Goal: Navigation & Orientation: Find specific page/section

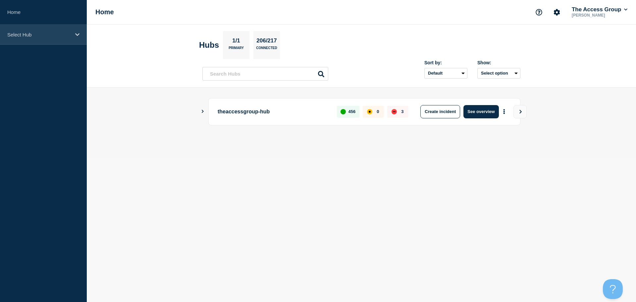
click at [26, 35] on p "Select Hub" at bounding box center [39, 35] width 64 height 6
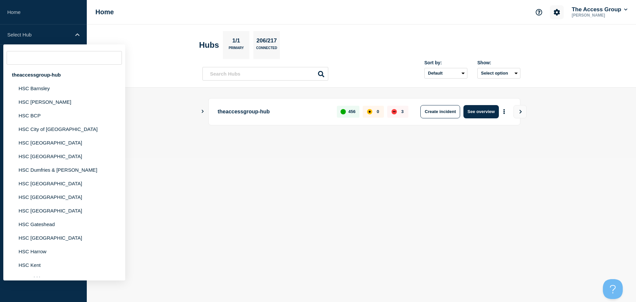
click at [555, 16] on button "Account settings" at bounding box center [557, 12] width 14 height 14
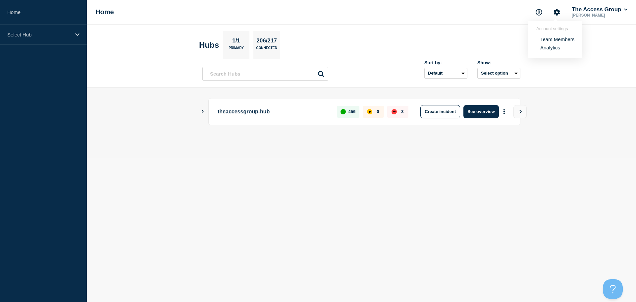
click at [560, 38] on link "Team Members" at bounding box center [557, 39] width 34 height 6
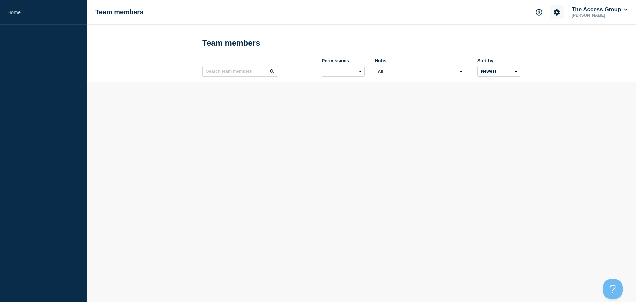
click at [554, 14] on icon "Account settings" at bounding box center [557, 12] width 6 height 6
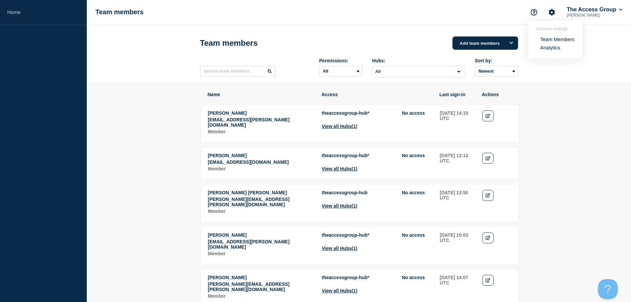
click at [550, 48] on link "Analytics" at bounding box center [550, 48] width 20 height 6
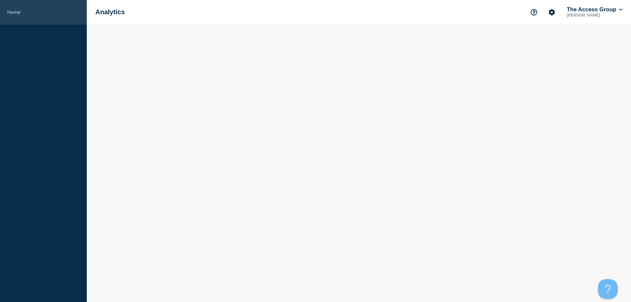
click at [13, 7] on link "Home" at bounding box center [43, 12] width 87 height 24
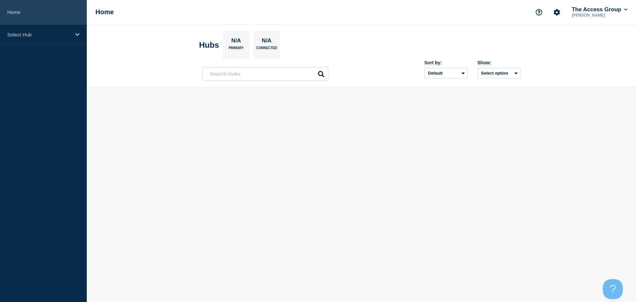
click at [12, 10] on link "Home" at bounding box center [43, 12] width 87 height 24
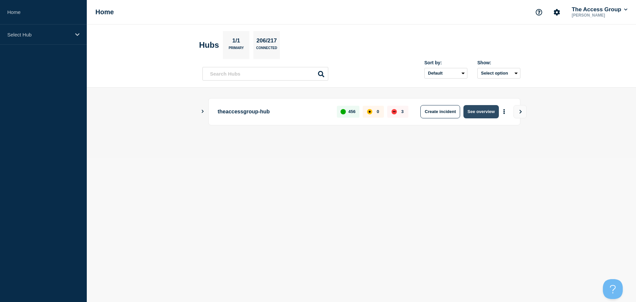
click at [487, 112] on button "See overview" at bounding box center [480, 111] width 35 height 13
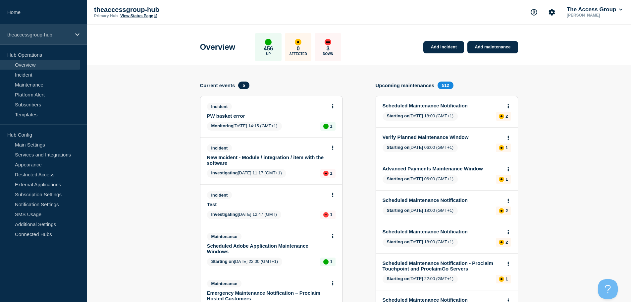
click at [48, 35] on p "theaccessgroup-hub" at bounding box center [39, 35] width 64 height 6
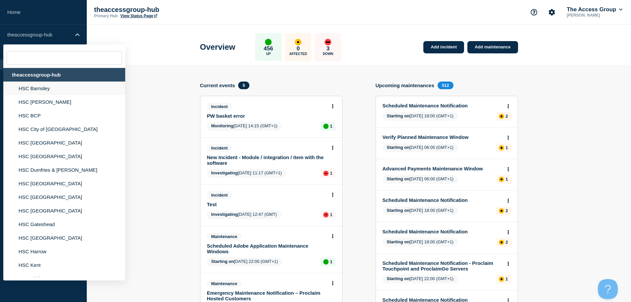
click at [62, 89] on li "HSC Barnsley" at bounding box center [64, 88] width 122 height 14
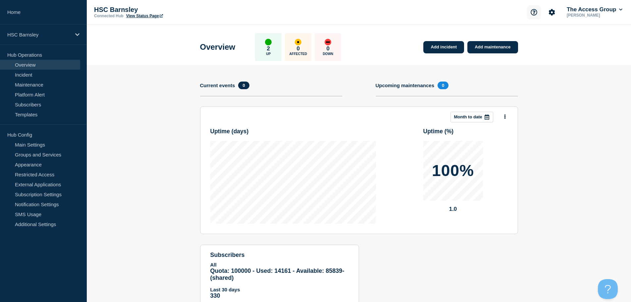
click at [532, 14] on icon "Support" at bounding box center [533, 12] width 6 height 6
click at [528, 41] on link "Help Guides" at bounding box center [526, 39] width 27 height 6
click at [38, 102] on link "Subscribers" at bounding box center [40, 104] width 80 height 10
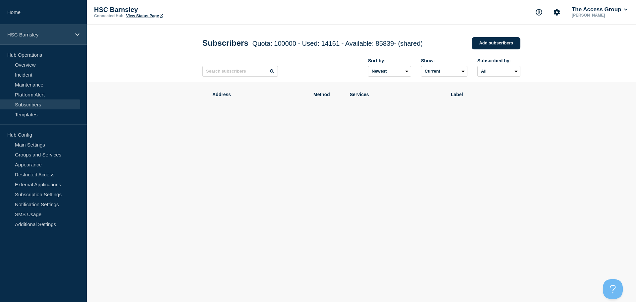
click at [28, 32] on p "HSC Barnsley" at bounding box center [39, 35] width 64 height 6
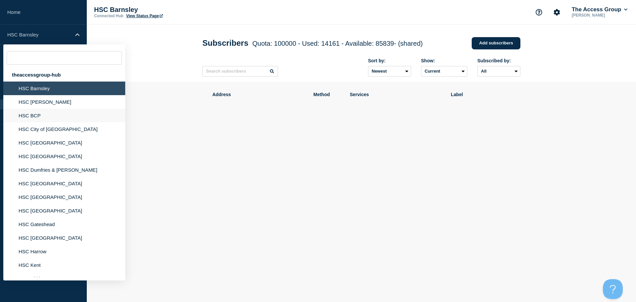
drag, startPoint x: 39, startPoint y: 102, endPoint x: 67, endPoint y: 111, distance: 29.0
click at [39, 102] on li "HSC [PERSON_NAME]" at bounding box center [64, 102] width 122 height 14
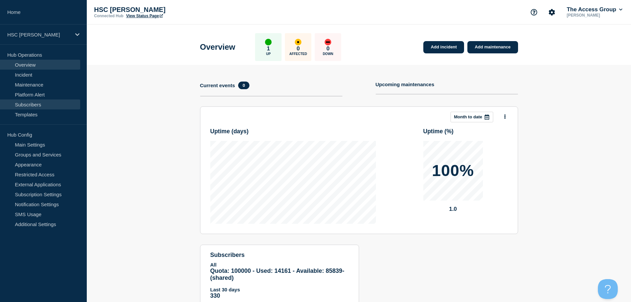
click at [38, 107] on link "Subscribers" at bounding box center [40, 104] width 80 height 10
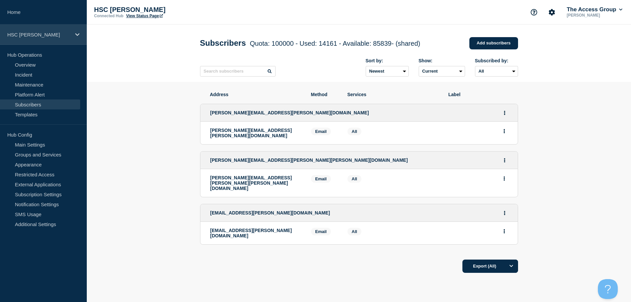
click at [58, 36] on p "HSC [PERSON_NAME]" at bounding box center [39, 35] width 64 height 6
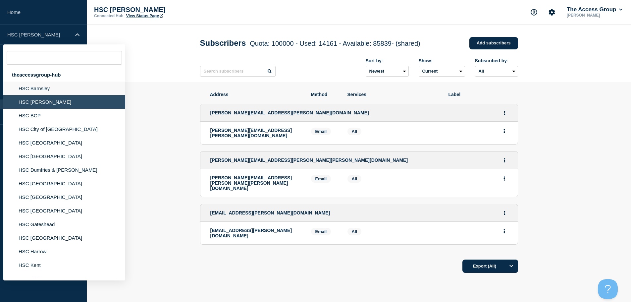
click at [47, 91] on li "HSC Barnsley" at bounding box center [64, 88] width 122 height 14
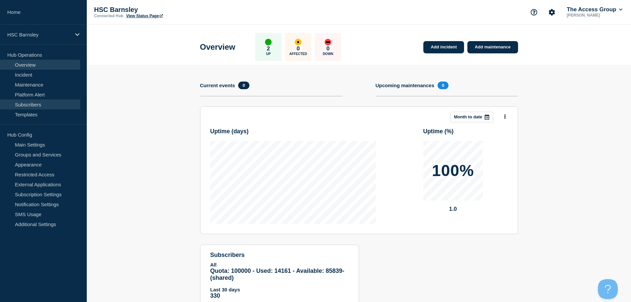
click at [36, 108] on link "Subscribers" at bounding box center [40, 104] width 80 height 10
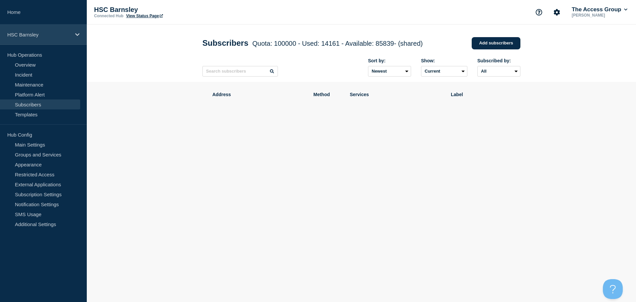
click at [47, 35] on p "HSC Barnsley" at bounding box center [39, 35] width 64 height 6
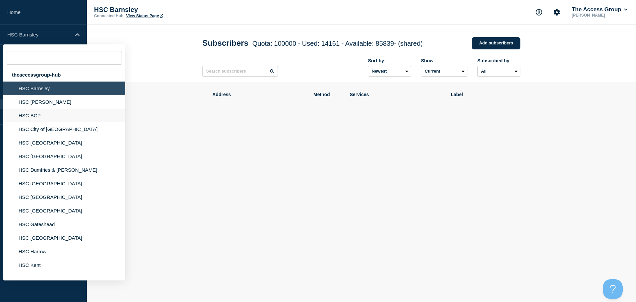
click at [33, 119] on li "HSC BCP" at bounding box center [64, 116] width 122 height 14
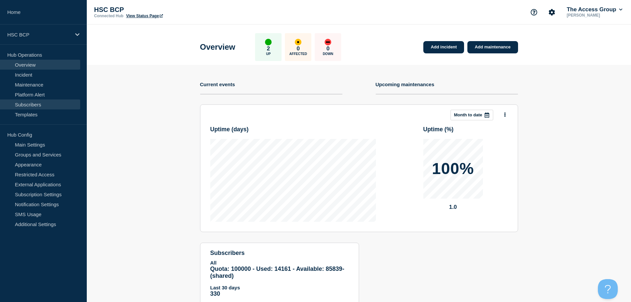
click at [33, 103] on link "Subscribers" at bounding box center [40, 104] width 80 height 10
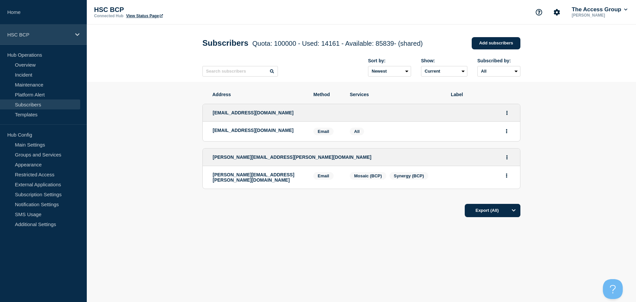
click at [66, 33] on p "HSC BCP" at bounding box center [39, 35] width 64 height 6
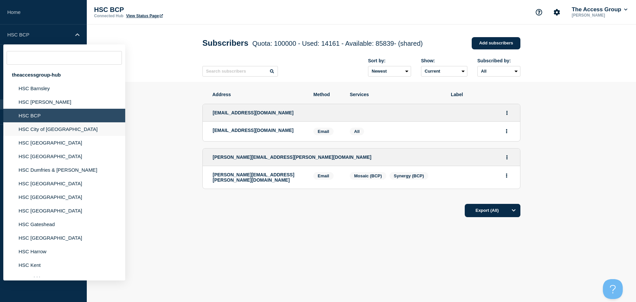
click at [30, 131] on li "HSC City of [GEOGRAPHIC_DATA]" at bounding box center [64, 129] width 122 height 14
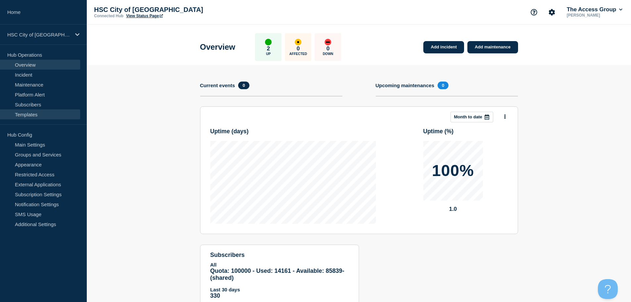
click at [25, 110] on link "Templates" at bounding box center [40, 114] width 80 height 10
click at [25, 106] on link "Subscribers" at bounding box center [40, 104] width 80 height 10
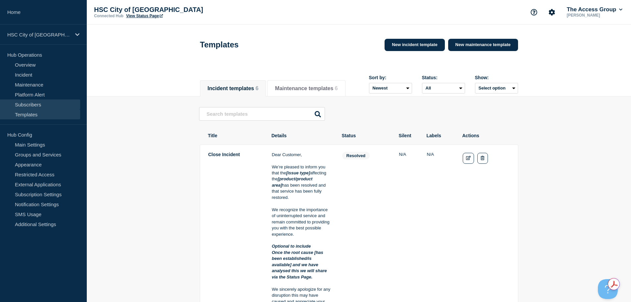
click at [39, 104] on link "Subscribers" at bounding box center [40, 104] width 80 height 10
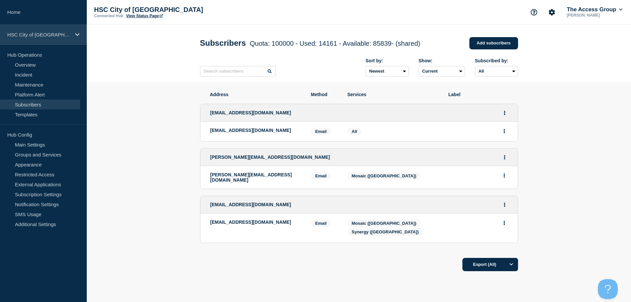
click at [45, 36] on p "HSC City of [GEOGRAPHIC_DATA]" at bounding box center [39, 35] width 64 height 6
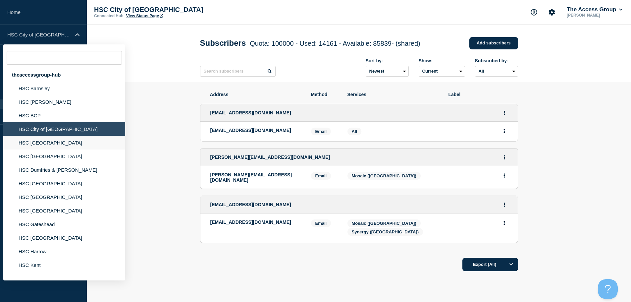
click at [55, 145] on li "HSC [GEOGRAPHIC_DATA]" at bounding box center [64, 143] width 122 height 14
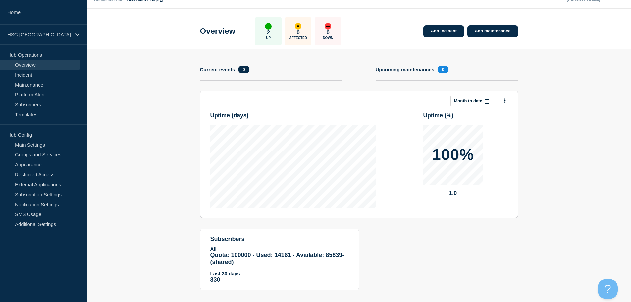
scroll to position [24, 0]
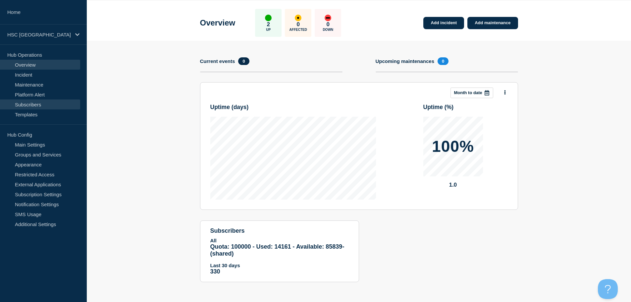
click at [42, 104] on link "Subscribers" at bounding box center [40, 104] width 80 height 10
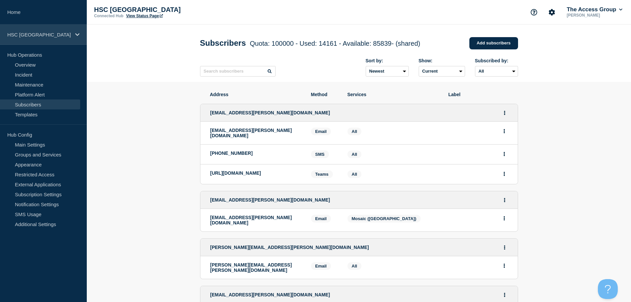
click at [50, 33] on p "HSC [GEOGRAPHIC_DATA]" at bounding box center [39, 35] width 64 height 6
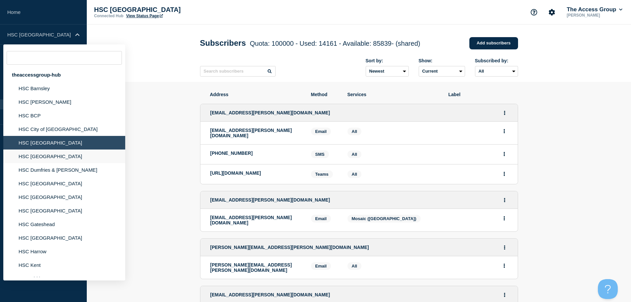
click at [45, 158] on li "HSC [GEOGRAPHIC_DATA]" at bounding box center [64, 156] width 122 height 14
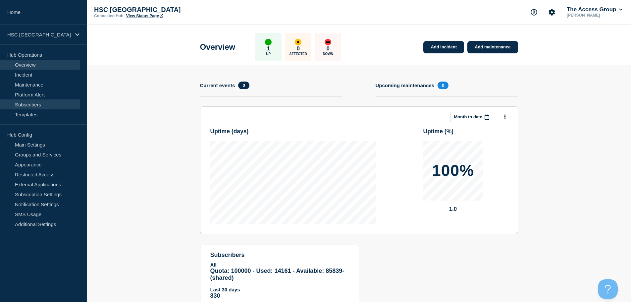
click at [51, 107] on link "Subscribers" at bounding box center [40, 104] width 80 height 10
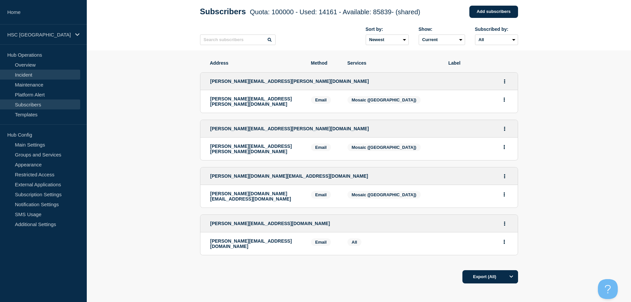
scroll to position [3, 0]
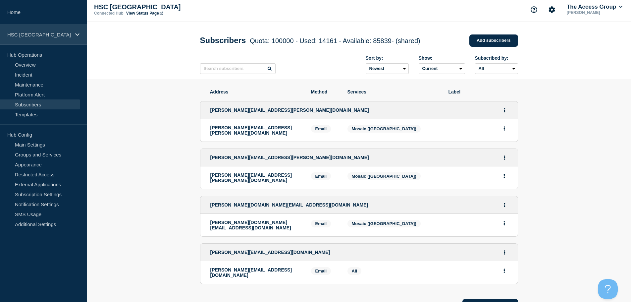
click at [55, 40] on div "HSC [GEOGRAPHIC_DATA]" at bounding box center [43, 34] width 87 height 20
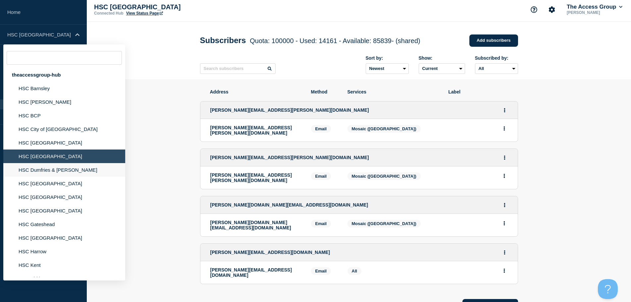
click at [64, 173] on li "HSC Dumfries & [PERSON_NAME]" at bounding box center [64, 170] width 122 height 14
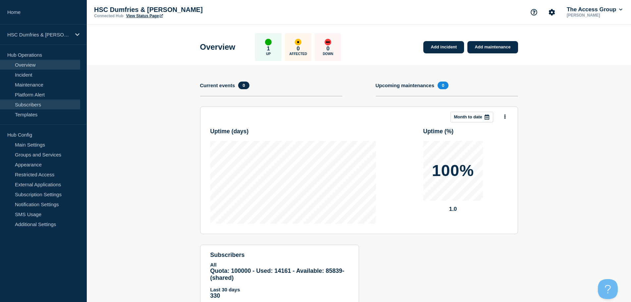
click at [36, 106] on link "Subscribers" at bounding box center [40, 104] width 80 height 10
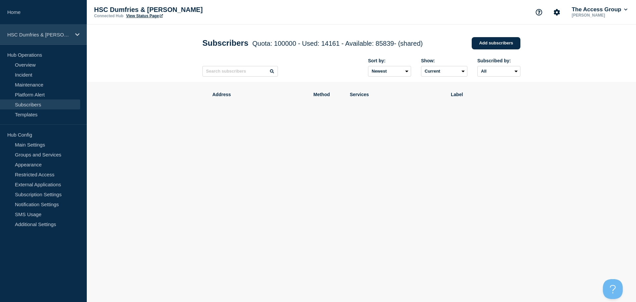
click at [55, 36] on p "HSC Dumfries & [PERSON_NAME]" at bounding box center [39, 35] width 64 height 6
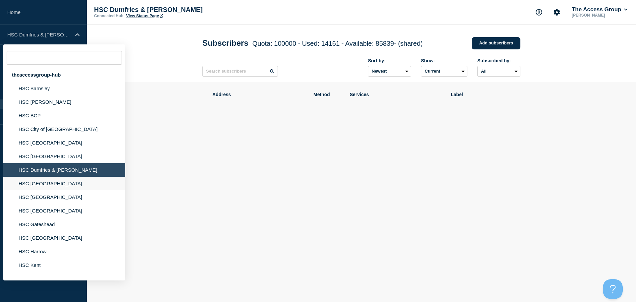
click at [46, 185] on li "HSC [GEOGRAPHIC_DATA]" at bounding box center [64, 183] width 122 height 14
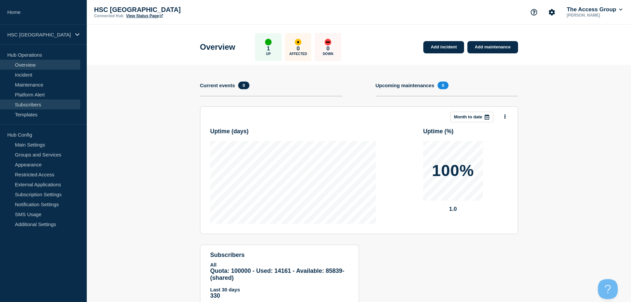
click at [45, 105] on link "Subscribers" at bounding box center [40, 104] width 80 height 10
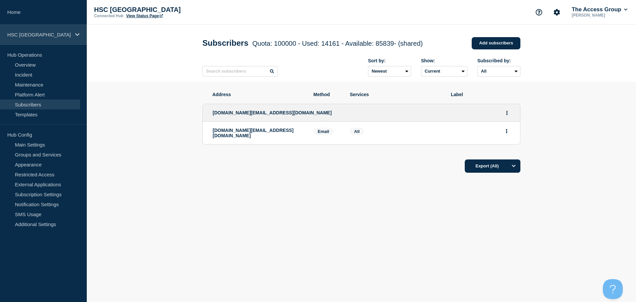
click at [61, 33] on p "HSC [GEOGRAPHIC_DATA]" at bounding box center [39, 35] width 64 height 6
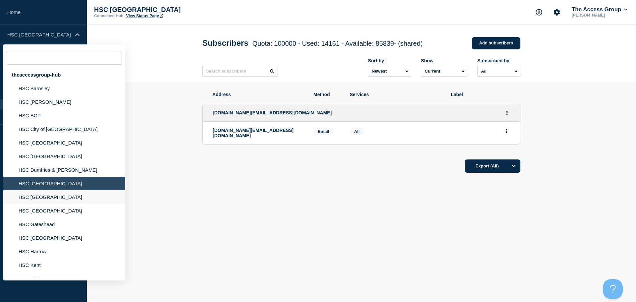
click at [41, 195] on li "HSC [GEOGRAPHIC_DATA]" at bounding box center [64, 197] width 122 height 14
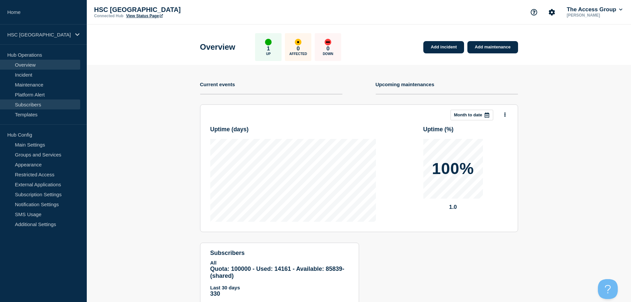
click at [38, 102] on link "Subscribers" at bounding box center [40, 104] width 80 height 10
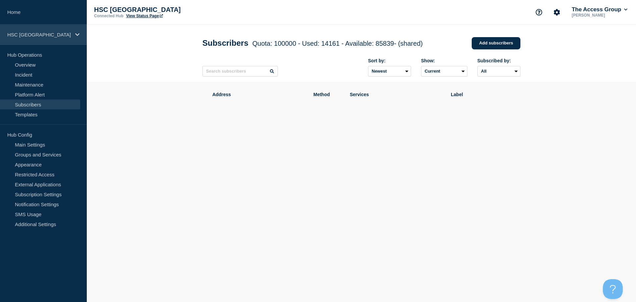
click at [37, 31] on div "HSC [GEOGRAPHIC_DATA]" at bounding box center [43, 34] width 87 height 20
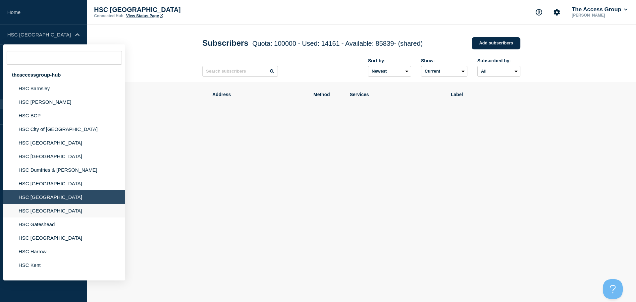
click at [48, 212] on li "HSC [GEOGRAPHIC_DATA]" at bounding box center [64, 211] width 122 height 14
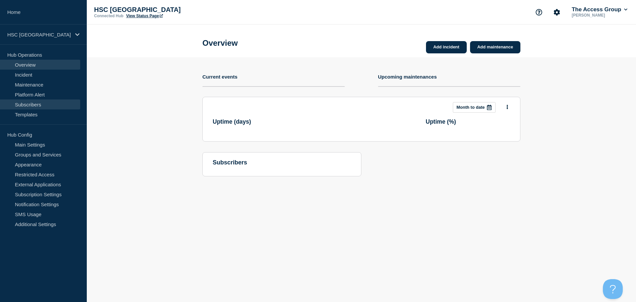
click at [50, 102] on link "Subscribers" at bounding box center [40, 104] width 80 height 10
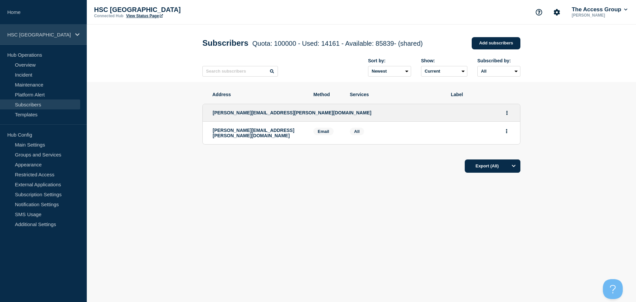
click at [59, 35] on p "HSC [GEOGRAPHIC_DATA]" at bounding box center [39, 35] width 64 height 6
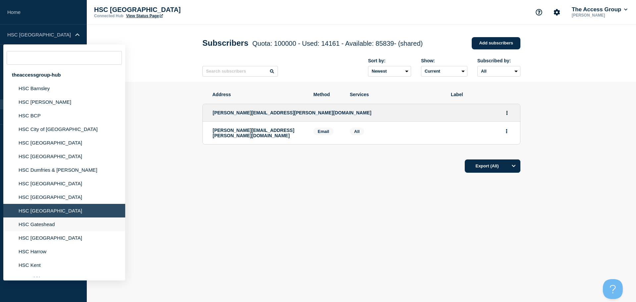
click at [37, 226] on li "HSC Gateshead" at bounding box center [64, 224] width 122 height 14
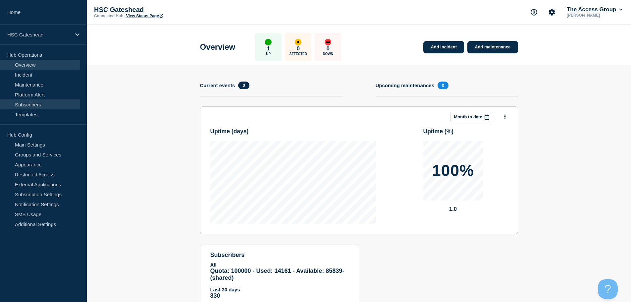
click at [33, 105] on link "Subscribers" at bounding box center [40, 104] width 80 height 10
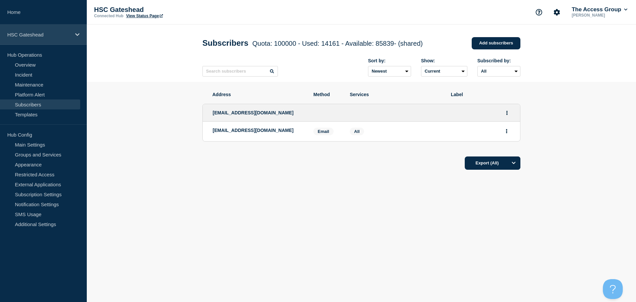
click at [56, 26] on div "HSC Gateshead" at bounding box center [43, 34] width 87 height 20
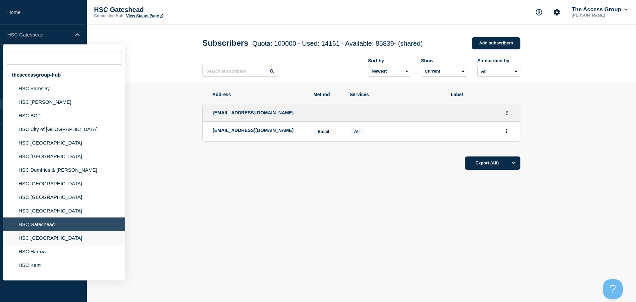
click at [39, 232] on li "HSC [GEOGRAPHIC_DATA]" at bounding box center [64, 238] width 122 height 14
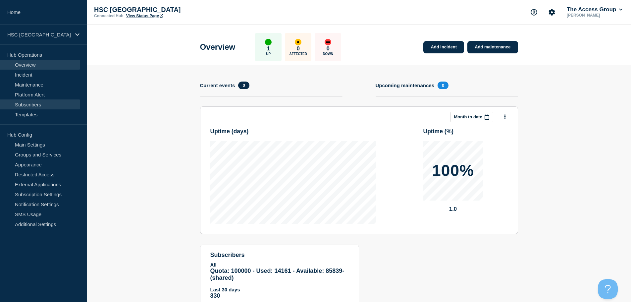
click at [18, 104] on link "Subscribers" at bounding box center [40, 104] width 80 height 10
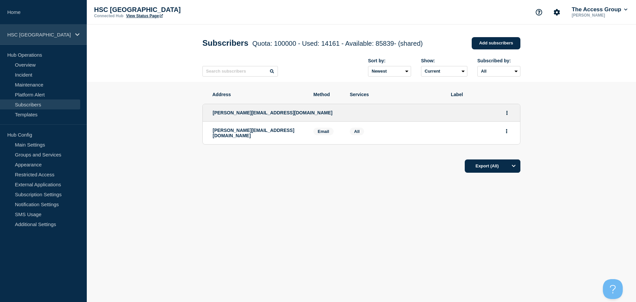
click at [62, 35] on p "HSC [GEOGRAPHIC_DATA]" at bounding box center [39, 35] width 64 height 6
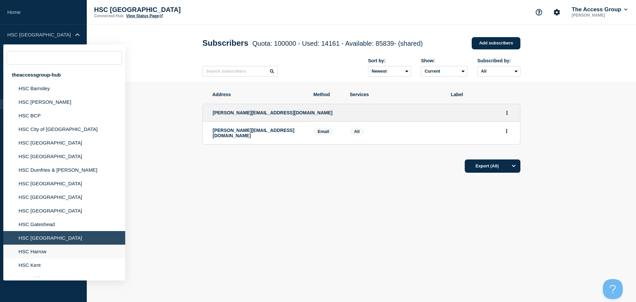
click at [52, 252] on li "HSC Harrow" at bounding box center [64, 251] width 122 height 14
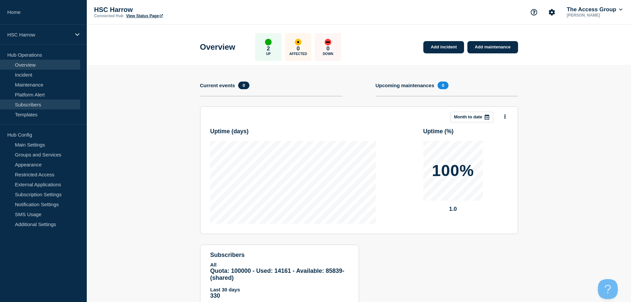
click at [41, 105] on link "Subscribers" at bounding box center [40, 104] width 80 height 10
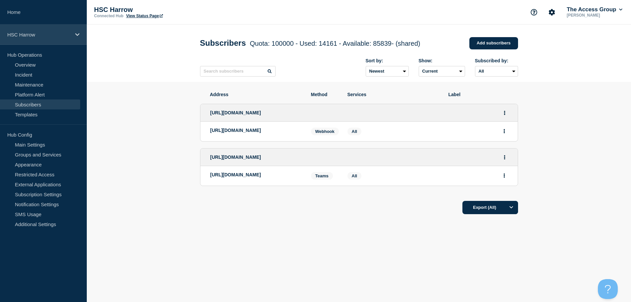
click at [75, 36] on icon at bounding box center [77, 34] width 4 height 5
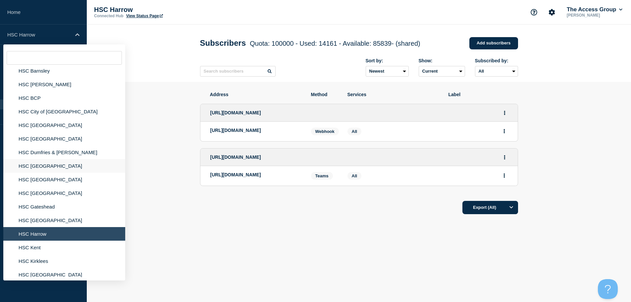
scroll to position [33, 0]
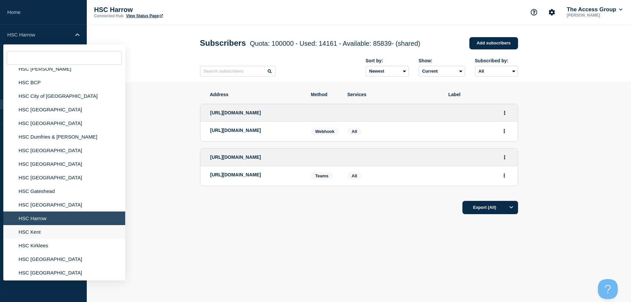
click at [44, 235] on li "HSC Kent" at bounding box center [64, 232] width 122 height 14
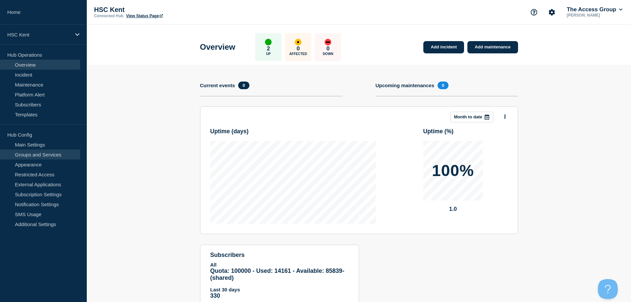
click at [44, 155] on link "Groups and Services" at bounding box center [40, 154] width 80 height 10
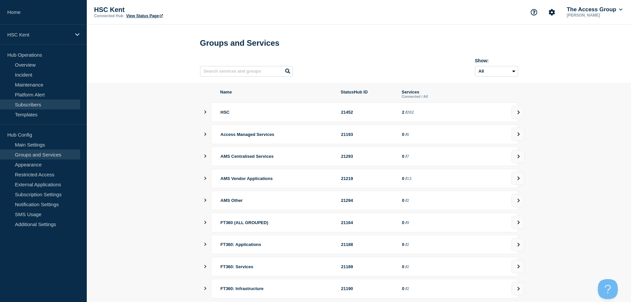
click at [32, 104] on link "Subscribers" at bounding box center [40, 104] width 80 height 10
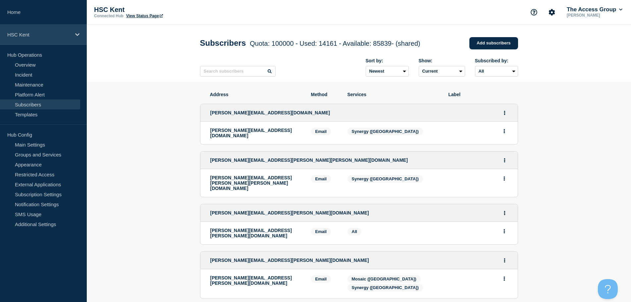
click at [42, 37] on p "HSC Kent" at bounding box center [39, 35] width 64 height 6
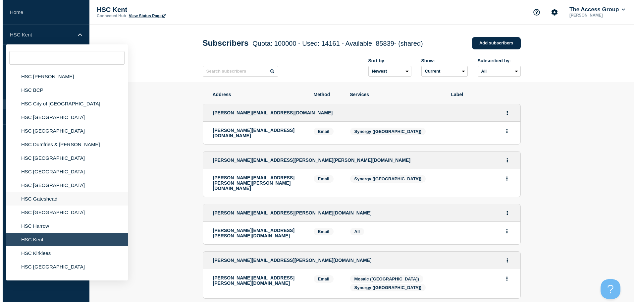
scroll to position [33, 0]
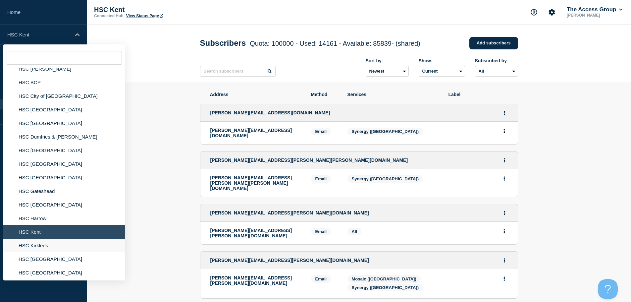
click at [45, 245] on li "HSC Kirklees" at bounding box center [64, 245] width 122 height 14
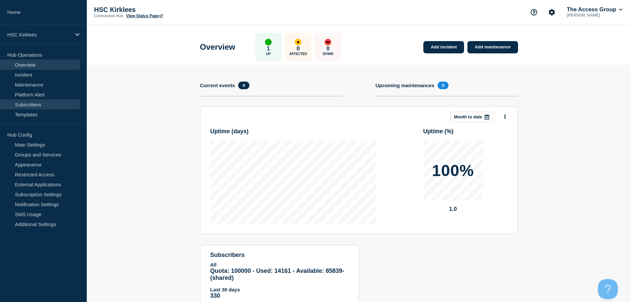
click at [28, 106] on link "Subscribers" at bounding box center [40, 104] width 80 height 10
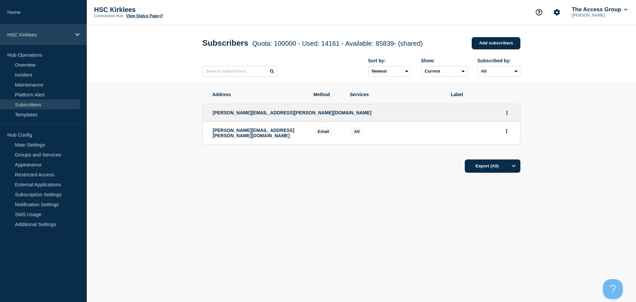
click at [67, 36] on p "HSC Kirklees" at bounding box center [39, 35] width 64 height 6
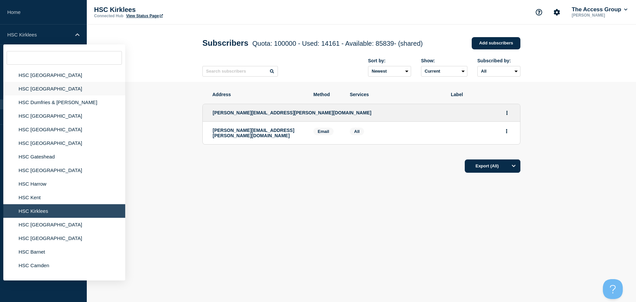
scroll to position [99, 0]
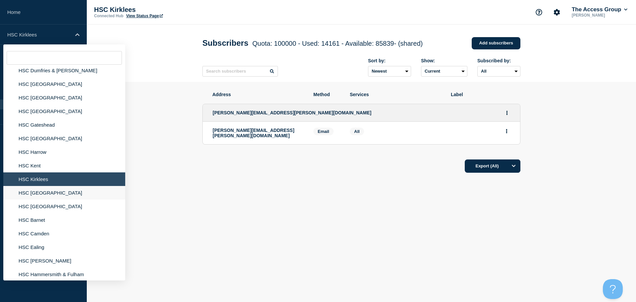
click at [59, 194] on li "HSC [GEOGRAPHIC_DATA]" at bounding box center [64, 193] width 122 height 14
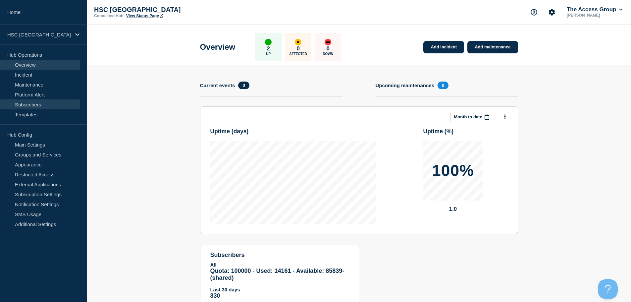
click at [37, 103] on link "Subscribers" at bounding box center [40, 104] width 80 height 10
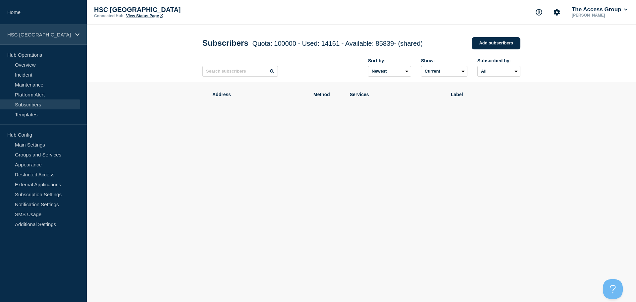
click at [65, 32] on p "HSC [GEOGRAPHIC_DATA]" at bounding box center [39, 35] width 64 height 6
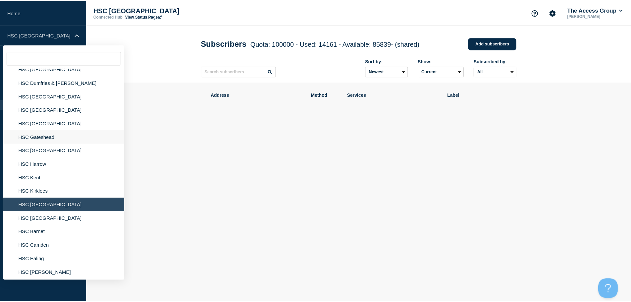
scroll to position [99, 0]
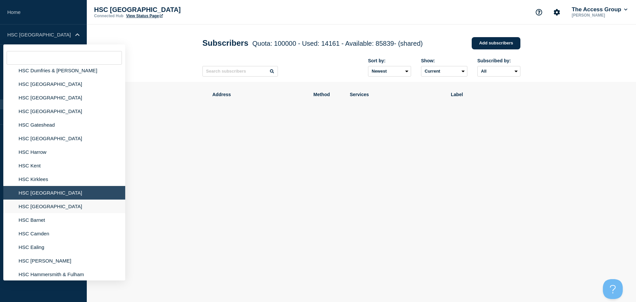
click at [30, 209] on li "HSC [GEOGRAPHIC_DATA]" at bounding box center [64, 206] width 122 height 14
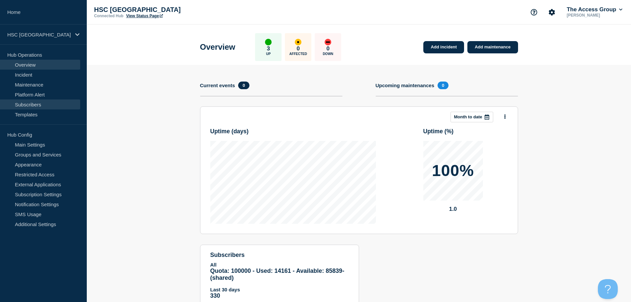
click at [42, 106] on link "Subscribers" at bounding box center [40, 104] width 80 height 10
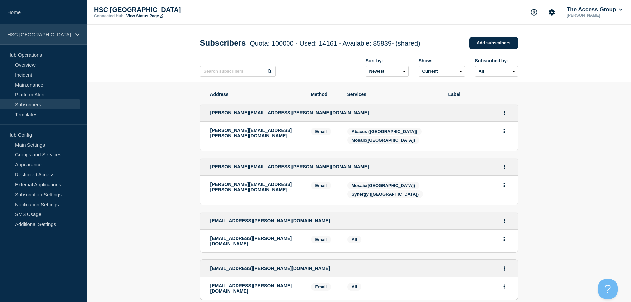
click at [56, 32] on p "HSC [GEOGRAPHIC_DATA]" at bounding box center [39, 35] width 64 height 6
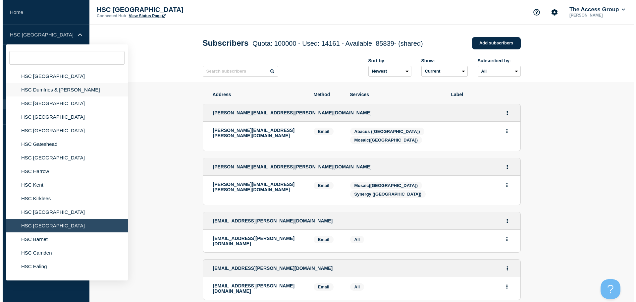
scroll to position [99, 0]
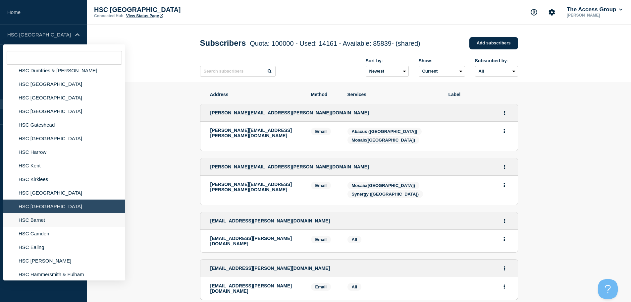
click at [40, 220] on li "HSC Barnet" at bounding box center [64, 220] width 122 height 14
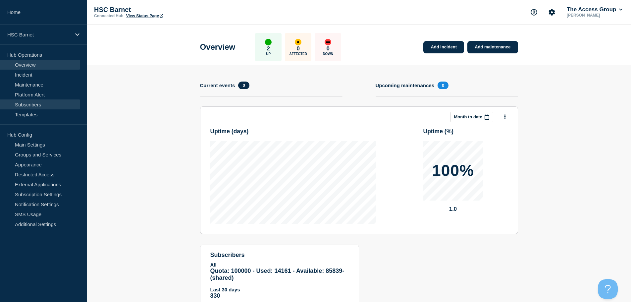
click at [28, 103] on link "Subscribers" at bounding box center [40, 104] width 80 height 10
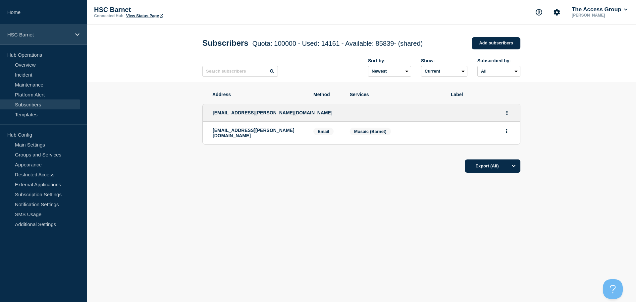
click at [59, 29] on div "HSC Barnet" at bounding box center [43, 34] width 87 height 20
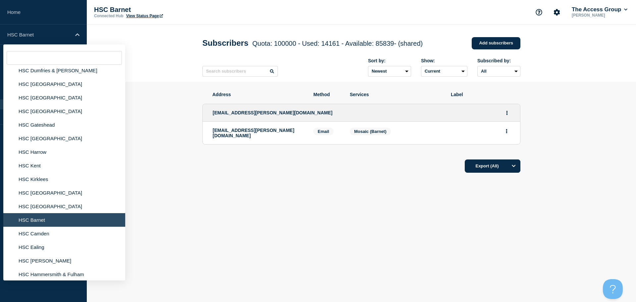
scroll to position [166, 0]
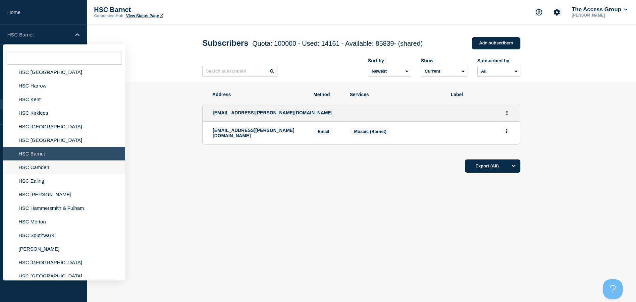
click at [37, 170] on li "HSC Camden" at bounding box center [64, 167] width 122 height 14
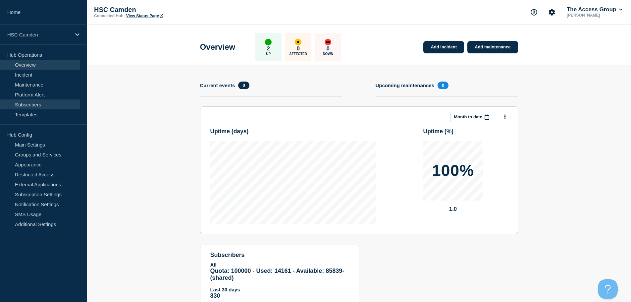
click at [30, 106] on link "Subscribers" at bounding box center [40, 104] width 80 height 10
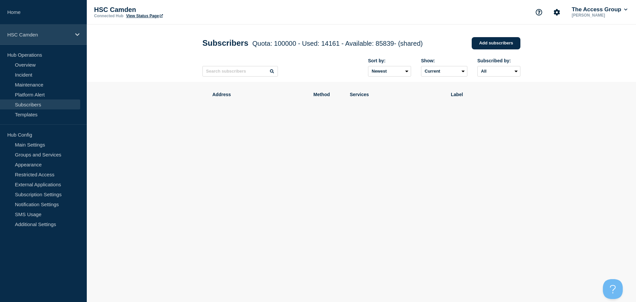
drag, startPoint x: 69, startPoint y: 37, endPoint x: 67, endPoint y: 41, distance: 4.6
click at [69, 37] on div "HSC Camden" at bounding box center [43, 34] width 87 height 20
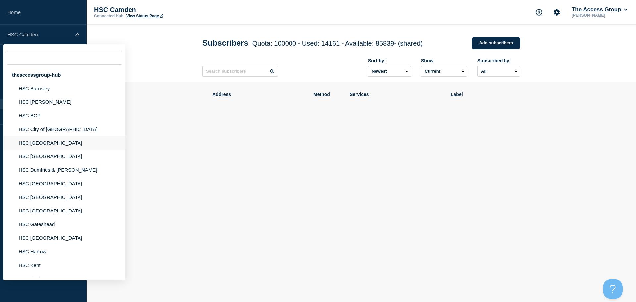
scroll to position [132, 0]
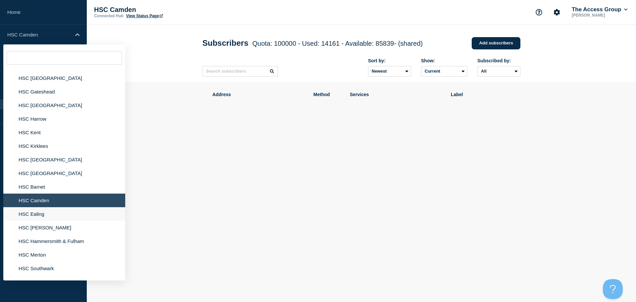
click at [50, 216] on li "HSC Ealing" at bounding box center [64, 214] width 122 height 14
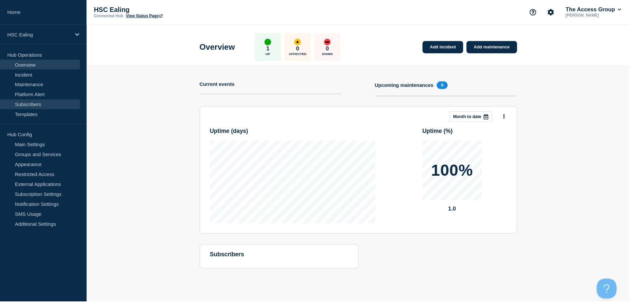
click at [39, 105] on link "Subscribers" at bounding box center [40, 104] width 80 height 10
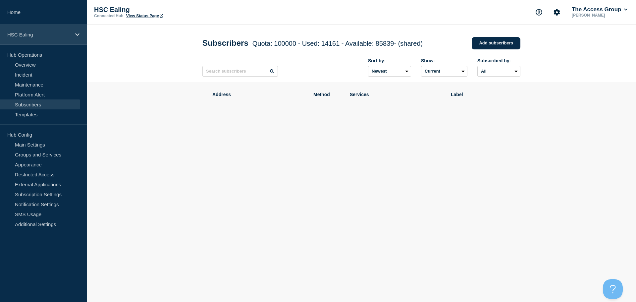
click at [40, 33] on p "HSC Ealing" at bounding box center [39, 35] width 64 height 6
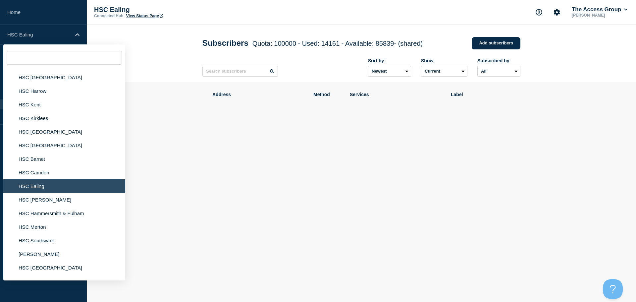
scroll to position [199, 0]
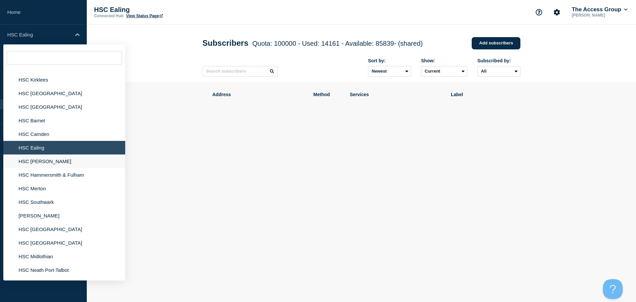
click at [39, 163] on li "HSC [PERSON_NAME]" at bounding box center [64, 161] width 122 height 14
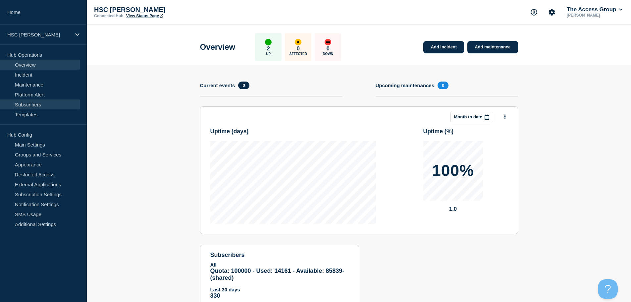
click at [34, 106] on link "Subscribers" at bounding box center [40, 104] width 80 height 10
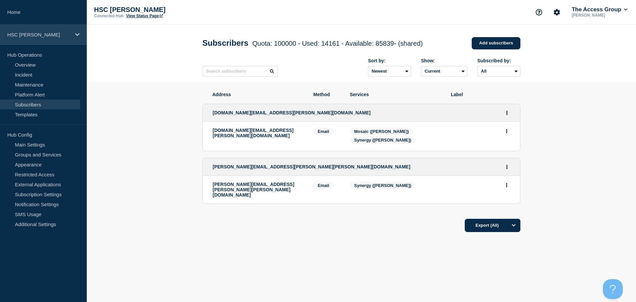
click at [69, 37] on p "HSC [PERSON_NAME]" at bounding box center [39, 35] width 64 height 6
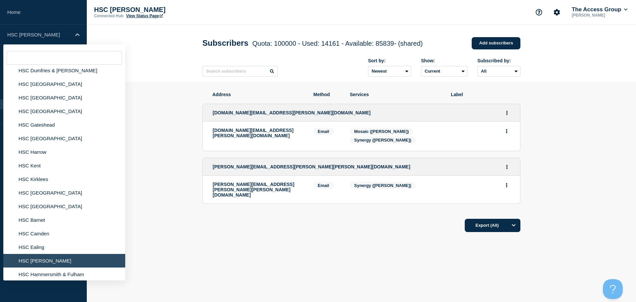
scroll to position [166, 0]
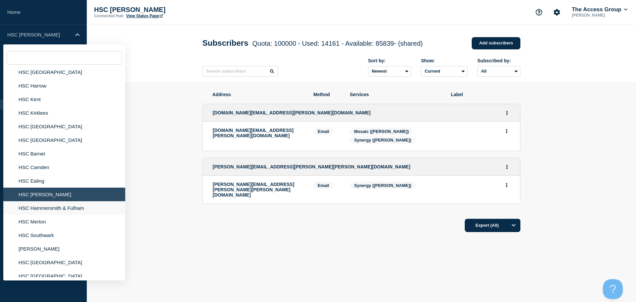
click at [51, 207] on li "HSC Hammersmith & Fulham" at bounding box center [64, 208] width 122 height 14
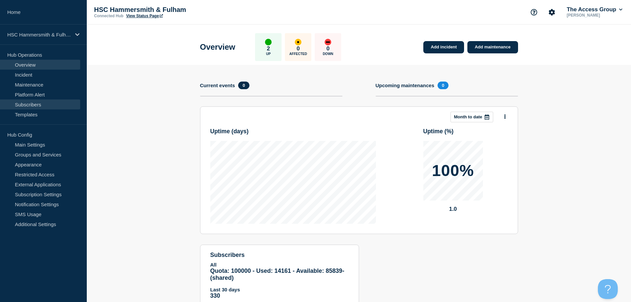
click at [22, 103] on link "Subscribers" at bounding box center [40, 104] width 80 height 10
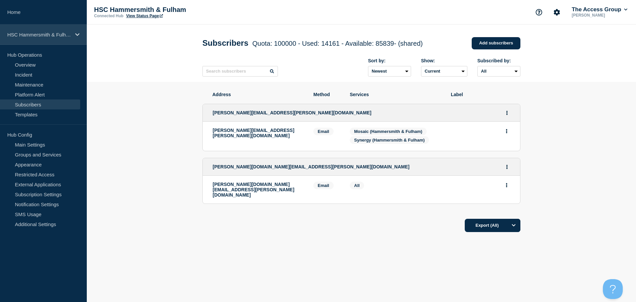
click at [52, 34] on p "HSC Hammersmith & Fulham" at bounding box center [39, 35] width 64 height 6
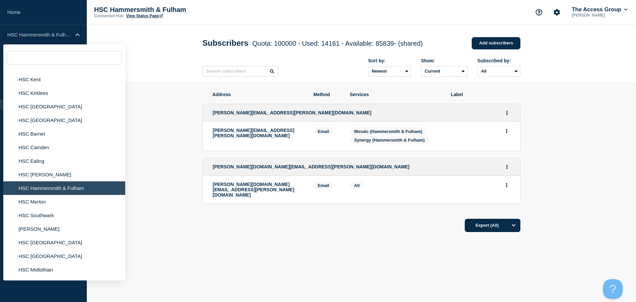
scroll to position [199, 0]
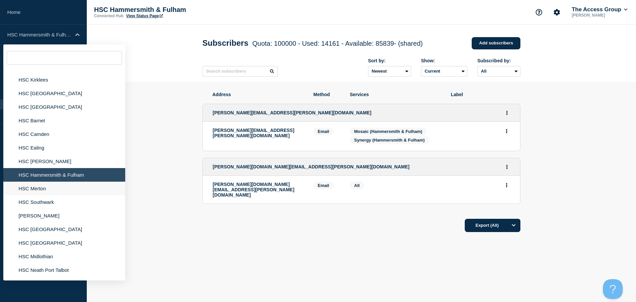
click at [39, 191] on li "HSC Merton" at bounding box center [64, 188] width 122 height 14
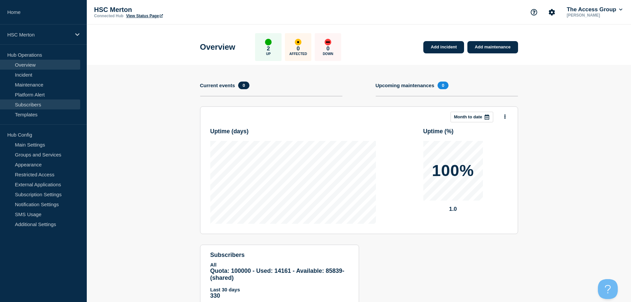
click at [26, 104] on link "Subscribers" at bounding box center [40, 104] width 80 height 10
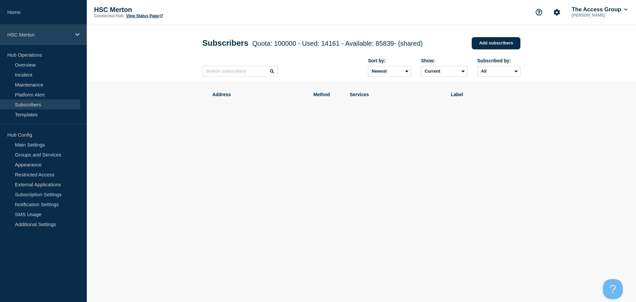
click at [48, 39] on div "HSC Merton" at bounding box center [43, 34] width 87 height 20
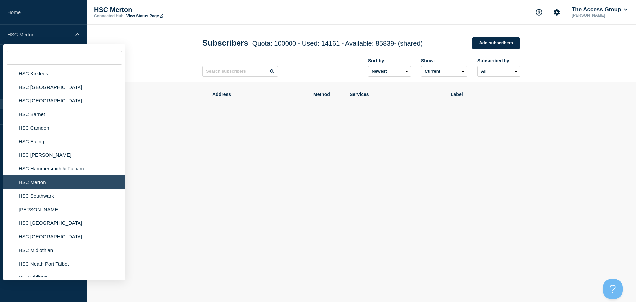
scroll to position [265, 0]
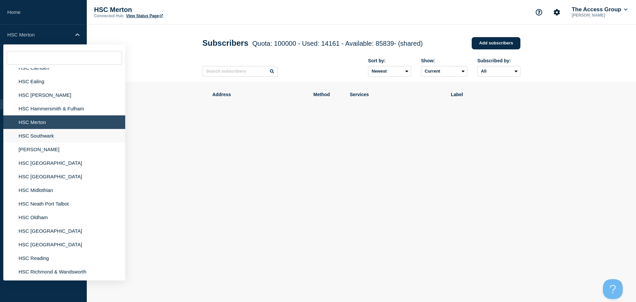
click at [28, 133] on li "HSC Southwark" at bounding box center [64, 136] width 122 height 14
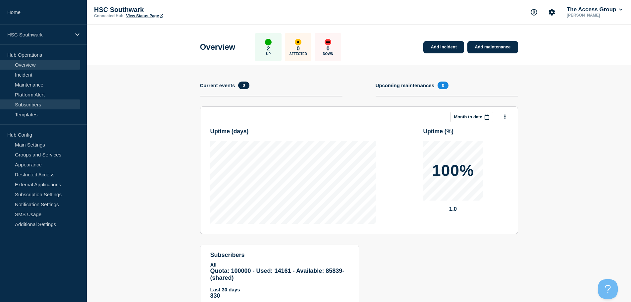
click at [34, 105] on link "Subscribers" at bounding box center [40, 104] width 80 height 10
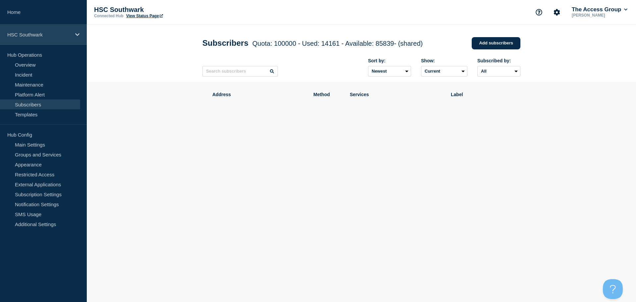
click at [48, 34] on p "HSC Southwark" at bounding box center [39, 35] width 64 height 6
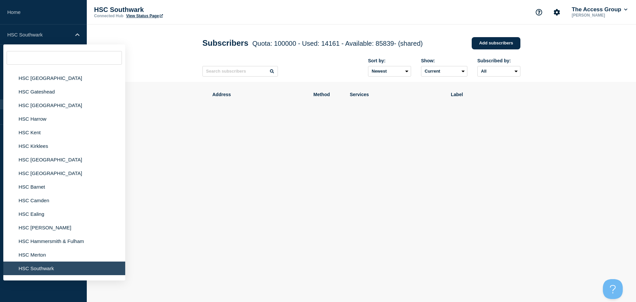
scroll to position [199, 0]
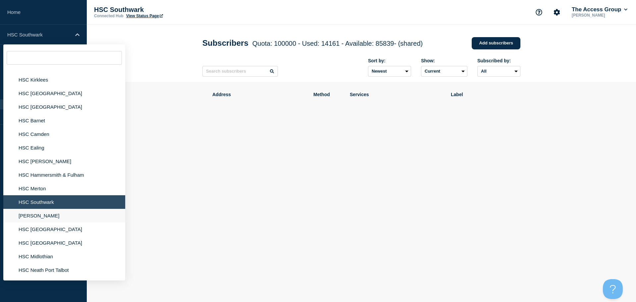
click at [37, 220] on li "[PERSON_NAME]" at bounding box center [64, 216] width 122 height 14
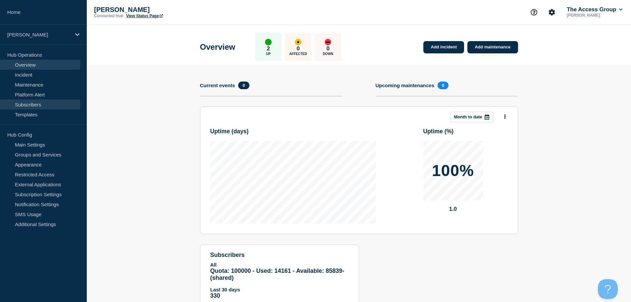
click at [33, 103] on link "Subscribers" at bounding box center [40, 104] width 80 height 10
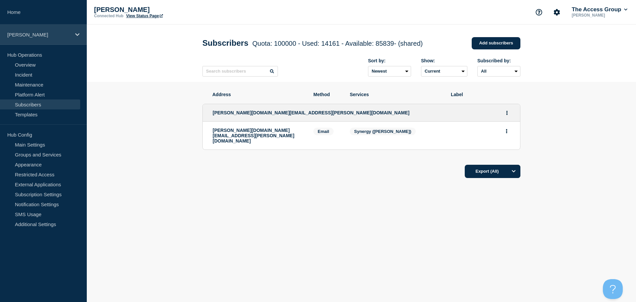
click at [66, 36] on p "[PERSON_NAME]" at bounding box center [39, 35] width 64 height 6
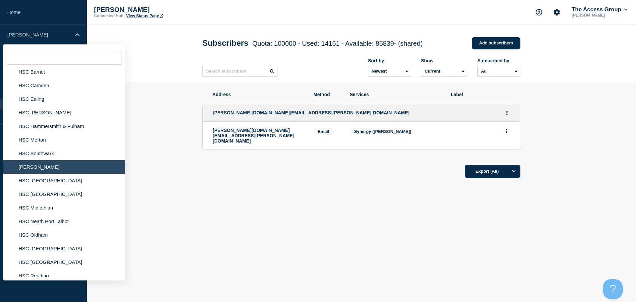
scroll to position [298, 0]
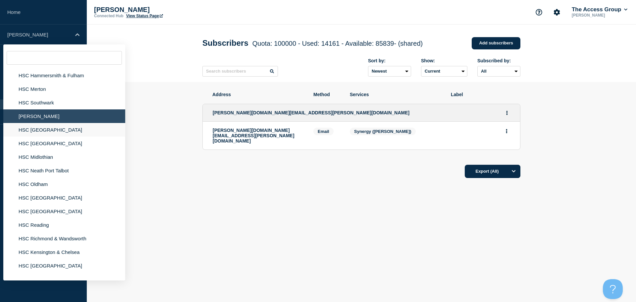
click at [46, 130] on li "HSC [GEOGRAPHIC_DATA]" at bounding box center [64, 130] width 122 height 14
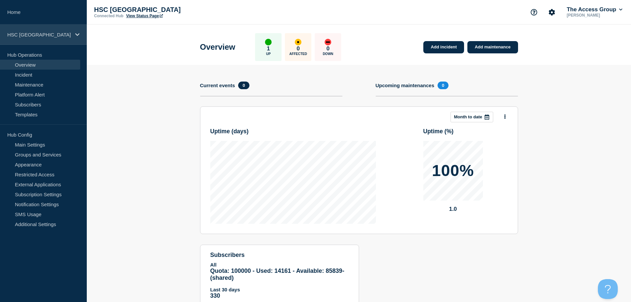
click at [65, 31] on div "HSC [GEOGRAPHIC_DATA]" at bounding box center [43, 34] width 87 height 20
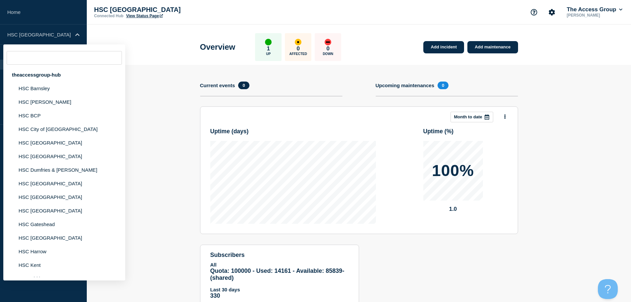
click at [159, 44] on header "Overview 1 Up 0 Affected 0 Down Add incident Add maintenance" at bounding box center [359, 44] width 544 height 40
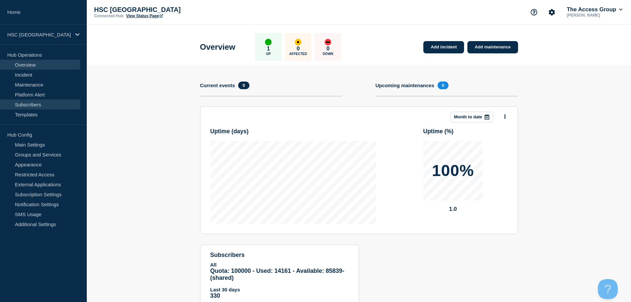
click at [32, 104] on link "Subscribers" at bounding box center [40, 104] width 80 height 10
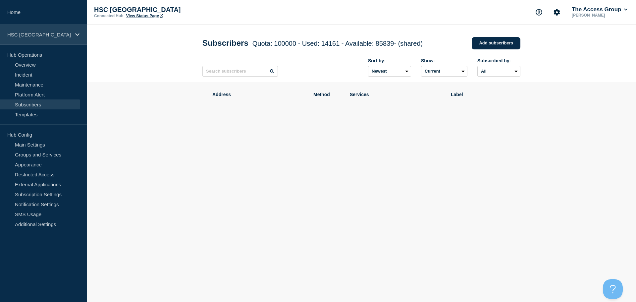
click at [53, 36] on p "HSC [GEOGRAPHIC_DATA]" at bounding box center [39, 35] width 64 height 6
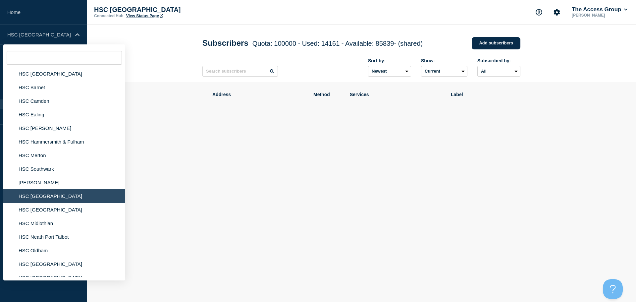
scroll to position [331, 0]
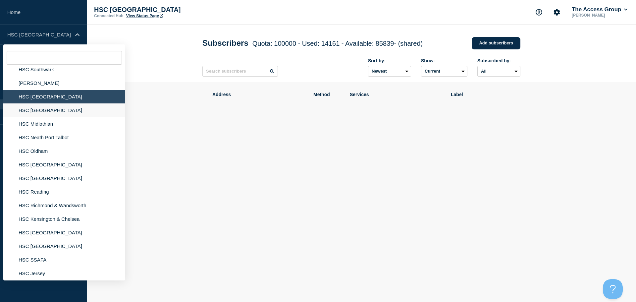
click at [36, 113] on li "HSC [GEOGRAPHIC_DATA]" at bounding box center [64, 110] width 122 height 14
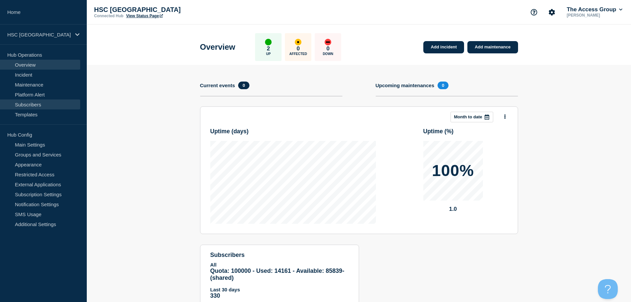
click at [38, 103] on link "Subscribers" at bounding box center [40, 104] width 80 height 10
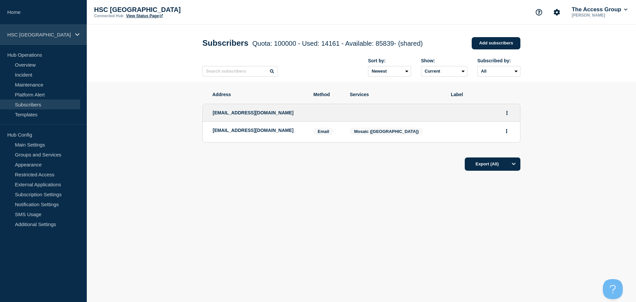
click at [52, 37] on p "HSC [GEOGRAPHIC_DATA]" at bounding box center [39, 35] width 64 height 6
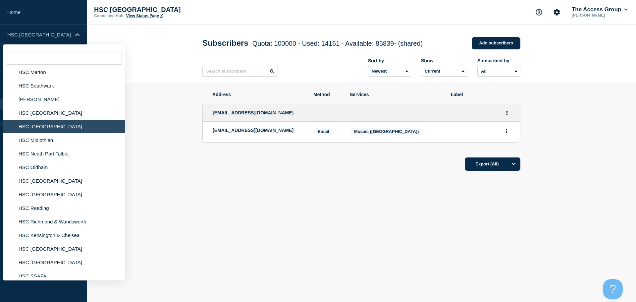
scroll to position [331, 0]
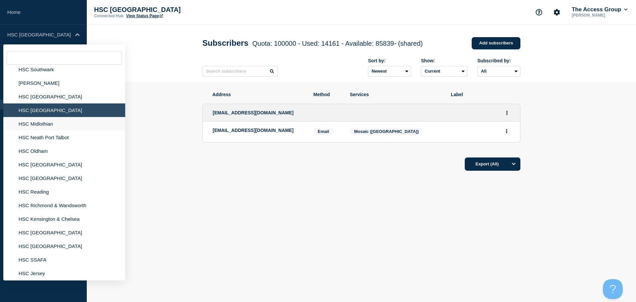
click at [41, 128] on li "HSC Midlothian" at bounding box center [64, 124] width 122 height 14
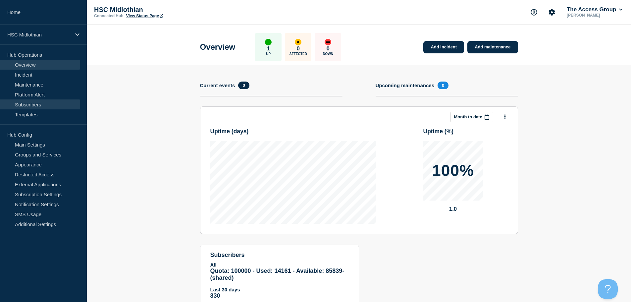
click at [33, 104] on link "Subscribers" at bounding box center [40, 104] width 80 height 10
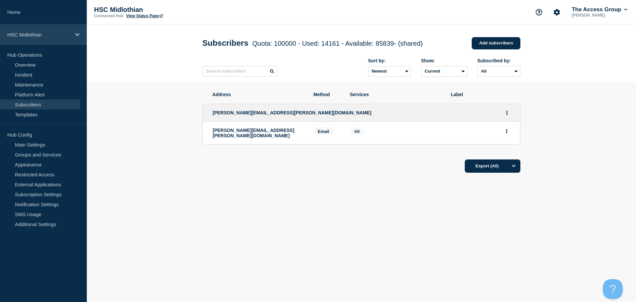
click at [49, 37] on p "HSC Midlothian" at bounding box center [39, 35] width 64 height 6
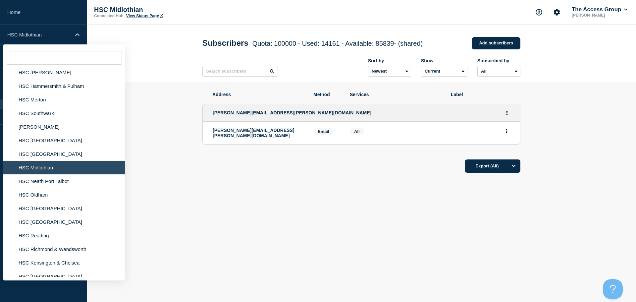
scroll to position [298, 0]
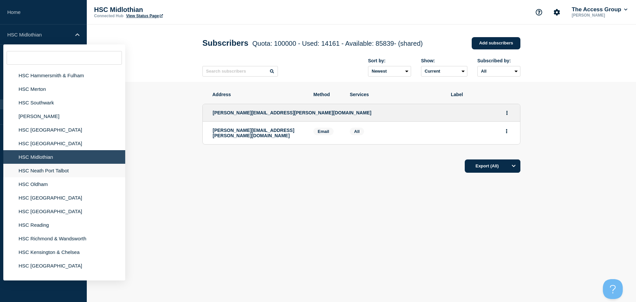
click at [54, 171] on li "HSC Neath Port Talbot" at bounding box center [64, 171] width 122 height 14
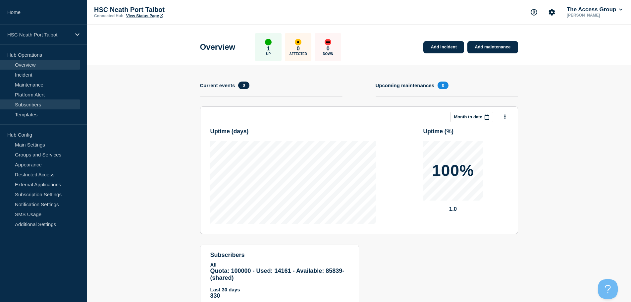
click at [35, 106] on link "Subscribers" at bounding box center [40, 104] width 80 height 10
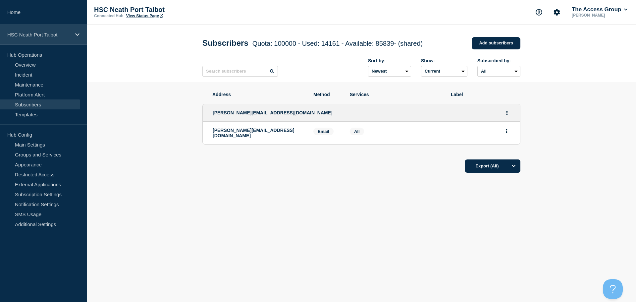
click at [56, 44] on div "HSC Neath Port Talbot" at bounding box center [43, 34] width 87 height 20
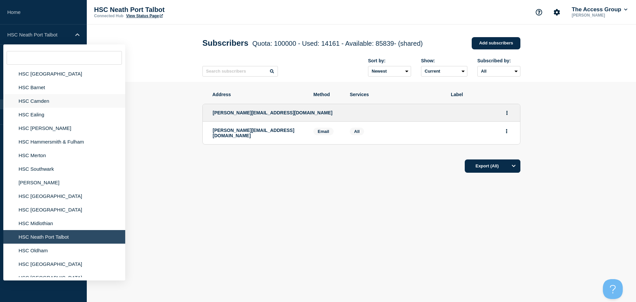
scroll to position [298, 0]
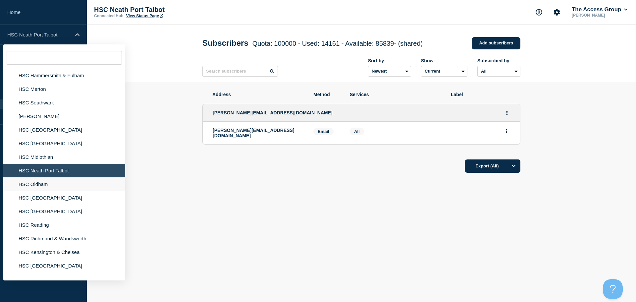
click at [30, 188] on li "HSC Oldham" at bounding box center [64, 184] width 122 height 14
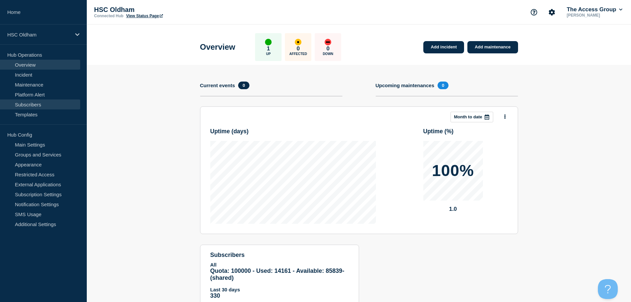
click at [36, 102] on link "Subscribers" at bounding box center [40, 104] width 80 height 10
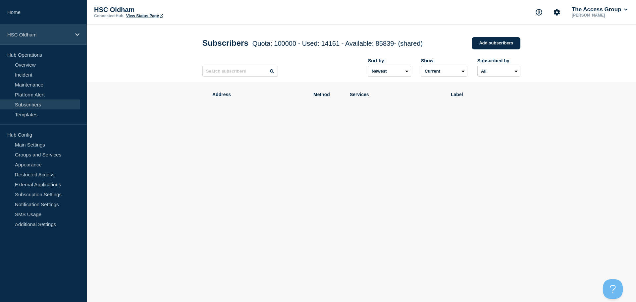
click at [72, 40] on div "HSC Oldham" at bounding box center [43, 34] width 87 height 20
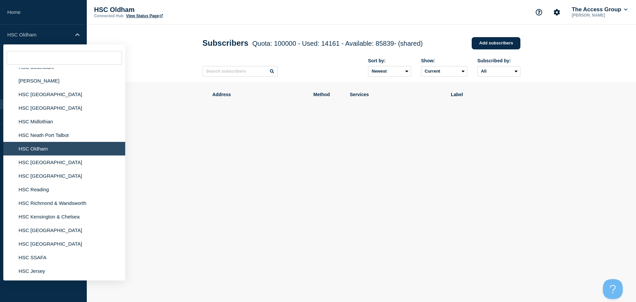
scroll to position [364, 0]
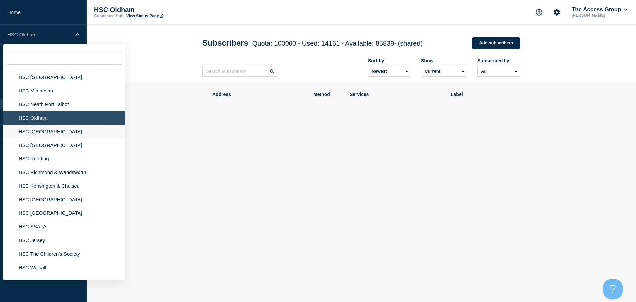
click at [44, 133] on li "HSC [GEOGRAPHIC_DATA]" at bounding box center [64, 131] width 122 height 14
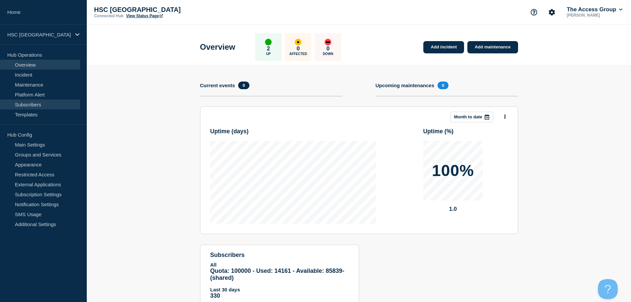
click at [35, 104] on link "Subscribers" at bounding box center [40, 104] width 80 height 10
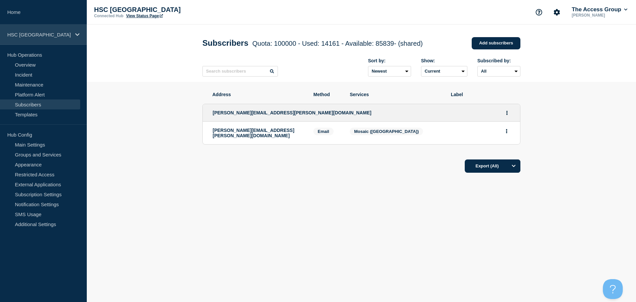
click at [71, 39] on div "HSC [GEOGRAPHIC_DATA]" at bounding box center [43, 34] width 87 height 20
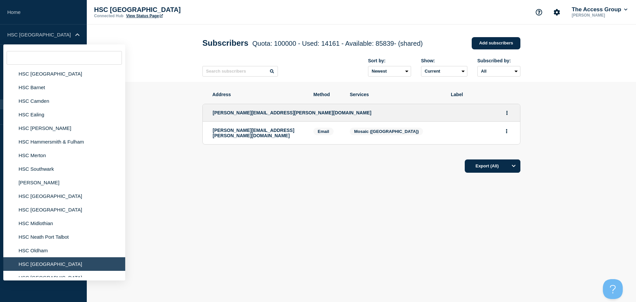
scroll to position [298, 0]
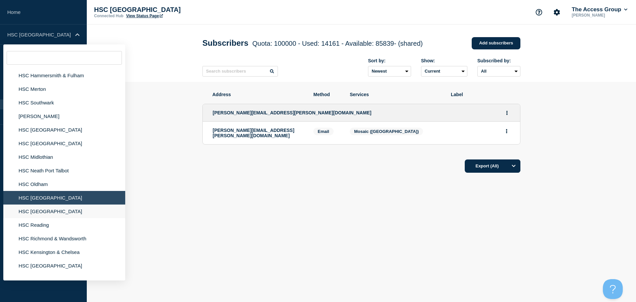
click at [49, 213] on li "HSC [GEOGRAPHIC_DATA]" at bounding box center [64, 211] width 122 height 14
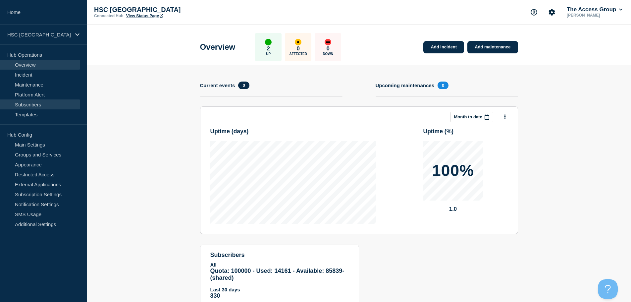
click at [55, 101] on link "Subscribers" at bounding box center [40, 104] width 80 height 10
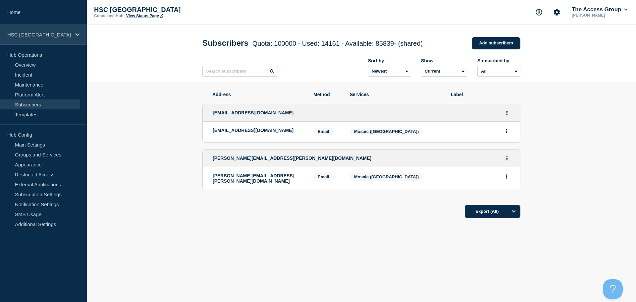
click at [39, 36] on p "HSC [GEOGRAPHIC_DATA]" at bounding box center [39, 35] width 64 height 6
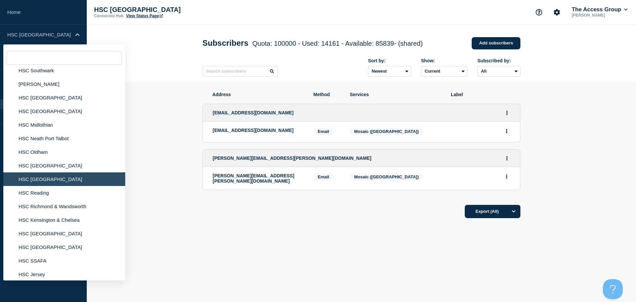
scroll to position [331, 0]
click at [35, 191] on li "HSC Reading" at bounding box center [64, 192] width 122 height 14
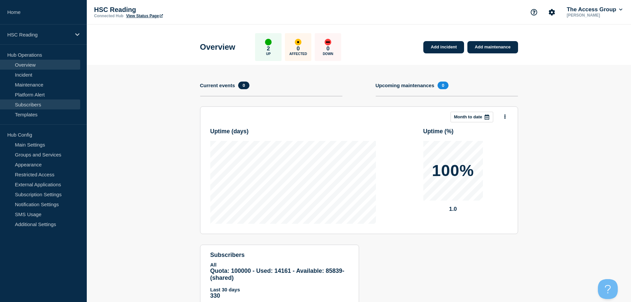
click at [25, 104] on link "Subscribers" at bounding box center [40, 104] width 80 height 10
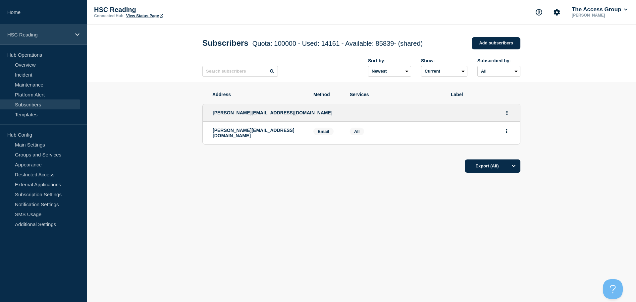
click at [62, 33] on p "HSC Reading" at bounding box center [39, 35] width 64 height 6
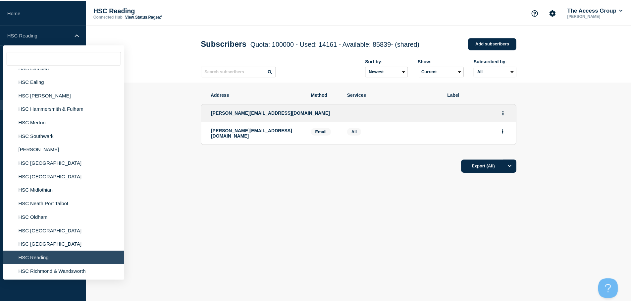
scroll to position [364, 0]
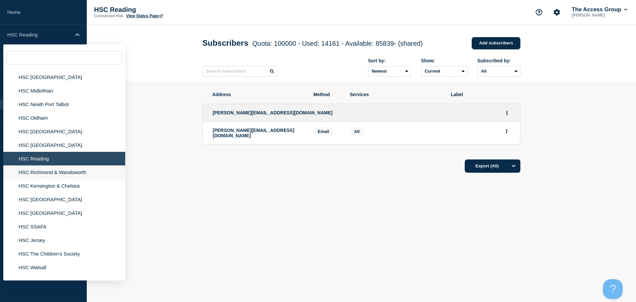
click at [38, 175] on li "HSC Richmond & Wandsworth" at bounding box center [64, 172] width 122 height 14
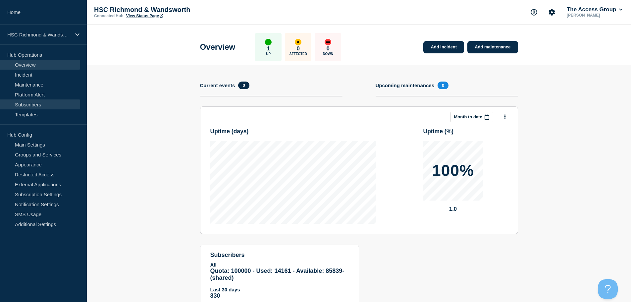
click at [41, 105] on link "Subscribers" at bounding box center [40, 104] width 80 height 10
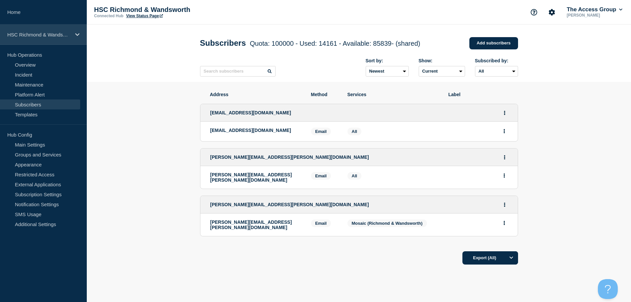
click at [73, 30] on div "HSC Richmond & Wandsworth" at bounding box center [43, 34] width 87 height 20
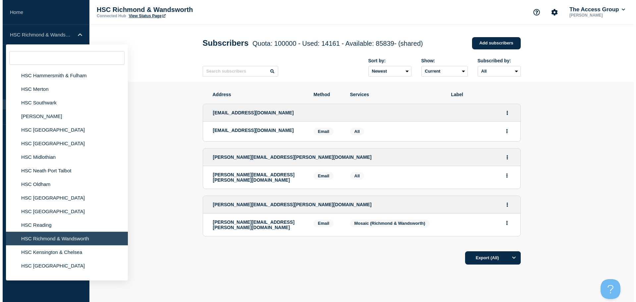
scroll to position [364, 0]
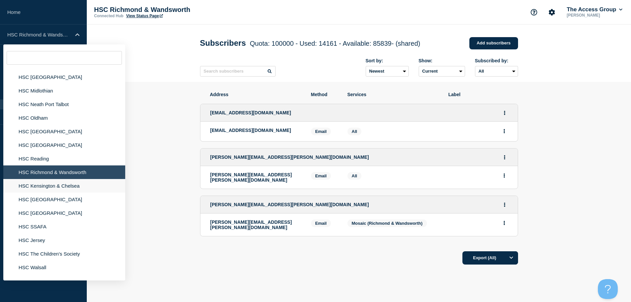
click at [48, 188] on li "HSC Kensington & Chelsea" at bounding box center [64, 186] width 122 height 14
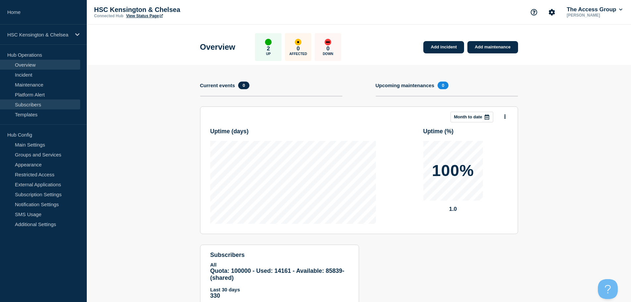
click at [38, 108] on link "Subscribers" at bounding box center [40, 104] width 80 height 10
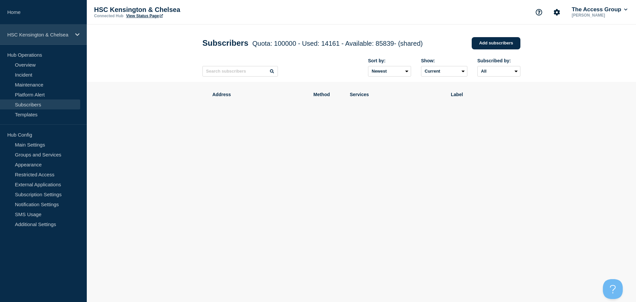
drag, startPoint x: 53, startPoint y: 33, endPoint x: 52, endPoint y: 41, distance: 8.8
click at [53, 33] on p "HSC Kensington & Chelsea" at bounding box center [39, 35] width 64 height 6
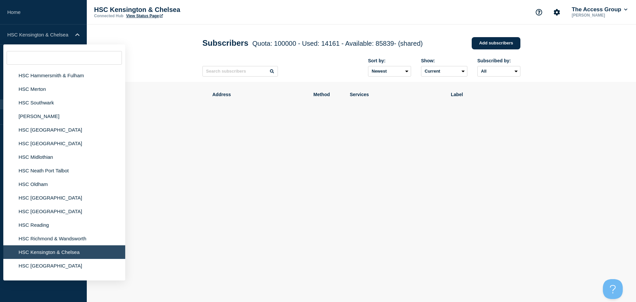
scroll to position [397, 0]
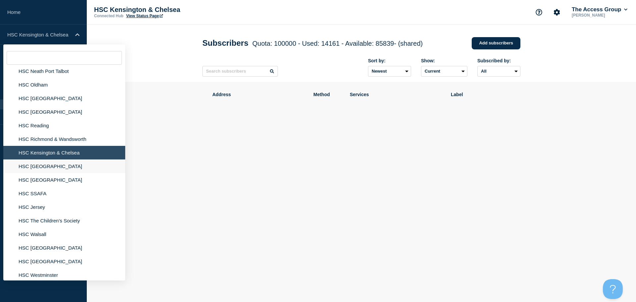
click at [52, 169] on li "HSC [GEOGRAPHIC_DATA]" at bounding box center [64, 166] width 122 height 14
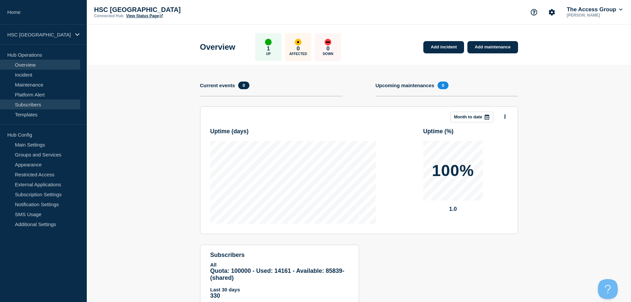
click at [32, 106] on link "Subscribers" at bounding box center [40, 104] width 80 height 10
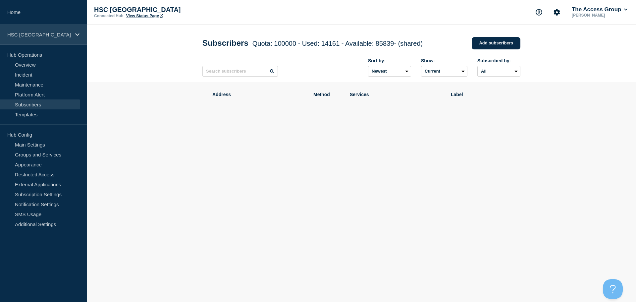
click at [61, 34] on p "HSC [GEOGRAPHIC_DATA]" at bounding box center [39, 35] width 64 height 6
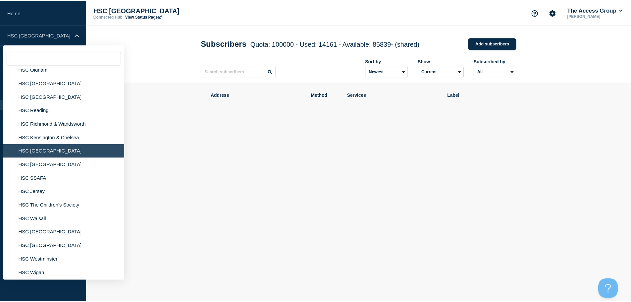
scroll to position [463, 0]
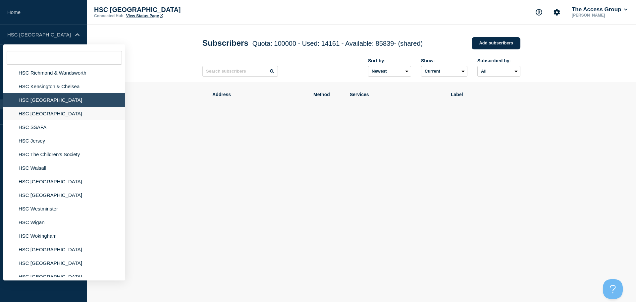
click at [45, 112] on li "HSC [GEOGRAPHIC_DATA]" at bounding box center [64, 114] width 122 height 14
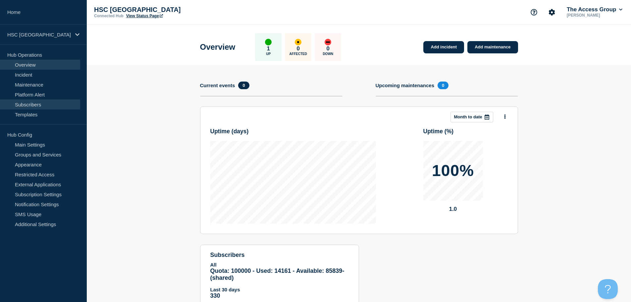
click at [34, 105] on link "Subscribers" at bounding box center [40, 104] width 80 height 10
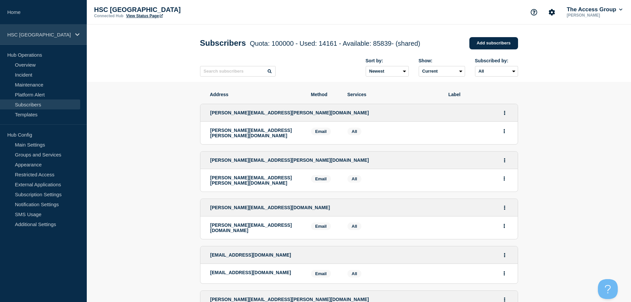
click at [53, 38] on div "HSC [GEOGRAPHIC_DATA]" at bounding box center [43, 34] width 87 height 20
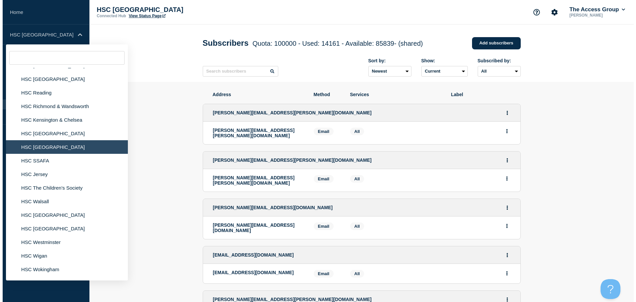
scroll to position [430, 0]
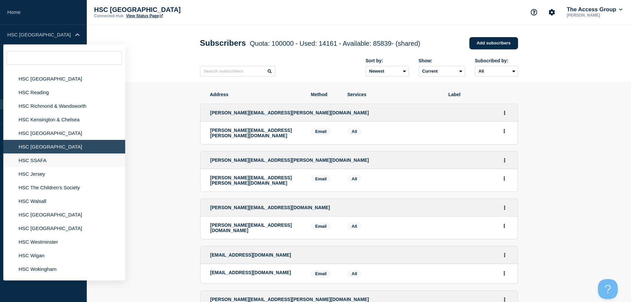
click at [42, 158] on li "HSC SSAFA" at bounding box center [64, 160] width 122 height 14
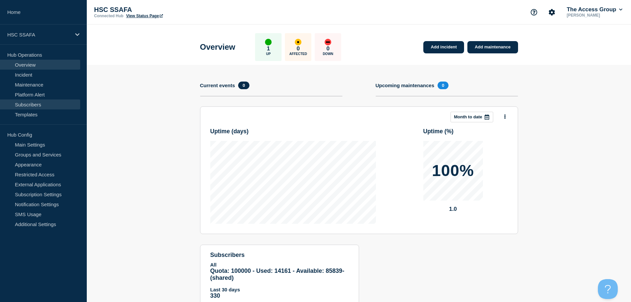
click at [39, 105] on link "Subscribers" at bounding box center [40, 104] width 80 height 10
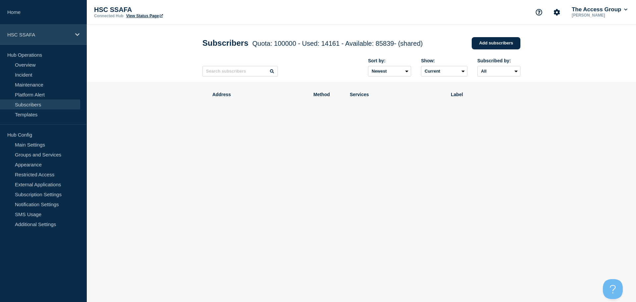
click at [51, 37] on div "HSC SSAFA" at bounding box center [43, 34] width 87 height 20
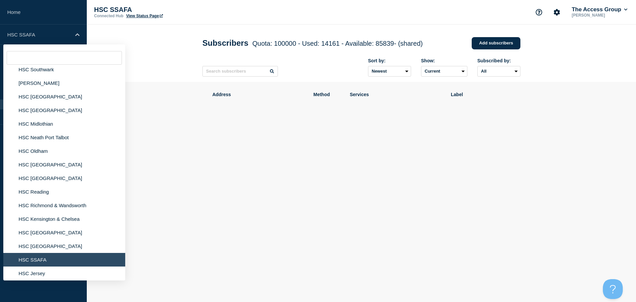
scroll to position [430, 0]
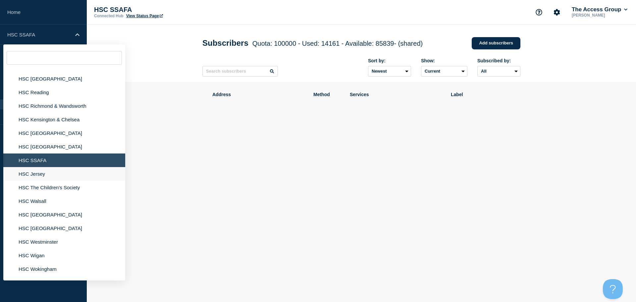
click at [39, 177] on li "HSC Jersey" at bounding box center [64, 174] width 122 height 14
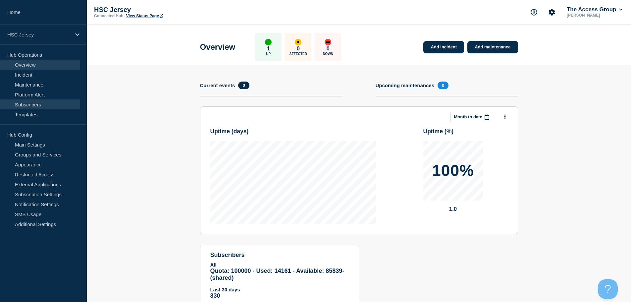
click at [42, 104] on link "Subscribers" at bounding box center [40, 104] width 80 height 10
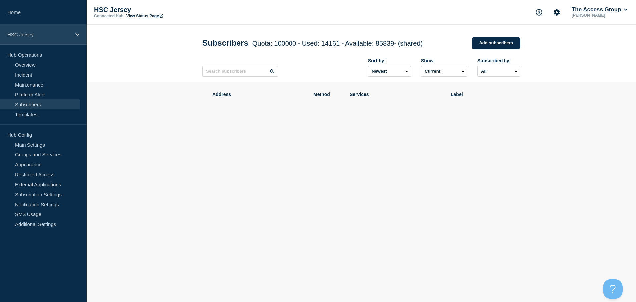
click at [54, 38] on div "HSC Jersey" at bounding box center [43, 34] width 87 height 20
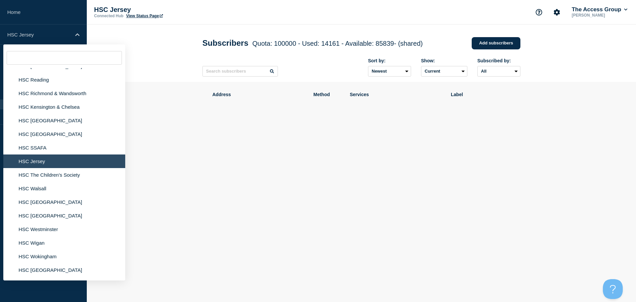
scroll to position [463, 0]
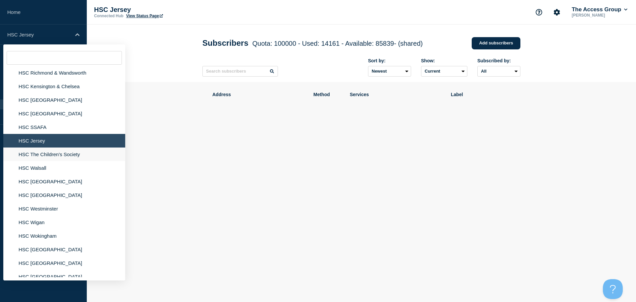
click at [49, 154] on li "HSC The Children's Society" at bounding box center [64, 154] width 122 height 14
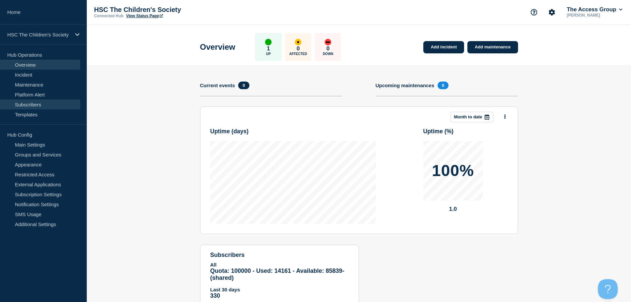
click at [35, 104] on link "Subscribers" at bounding box center [40, 104] width 80 height 10
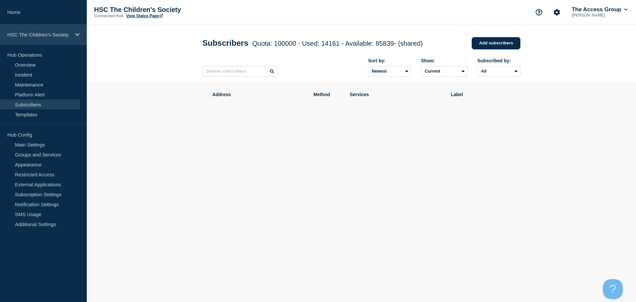
click at [50, 37] on div "HSC The Children's Society" at bounding box center [43, 34] width 87 height 20
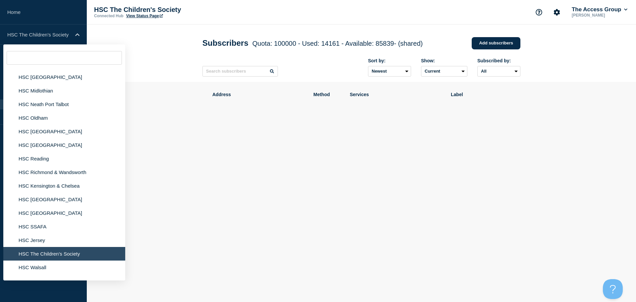
scroll to position [463, 0]
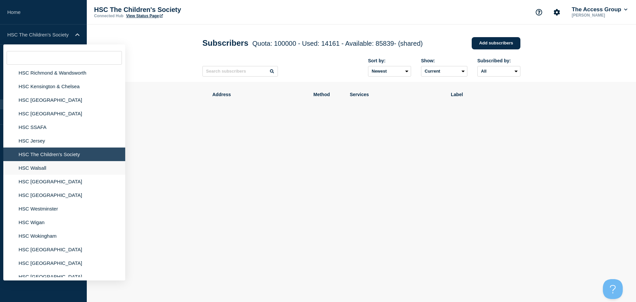
click at [35, 167] on li "HSC Walsall" at bounding box center [64, 168] width 122 height 14
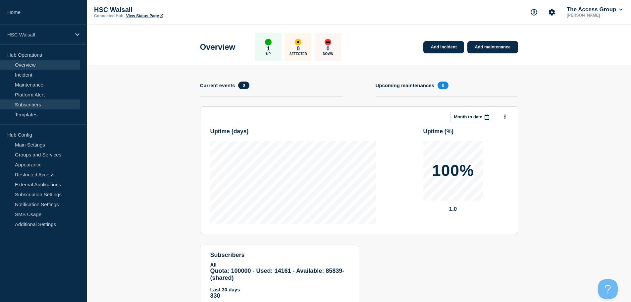
click at [33, 102] on link "Subscribers" at bounding box center [40, 104] width 80 height 10
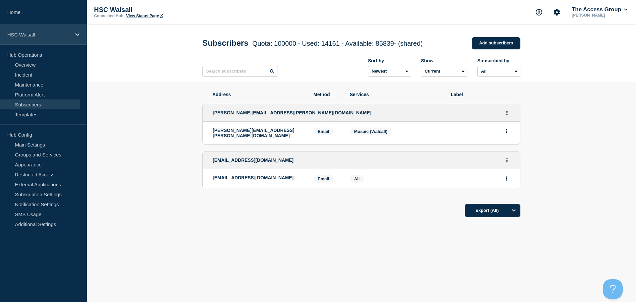
click at [57, 35] on p "HSC Walsall" at bounding box center [39, 35] width 64 height 6
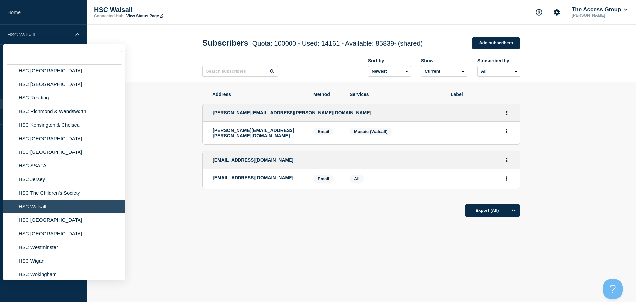
scroll to position [463, 0]
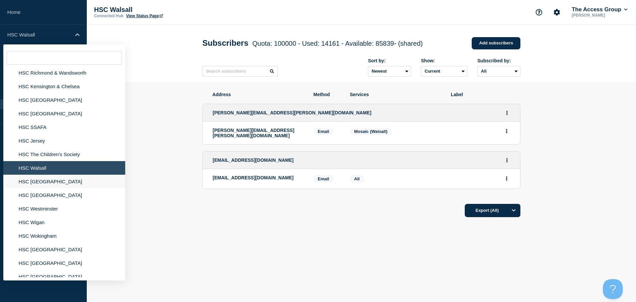
click at [25, 184] on li "HSC [GEOGRAPHIC_DATA]" at bounding box center [64, 181] width 122 height 14
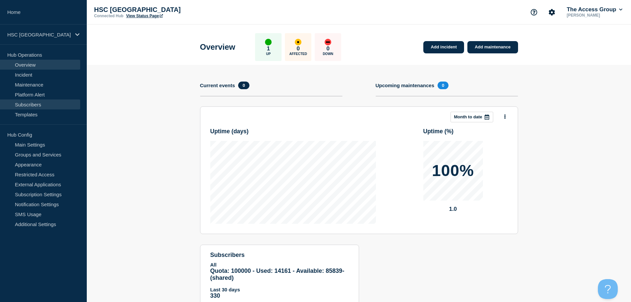
click at [27, 105] on link "Subscribers" at bounding box center [40, 104] width 80 height 10
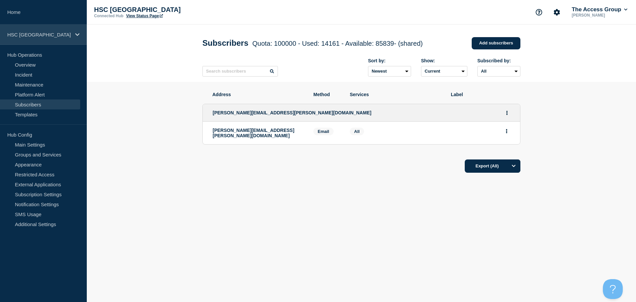
click at [42, 30] on div "HSC [GEOGRAPHIC_DATA]" at bounding box center [43, 34] width 87 height 20
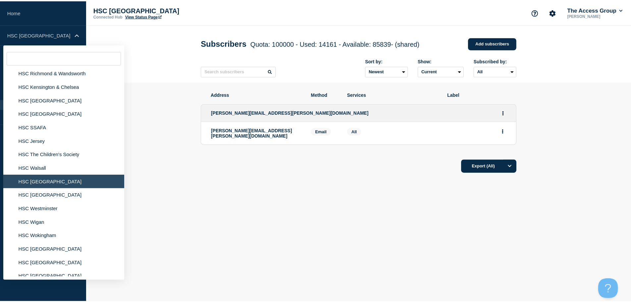
scroll to position [530, 0]
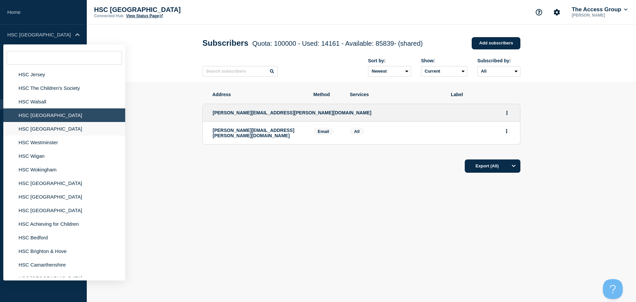
click at [35, 129] on li "HSC [GEOGRAPHIC_DATA]" at bounding box center [64, 129] width 122 height 14
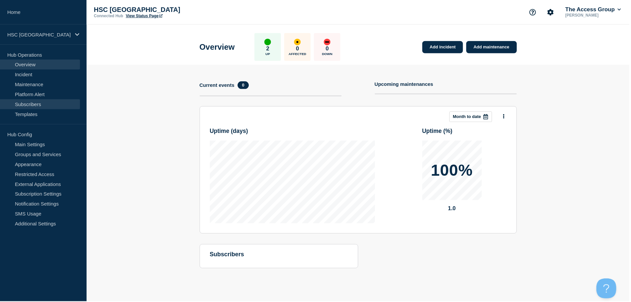
click at [41, 103] on link "Subscribers" at bounding box center [40, 104] width 80 height 10
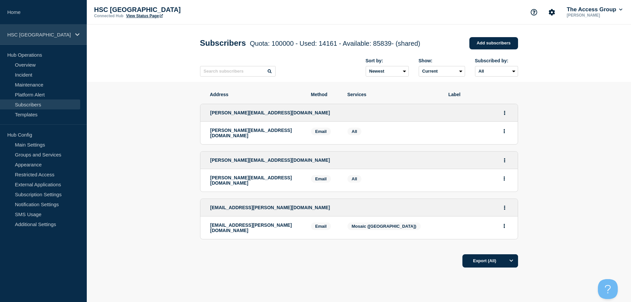
click at [55, 37] on div "HSC [GEOGRAPHIC_DATA]" at bounding box center [43, 34] width 87 height 20
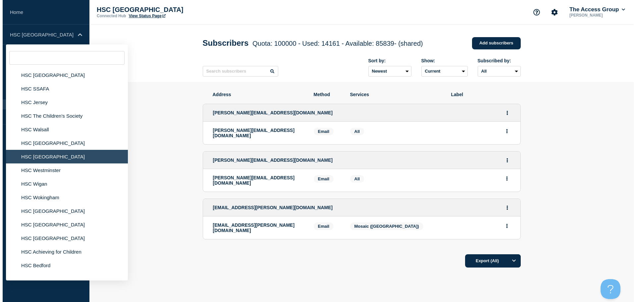
scroll to position [530, 0]
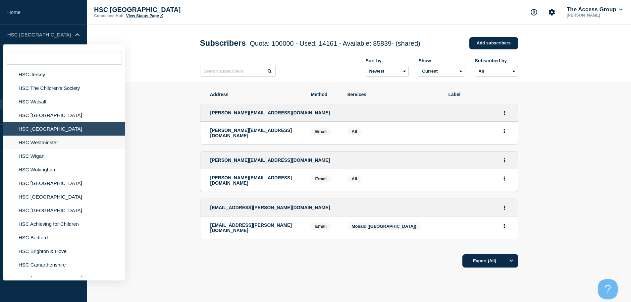
click at [44, 146] on li "HSC Westminster" at bounding box center [64, 142] width 122 height 14
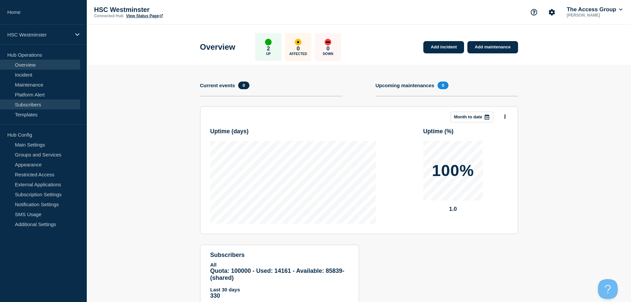
click at [36, 104] on link "Subscribers" at bounding box center [40, 104] width 80 height 10
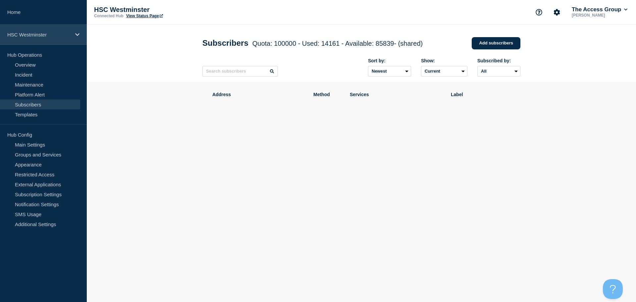
click at [57, 34] on p "HSC Westminster" at bounding box center [39, 35] width 64 height 6
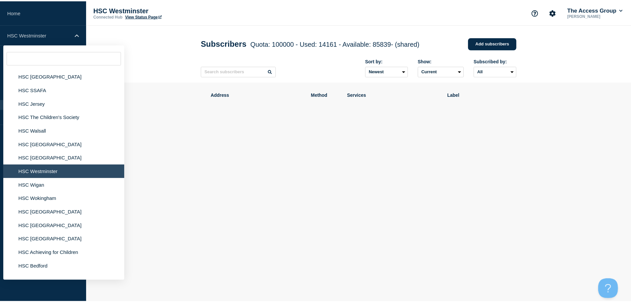
scroll to position [530, 0]
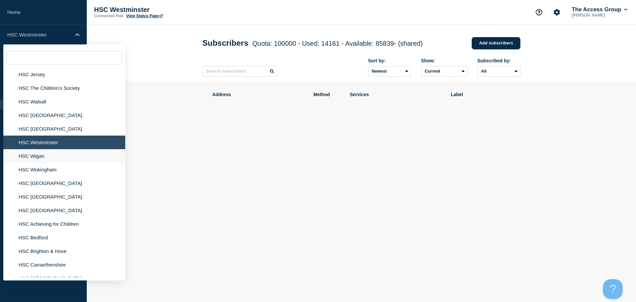
click at [40, 157] on li "HSC Wigan" at bounding box center [64, 156] width 122 height 14
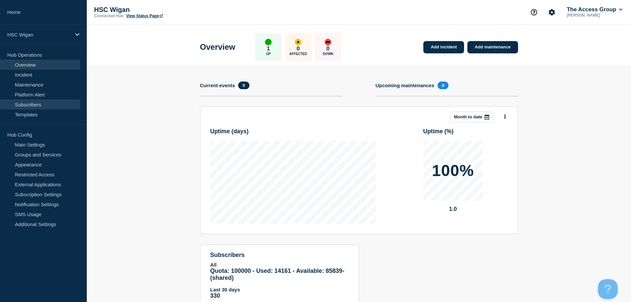
click at [40, 107] on link "Subscribers" at bounding box center [40, 104] width 80 height 10
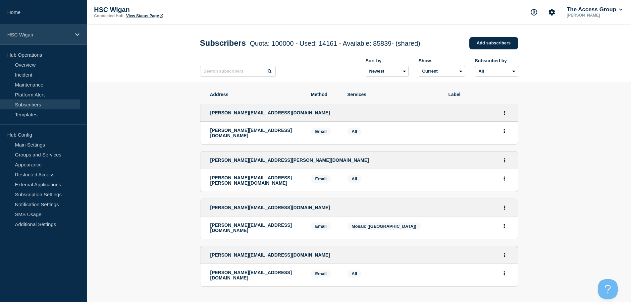
click at [62, 32] on p "HSC Wigan" at bounding box center [39, 35] width 64 height 6
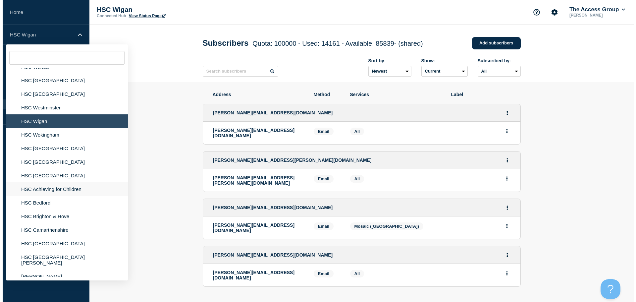
scroll to position [563, 0]
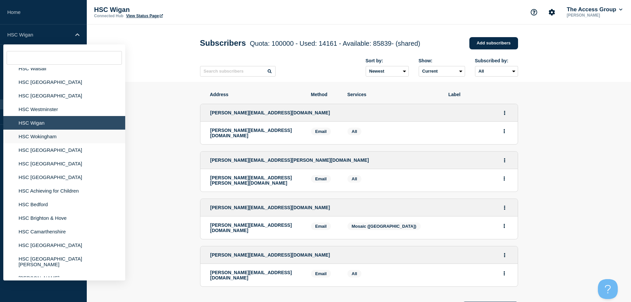
click at [40, 139] on li "HSC Wokingham" at bounding box center [64, 136] width 122 height 14
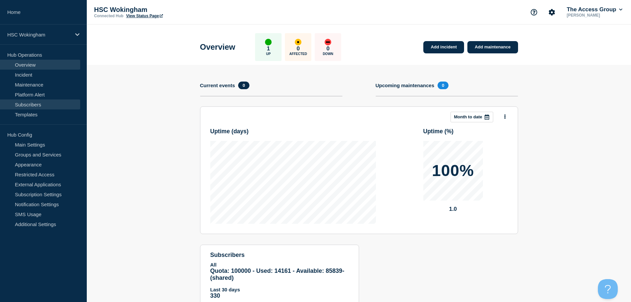
click at [41, 106] on link "Subscribers" at bounding box center [40, 104] width 80 height 10
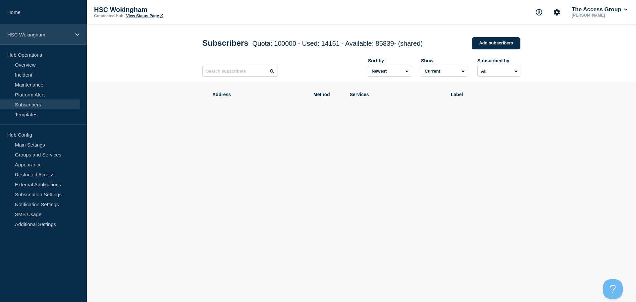
click at [36, 36] on p "HSC Wokingham" at bounding box center [39, 35] width 64 height 6
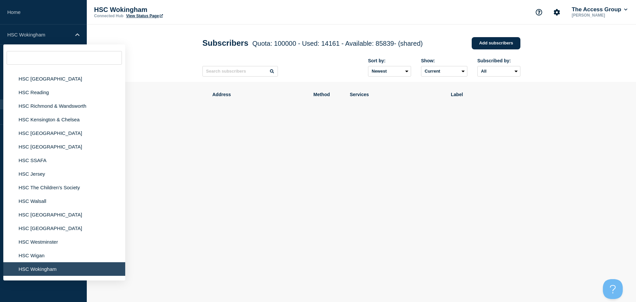
scroll to position [563, 0]
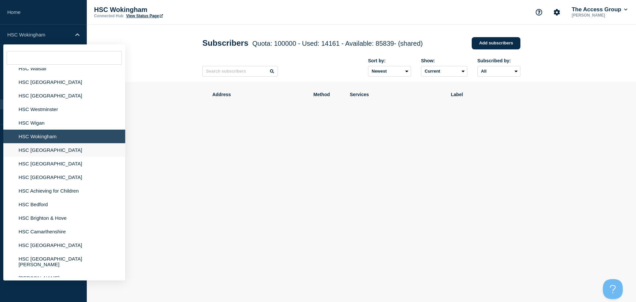
click at [38, 152] on li "HSC [GEOGRAPHIC_DATA]" at bounding box center [64, 150] width 122 height 14
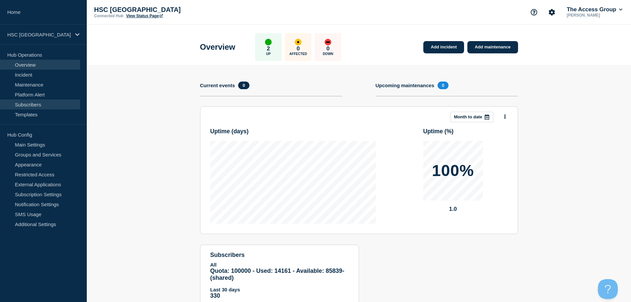
click at [32, 104] on link "Subscribers" at bounding box center [40, 104] width 80 height 10
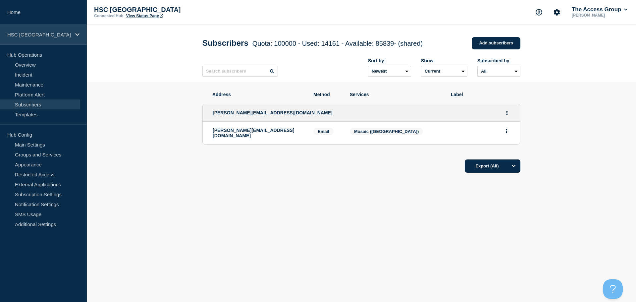
click at [56, 35] on p "HSC [GEOGRAPHIC_DATA]" at bounding box center [39, 35] width 64 height 6
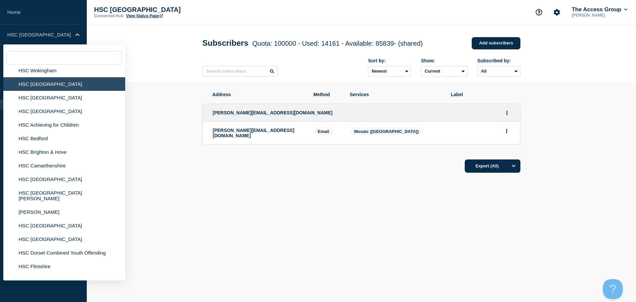
scroll to position [629, 0]
click at [42, 96] on li "HSC [GEOGRAPHIC_DATA]" at bounding box center [64, 97] width 122 height 14
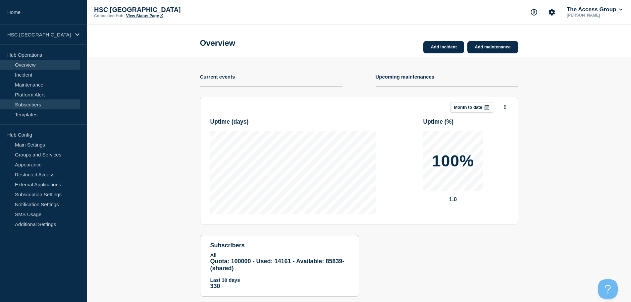
click at [36, 104] on link "Subscribers" at bounding box center [40, 104] width 80 height 10
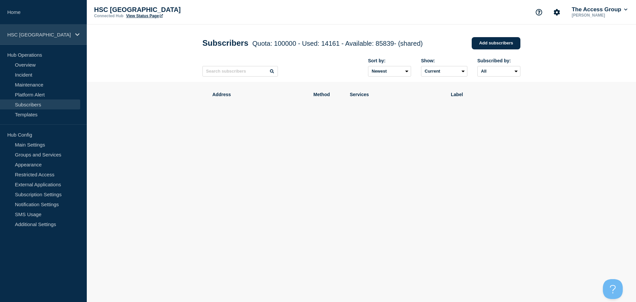
click at [38, 36] on p "HSC [GEOGRAPHIC_DATA]" at bounding box center [39, 35] width 64 height 6
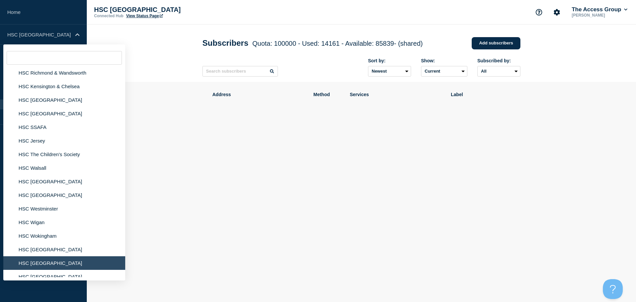
scroll to position [563, 0]
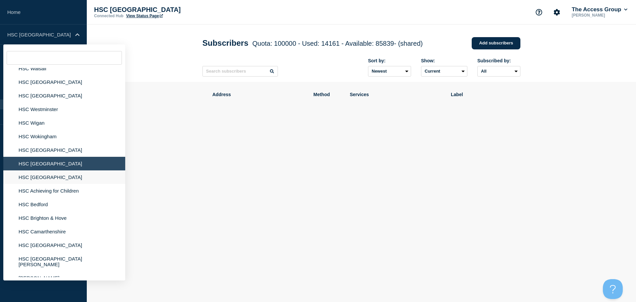
click at [59, 182] on li "HSC [GEOGRAPHIC_DATA]" at bounding box center [64, 177] width 122 height 14
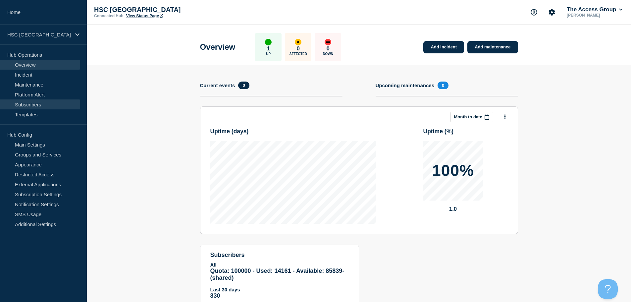
click at [44, 100] on link "Subscribers" at bounding box center [40, 104] width 80 height 10
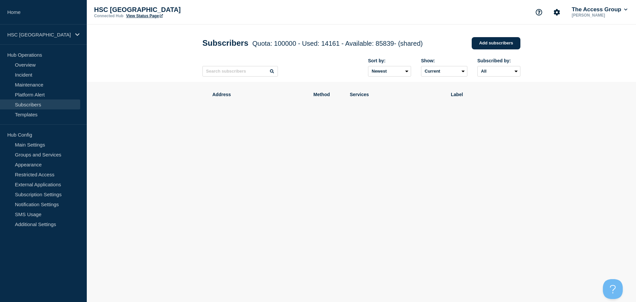
click at [44, 47] on nav "Home HSC [GEOGRAPHIC_DATA] Hub Operations Overview Incident Maintenance Platfor…" at bounding box center [43, 119] width 87 height 239
click at [43, 43] on div "HSC [GEOGRAPHIC_DATA]" at bounding box center [43, 34] width 87 height 20
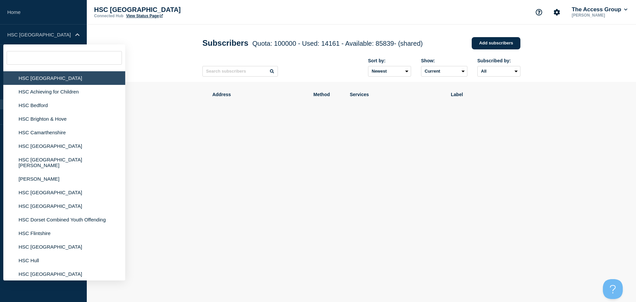
scroll to position [662, 0]
click at [45, 89] on li "HSC Achieving for Children" at bounding box center [64, 91] width 122 height 14
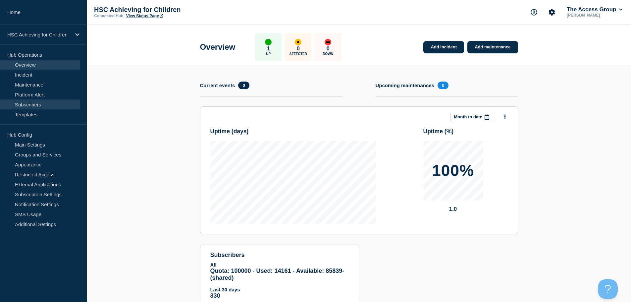
click at [31, 106] on link "Subscribers" at bounding box center [40, 104] width 80 height 10
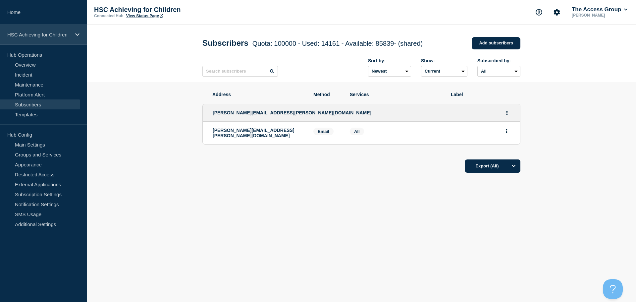
click at [36, 39] on div "HSC Achieving for Children" at bounding box center [43, 34] width 87 height 20
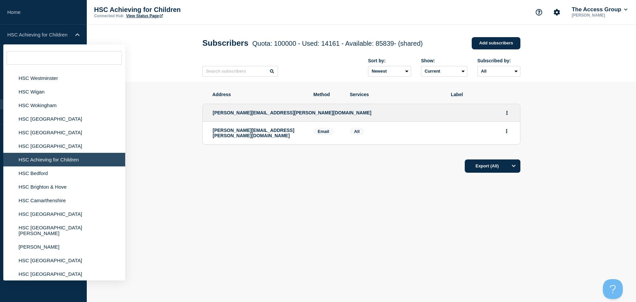
scroll to position [596, 0]
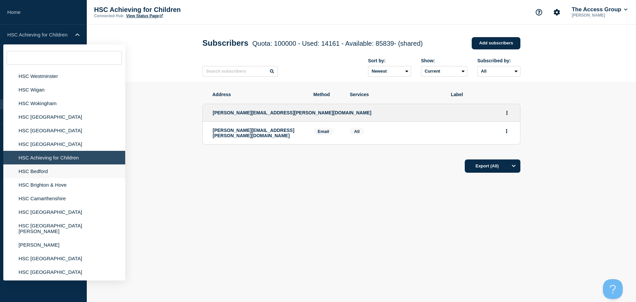
click at [43, 171] on li "HSC Bedford" at bounding box center [64, 171] width 122 height 14
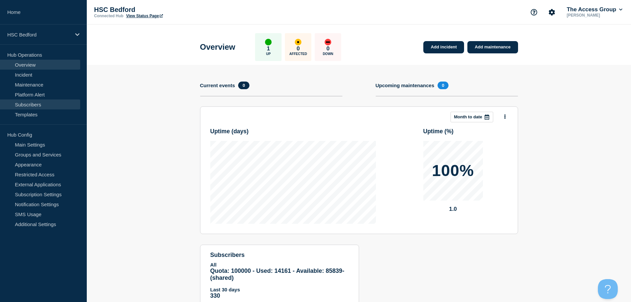
click at [37, 106] on link "Subscribers" at bounding box center [40, 104] width 80 height 10
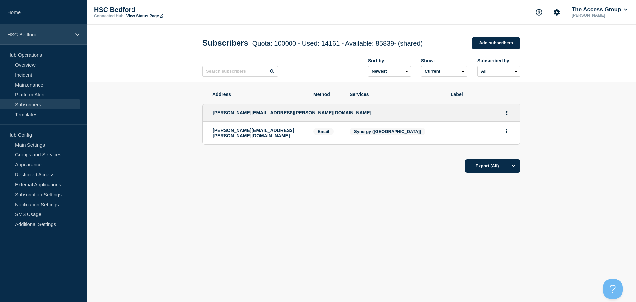
click at [37, 30] on div "HSC Bedford" at bounding box center [43, 34] width 87 height 20
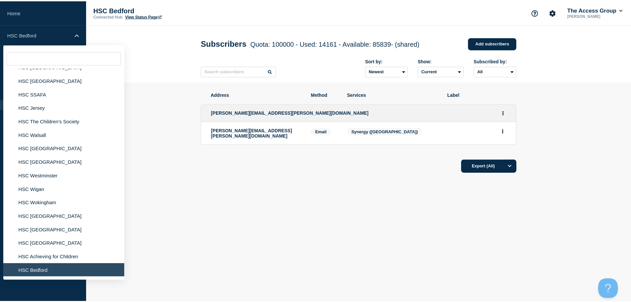
scroll to position [596, 0]
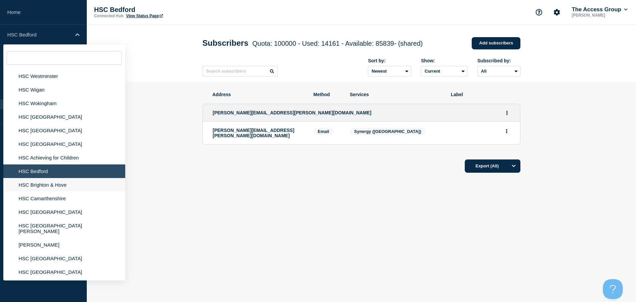
click at [59, 185] on li "HSC Brighton & Hove" at bounding box center [64, 185] width 122 height 14
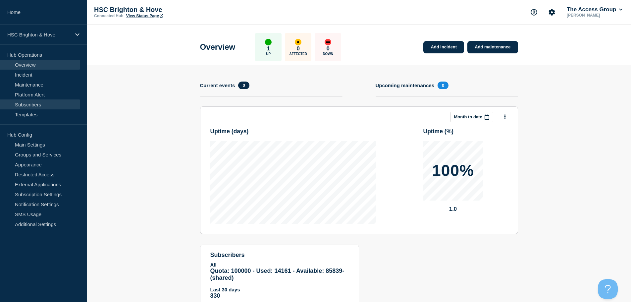
click at [40, 104] on link "Subscribers" at bounding box center [40, 104] width 80 height 10
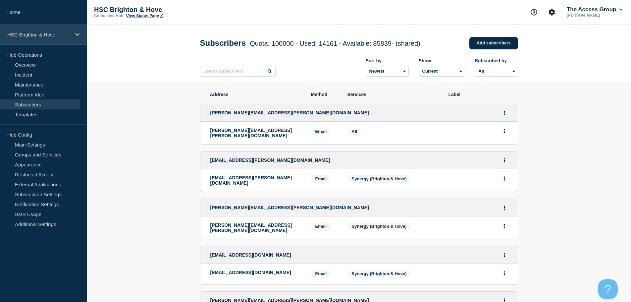
click at [39, 40] on div "HSC Brighton & Hove" at bounding box center [43, 34] width 87 height 20
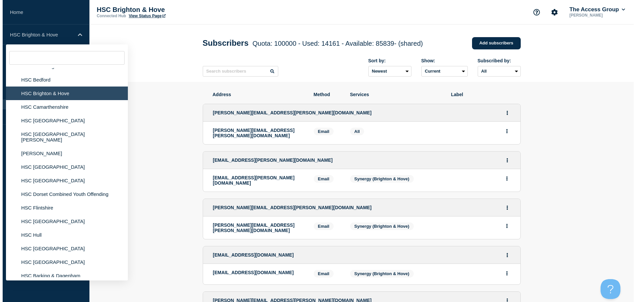
scroll to position [695, 0]
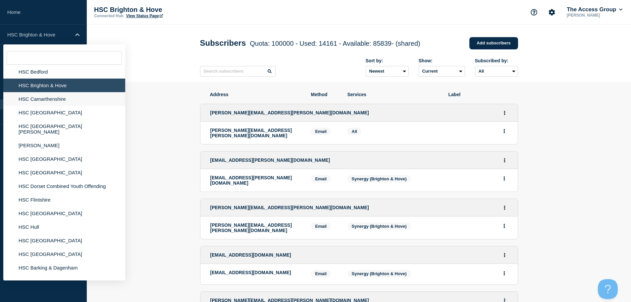
click at [37, 101] on li "HSC Camarthenshire" at bounding box center [64, 99] width 122 height 14
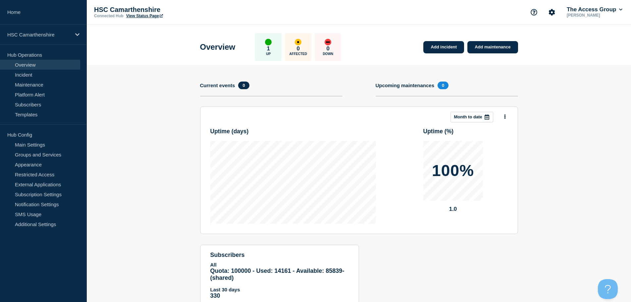
click at [37, 101] on link "Subscribers" at bounding box center [40, 104] width 80 height 10
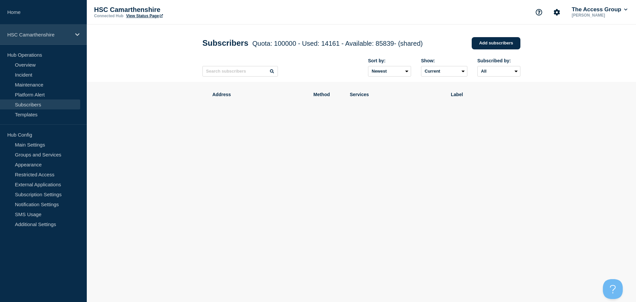
click at [48, 37] on p "HSC Camarthenshire" at bounding box center [39, 35] width 64 height 6
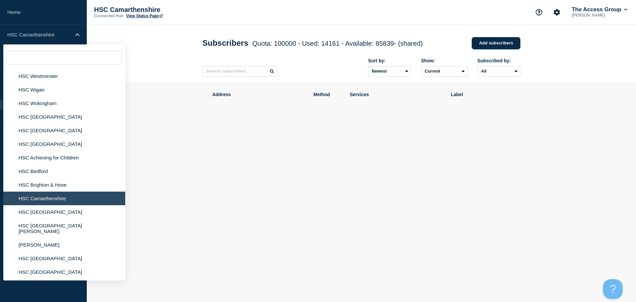
scroll to position [662, 0]
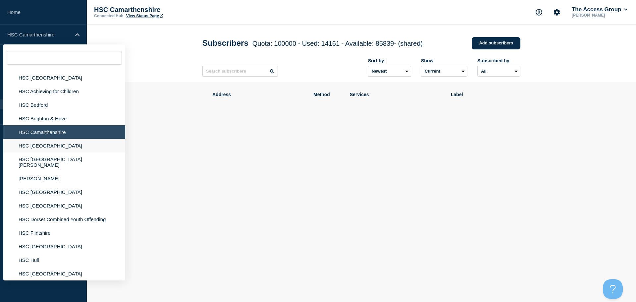
click at [33, 146] on li "HSC [GEOGRAPHIC_DATA]" at bounding box center [64, 146] width 122 height 14
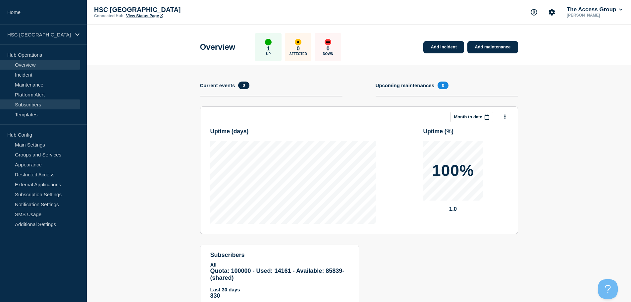
click at [26, 106] on link "Subscribers" at bounding box center [40, 104] width 80 height 10
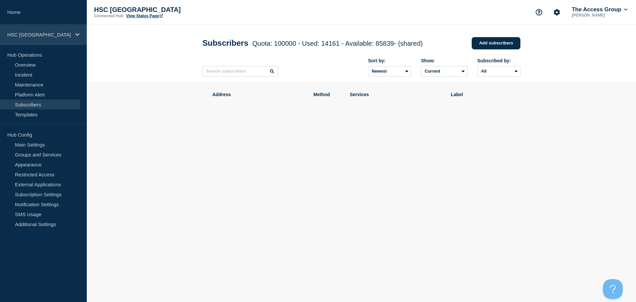
click at [32, 34] on p "HSC [GEOGRAPHIC_DATA]" at bounding box center [39, 35] width 64 height 6
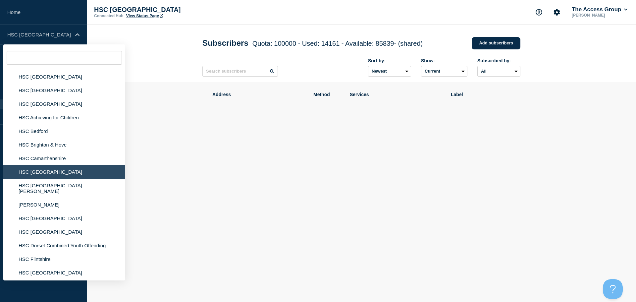
scroll to position [695, 0]
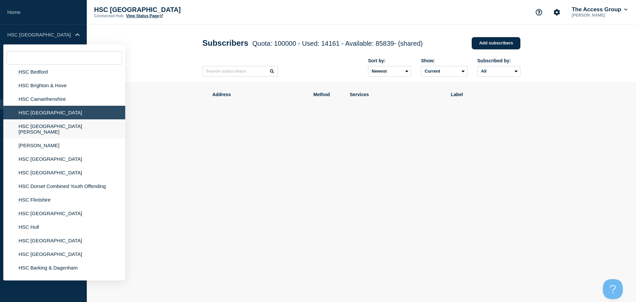
click at [59, 126] on li "HSC [GEOGRAPHIC_DATA][PERSON_NAME]" at bounding box center [64, 128] width 122 height 19
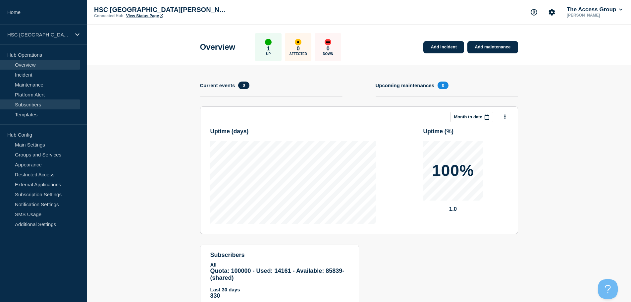
click at [35, 104] on link "Subscribers" at bounding box center [40, 104] width 80 height 10
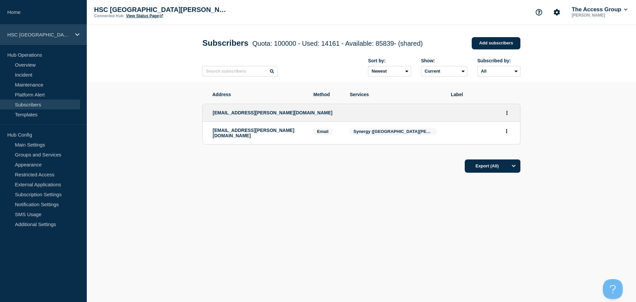
click at [51, 34] on p "HSC [GEOGRAPHIC_DATA][PERSON_NAME]" at bounding box center [39, 35] width 64 height 6
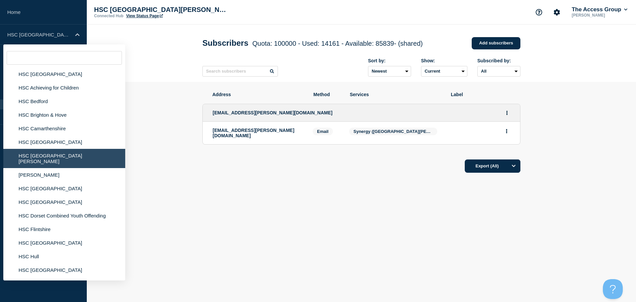
scroll to position [695, 0]
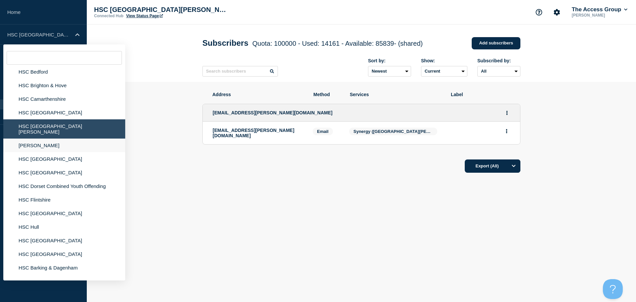
click at [34, 139] on li "[PERSON_NAME]" at bounding box center [64, 145] width 122 height 14
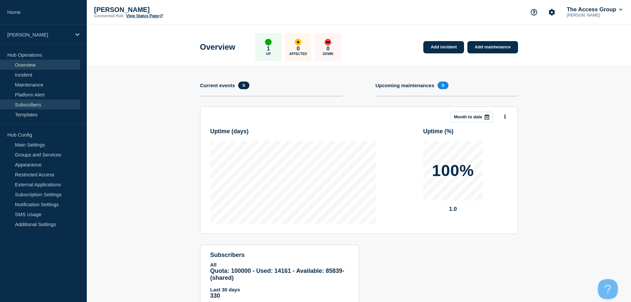
click at [29, 106] on link "Subscribers" at bounding box center [40, 104] width 80 height 10
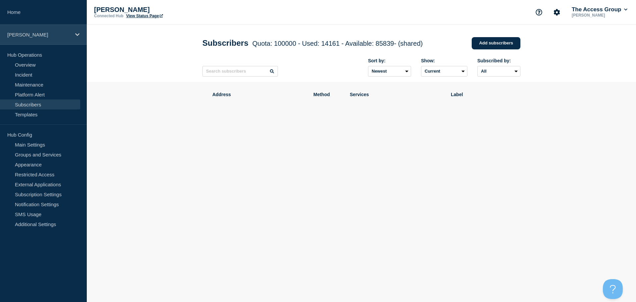
click at [56, 39] on div "[PERSON_NAME]" at bounding box center [43, 34] width 87 height 20
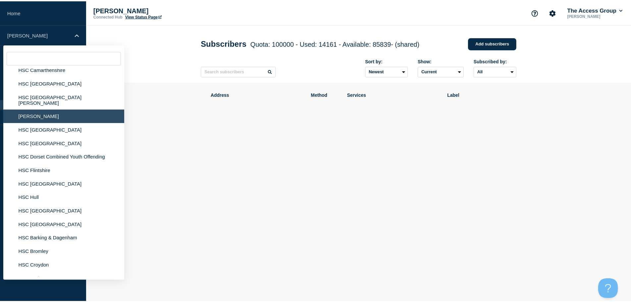
scroll to position [728, 0]
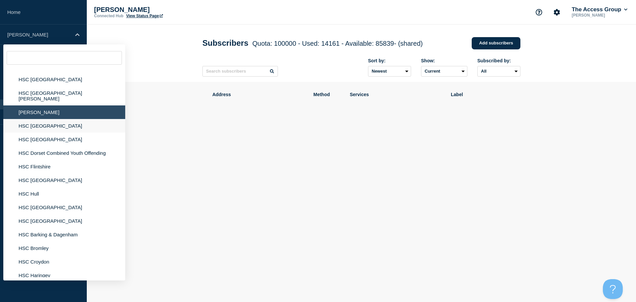
click at [34, 122] on li "HSC [GEOGRAPHIC_DATA]" at bounding box center [64, 126] width 122 height 14
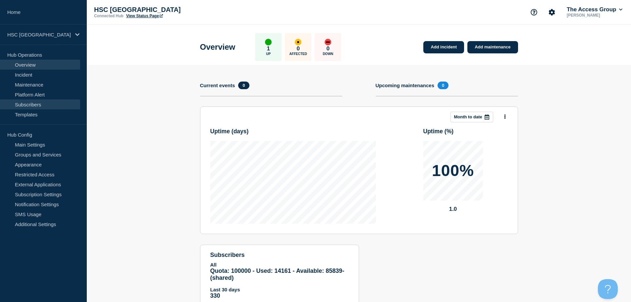
click at [32, 105] on link "Subscribers" at bounding box center [40, 104] width 80 height 10
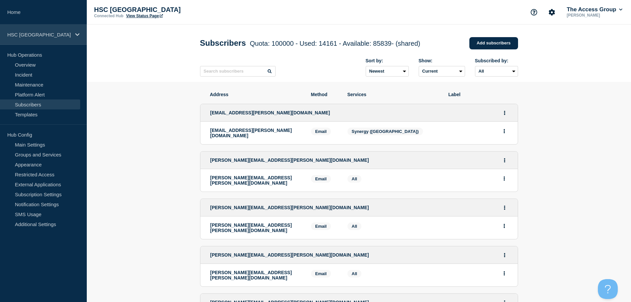
click at [60, 35] on p "HSC [GEOGRAPHIC_DATA]" at bounding box center [39, 35] width 64 height 6
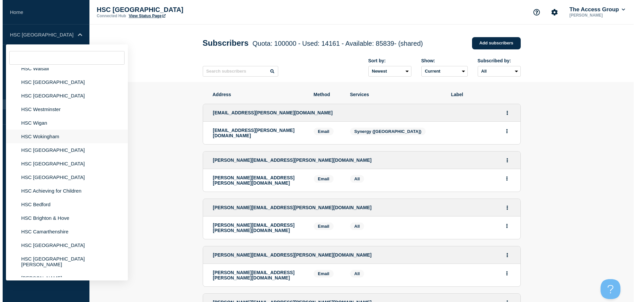
scroll to position [662, 0]
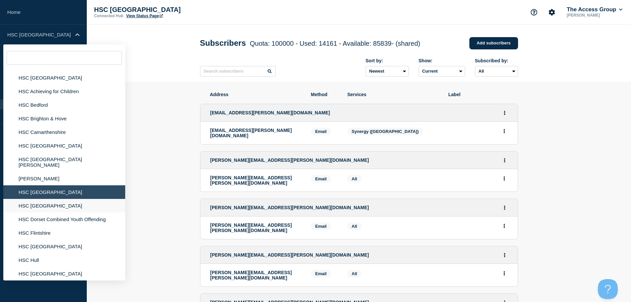
click at [50, 201] on li "HSC [GEOGRAPHIC_DATA]" at bounding box center [64, 206] width 122 height 14
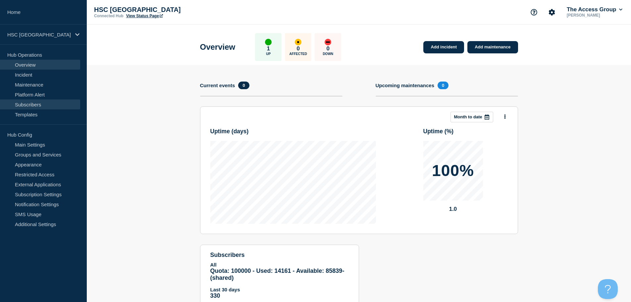
click at [34, 106] on link "Subscribers" at bounding box center [40, 104] width 80 height 10
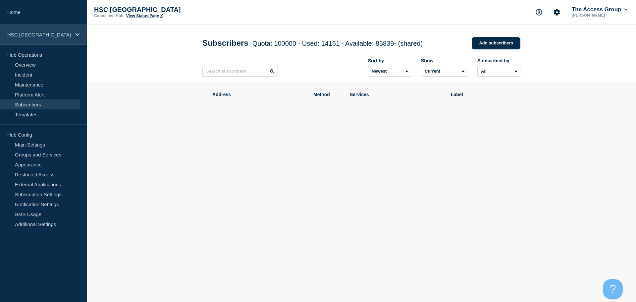
click at [58, 37] on div "HSC [GEOGRAPHIC_DATA]" at bounding box center [43, 34] width 87 height 20
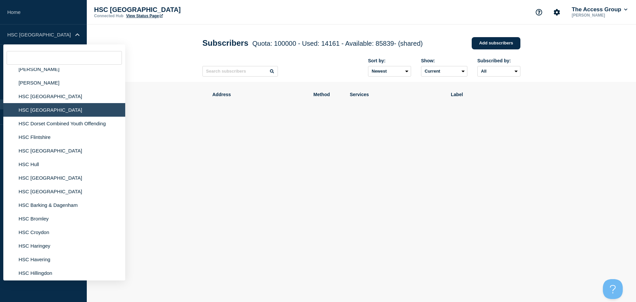
scroll to position [761, 0]
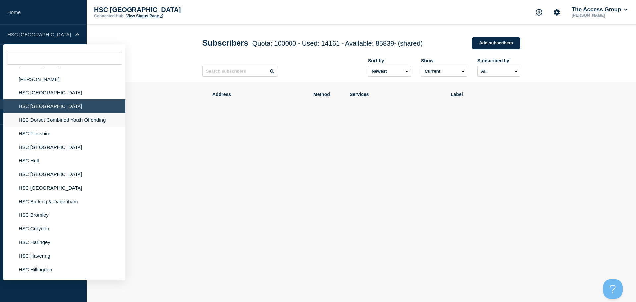
click at [45, 114] on li "HSC Dorset Combined Youth Offending" at bounding box center [64, 120] width 122 height 14
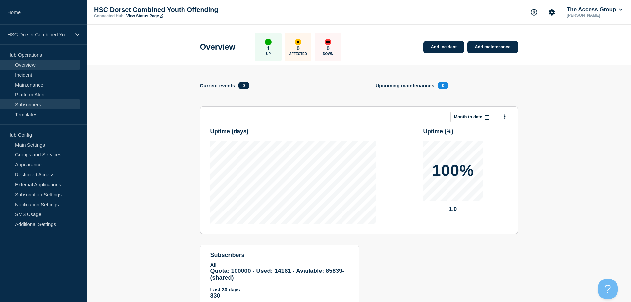
click at [42, 103] on link "Subscribers" at bounding box center [40, 104] width 80 height 10
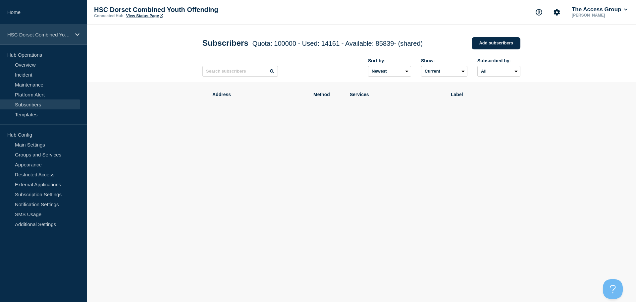
click at [48, 37] on p "HSC Dorset Combined Youth Offending" at bounding box center [39, 35] width 64 height 6
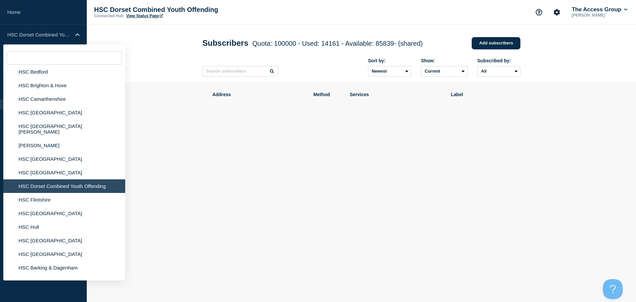
scroll to position [728, 0]
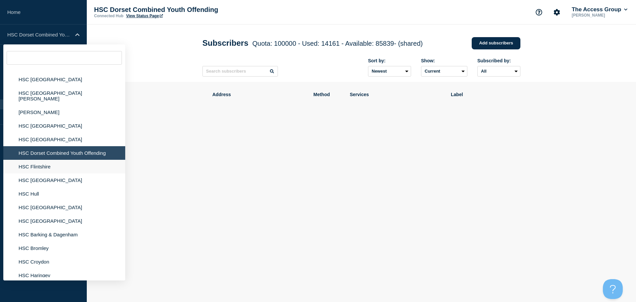
click at [35, 160] on li "HSC Flintshire" at bounding box center [64, 167] width 122 height 14
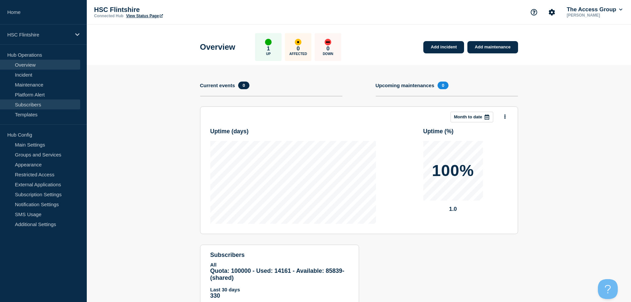
click at [32, 104] on link "Subscribers" at bounding box center [40, 104] width 80 height 10
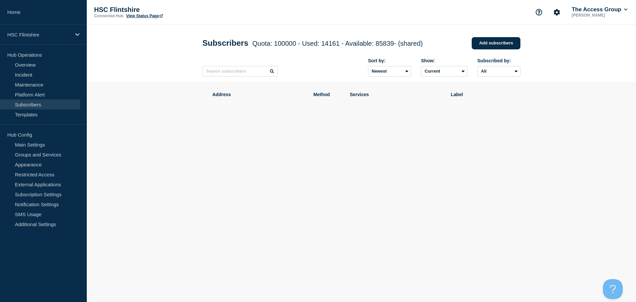
click at [32, 104] on link "Subscribers" at bounding box center [40, 104] width 80 height 10
click at [47, 28] on div "HSC Flintshire" at bounding box center [43, 34] width 87 height 20
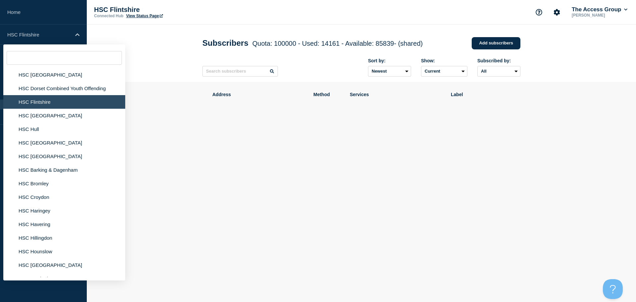
scroll to position [795, 0]
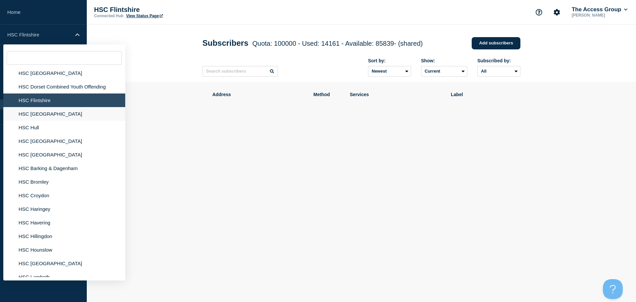
click at [39, 110] on li "HSC [GEOGRAPHIC_DATA]" at bounding box center [64, 114] width 122 height 14
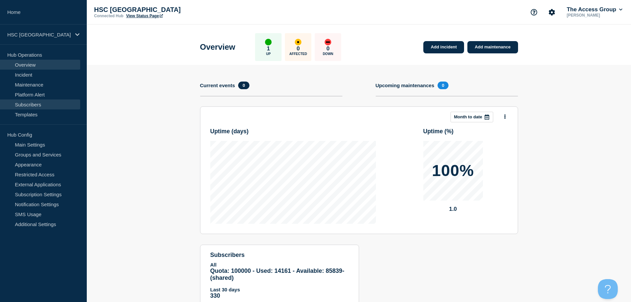
click at [29, 106] on link "Subscribers" at bounding box center [40, 104] width 80 height 10
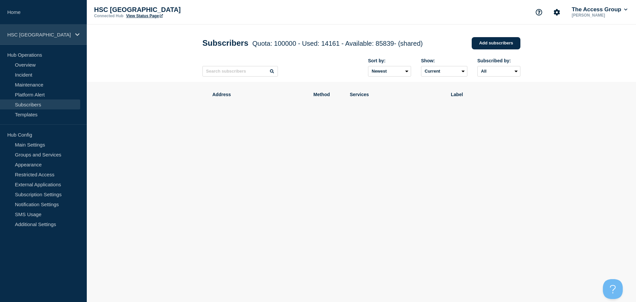
click at [39, 33] on p "HSC [GEOGRAPHIC_DATA]" at bounding box center [39, 35] width 64 height 6
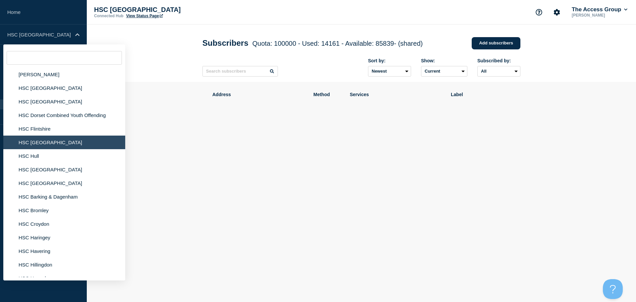
scroll to position [795, 0]
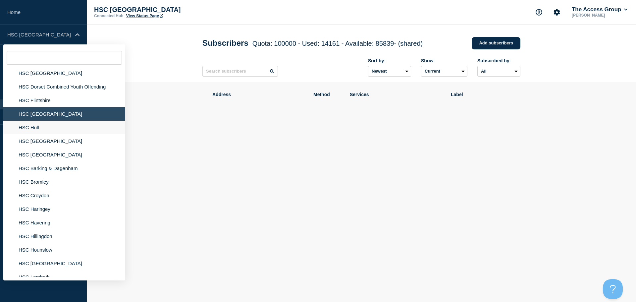
click at [30, 121] on li "HSC Hull" at bounding box center [64, 128] width 122 height 14
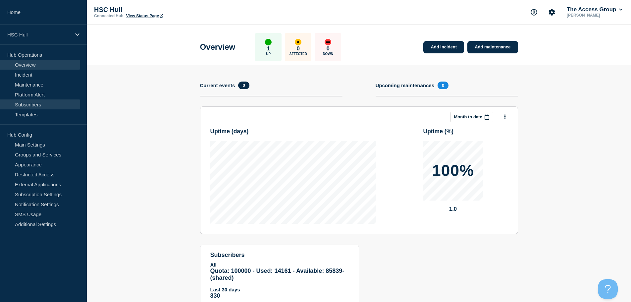
click at [30, 103] on link "Subscribers" at bounding box center [40, 104] width 80 height 10
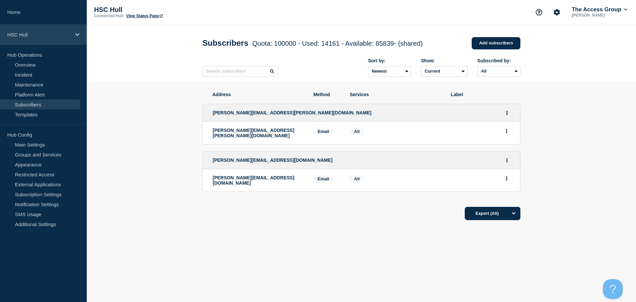
click at [58, 35] on p "HSC Hull" at bounding box center [39, 35] width 64 height 6
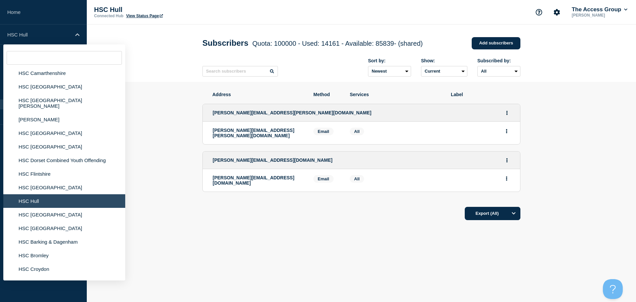
scroll to position [761, 0]
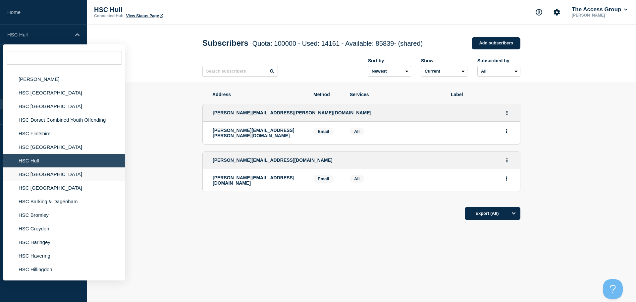
click at [37, 171] on li "HSC [GEOGRAPHIC_DATA]" at bounding box center [64, 174] width 122 height 14
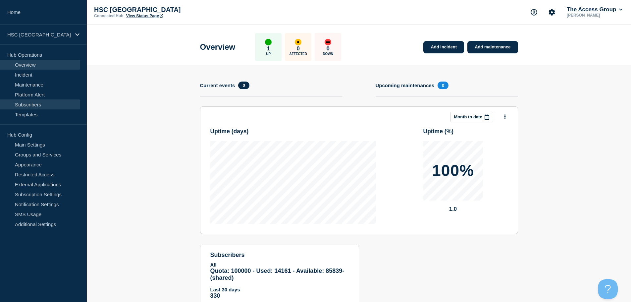
click at [26, 107] on link "Subscribers" at bounding box center [40, 104] width 80 height 10
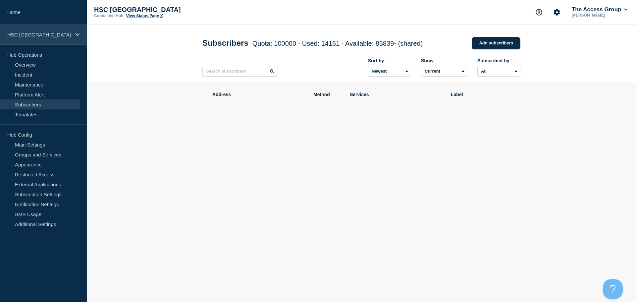
click at [50, 38] on div "HSC [GEOGRAPHIC_DATA]" at bounding box center [43, 34] width 87 height 20
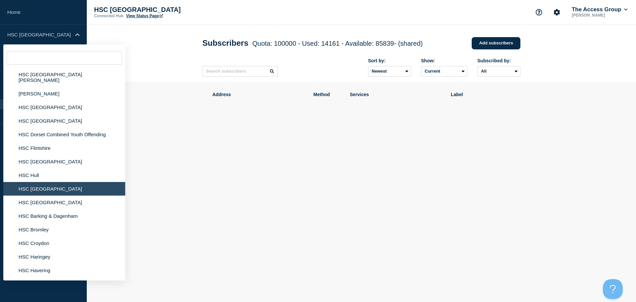
scroll to position [795, 0]
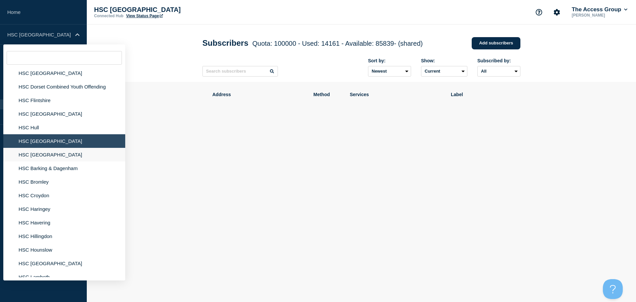
click at [44, 151] on li "HSC [GEOGRAPHIC_DATA]" at bounding box center [64, 155] width 122 height 14
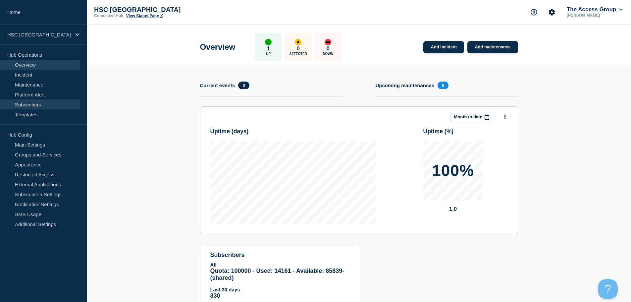
click at [26, 105] on link "Subscribers" at bounding box center [40, 104] width 80 height 10
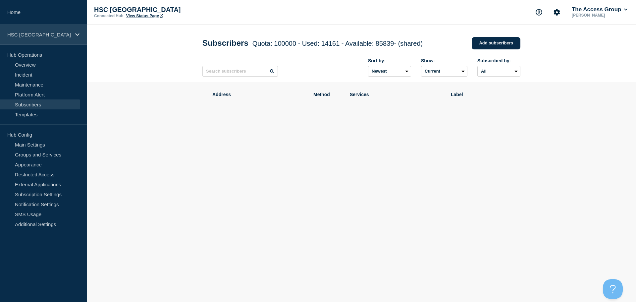
click at [51, 35] on p "HSC [GEOGRAPHIC_DATA]" at bounding box center [39, 35] width 64 height 6
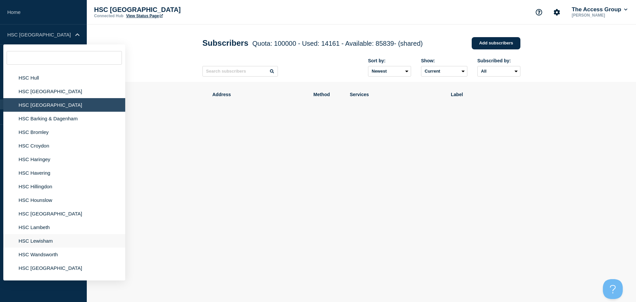
scroll to position [828, 0]
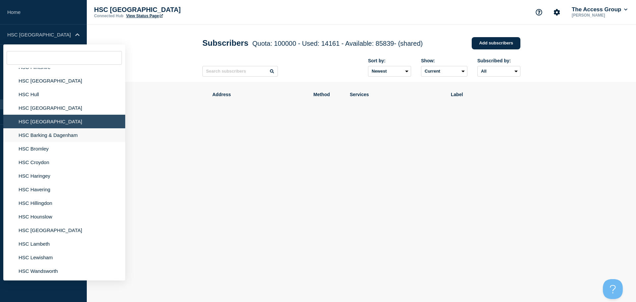
click at [41, 128] on li "HSC Barking & Dagenham" at bounding box center [64, 135] width 122 height 14
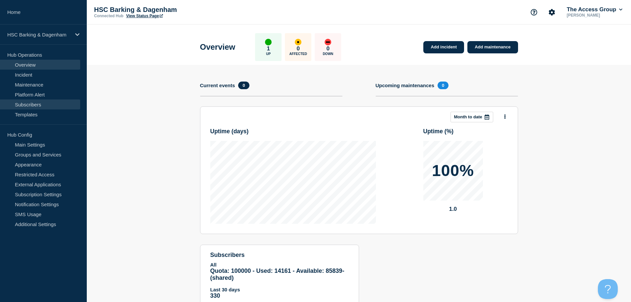
click at [30, 107] on link "Subscribers" at bounding box center [40, 104] width 80 height 10
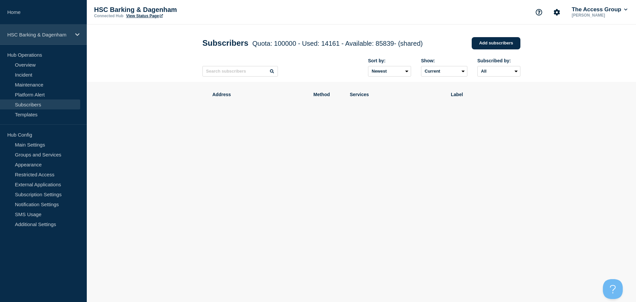
click at [47, 37] on p "HSC Barking & Dagenham" at bounding box center [39, 35] width 64 height 6
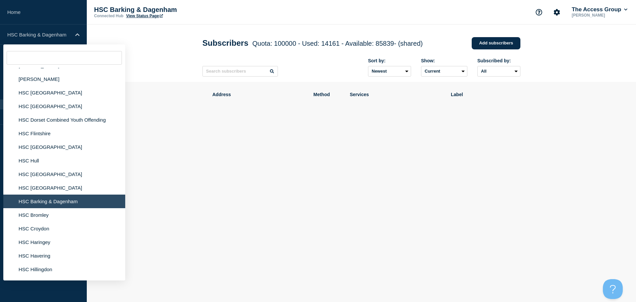
scroll to position [828, 0]
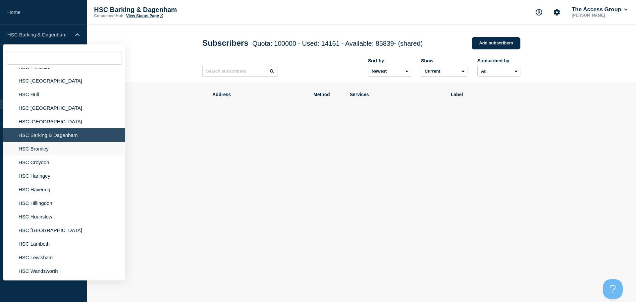
click at [36, 146] on li "HSC Bromley" at bounding box center [64, 149] width 122 height 14
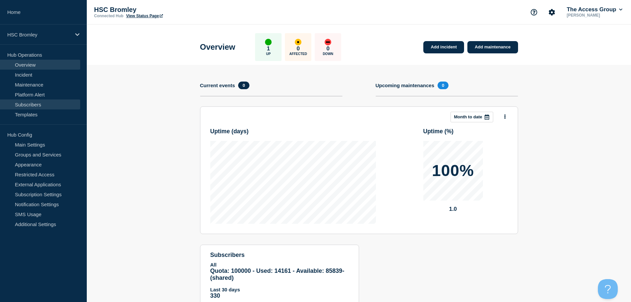
click at [36, 104] on link "Subscribers" at bounding box center [40, 104] width 80 height 10
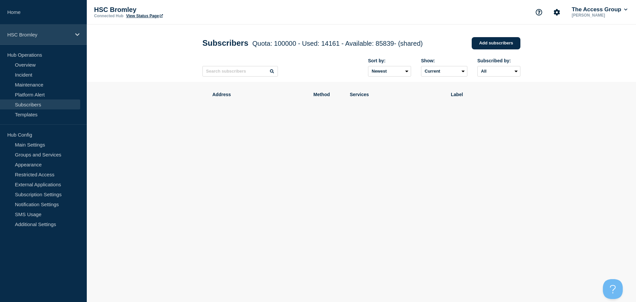
drag, startPoint x: 52, startPoint y: 31, endPoint x: 52, endPoint y: 36, distance: 5.6
click at [52, 31] on div "HSC Bromley" at bounding box center [43, 34] width 87 height 20
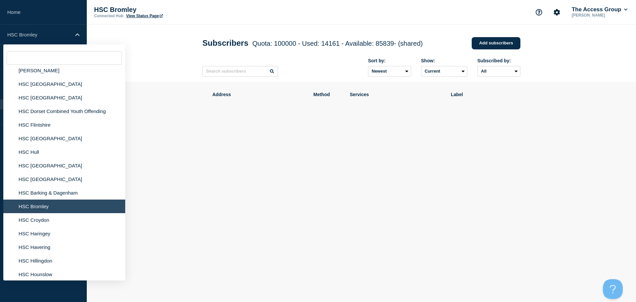
scroll to position [828, 0]
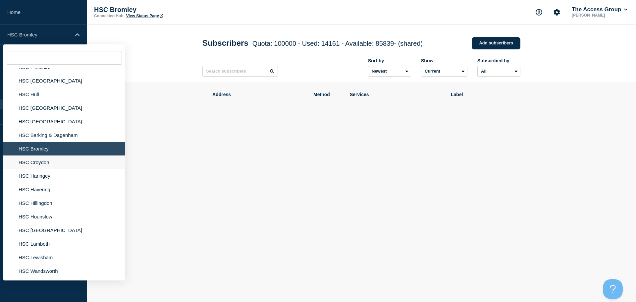
click at [41, 155] on li "HSC Croydon" at bounding box center [64, 162] width 122 height 14
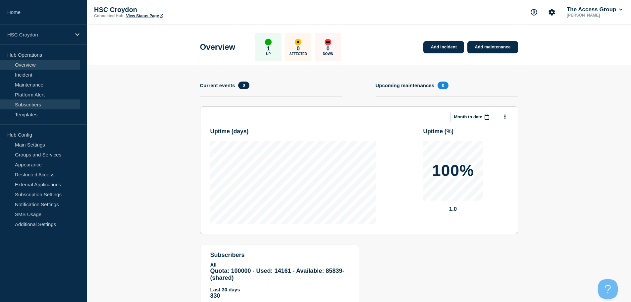
click at [38, 102] on link "Subscribers" at bounding box center [40, 104] width 80 height 10
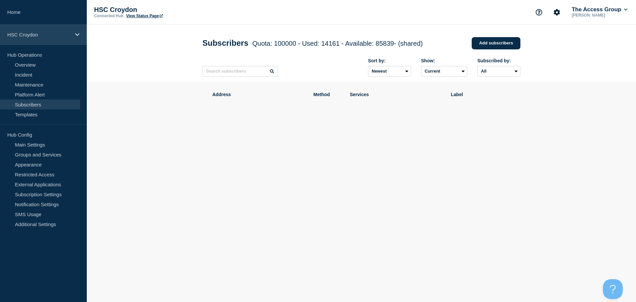
click at [70, 34] on p "HSC Croydon" at bounding box center [39, 35] width 64 height 6
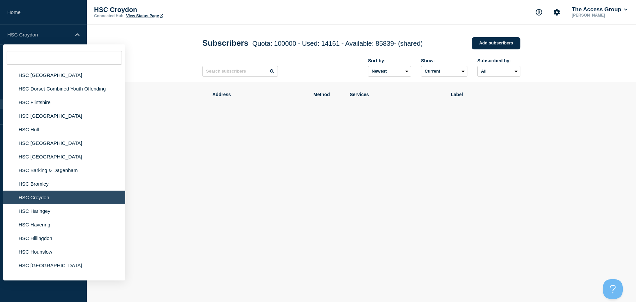
scroll to position [795, 0]
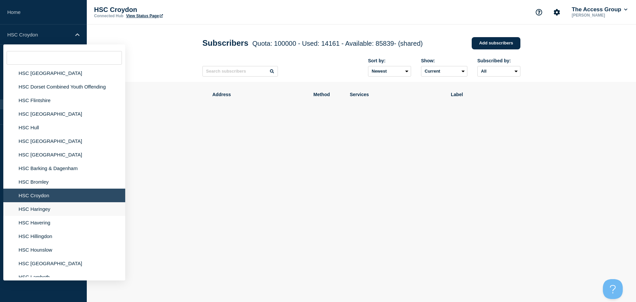
click at [46, 203] on li "HSC Haringey" at bounding box center [64, 209] width 122 height 14
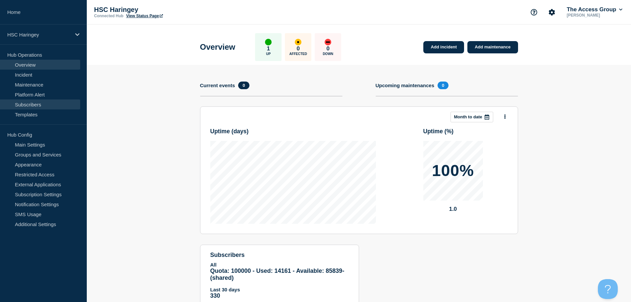
click at [30, 103] on link "Subscribers" at bounding box center [40, 104] width 80 height 10
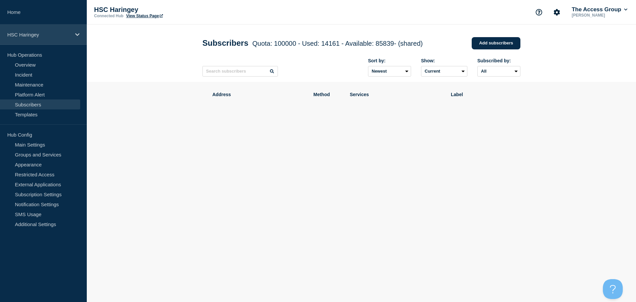
click at [59, 32] on p "HSC Haringey" at bounding box center [39, 35] width 64 height 6
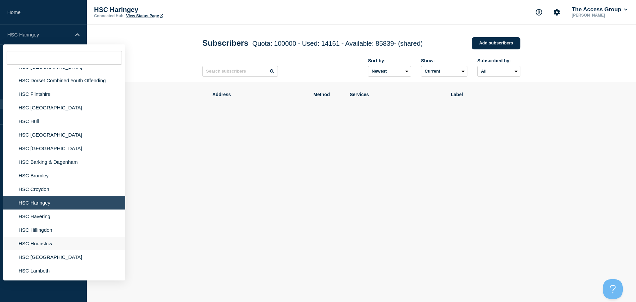
scroll to position [861, 0]
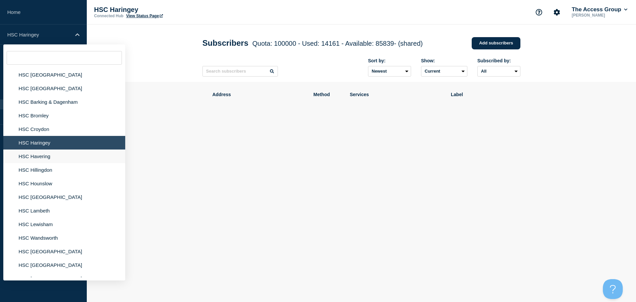
click at [34, 155] on li "HSC Havering" at bounding box center [64, 156] width 122 height 14
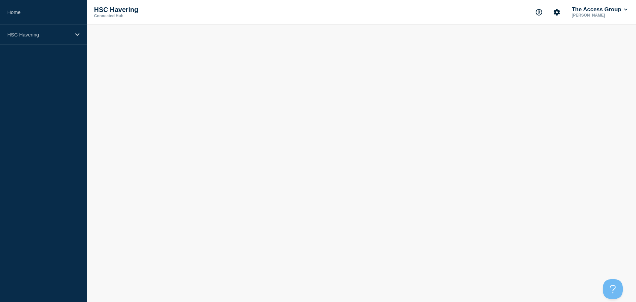
click at [34, 154] on li "HSC Havering" at bounding box center [64, 153] width 122 height 14
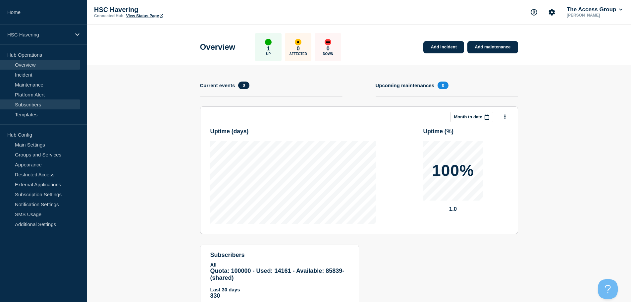
click at [44, 103] on link "Subscribers" at bounding box center [40, 104] width 80 height 10
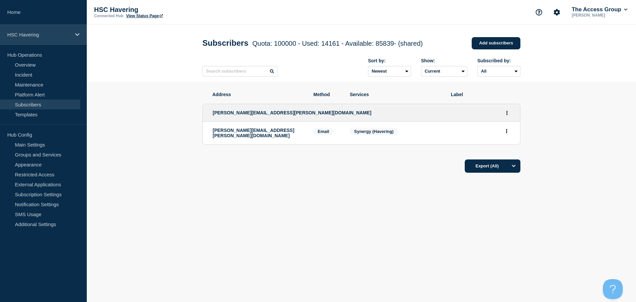
click at [62, 39] on div "HSC Havering" at bounding box center [43, 34] width 87 height 20
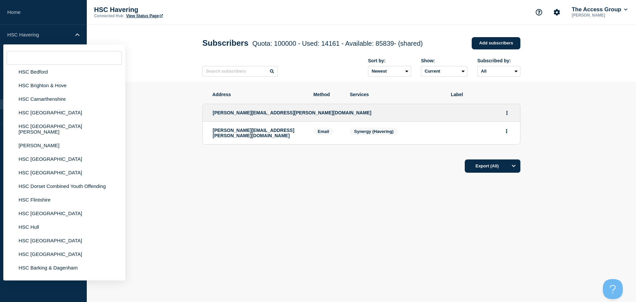
scroll to position [795, 0]
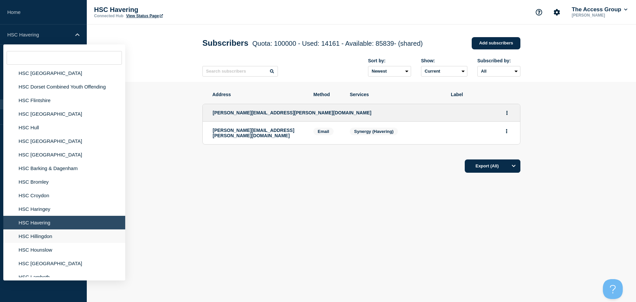
click at [47, 230] on li "HSC Hillingdon" at bounding box center [64, 236] width 122 height 14
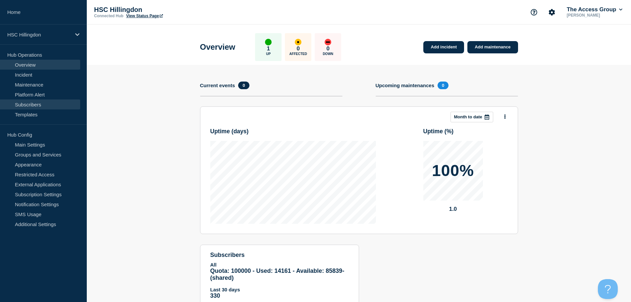
click at [57, 105] on link "Subscribers" at bounding box center [40, 104] width 80 height 10
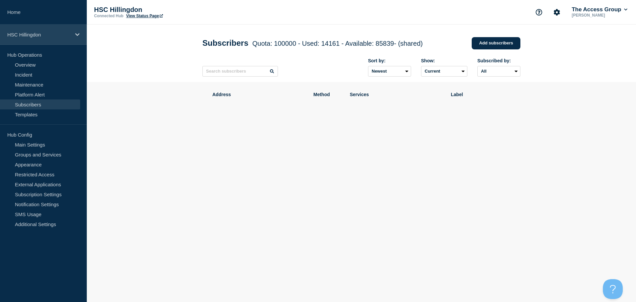
click at [66, 36] on p "HSC Hillingdon" at bounding box center [39, 35] width 64 height 6
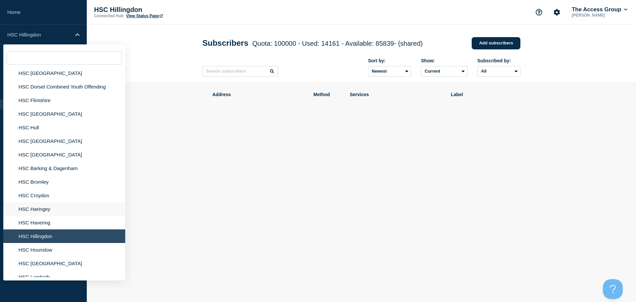
scroll to position [894, 0]
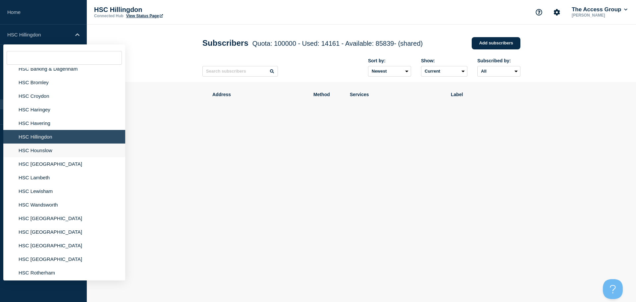
click at [36, 143] on li "HSC Hounslow" at bounding box center [64, 150] width 122 height 14
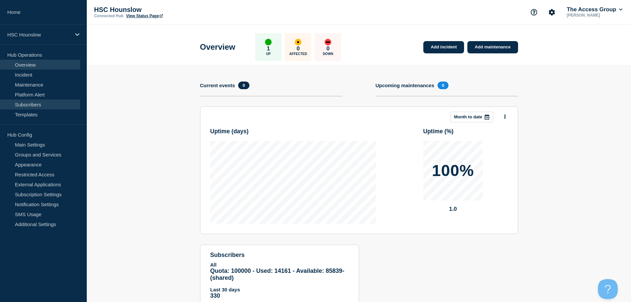
click at [41, 108] on link "Subscribers" at bounding box center [40, 104] width 80 height 10
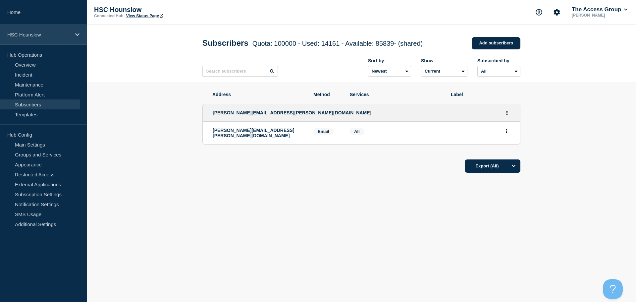
click at [60, 31] on div "HSC Hounslow" at bounding box center [43, 34] width 87 height 20
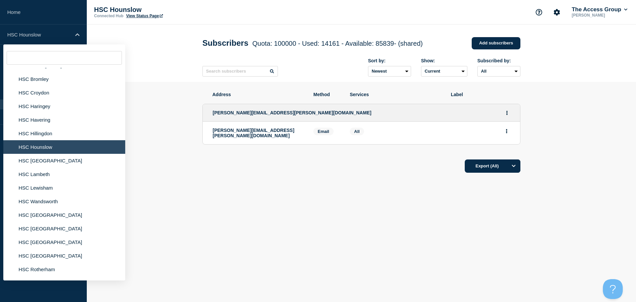
scroll to position [927, 0]
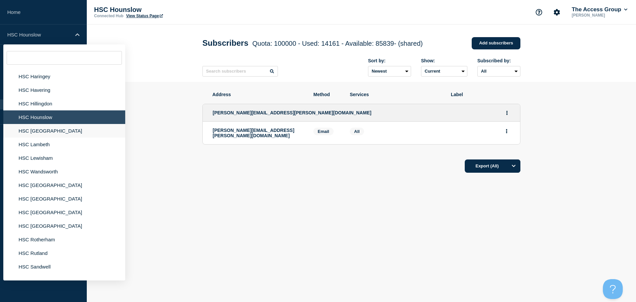
click at [39, 128] on li "HSC [GEOGRAPHIC_DATA]" at bounding box center [64, 131] width 122 height 14
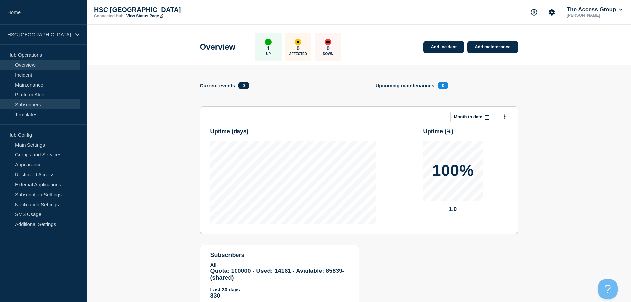
click at [28, 106] on link "Subscribers" at bounding box center [40, 104] width 80 height 10
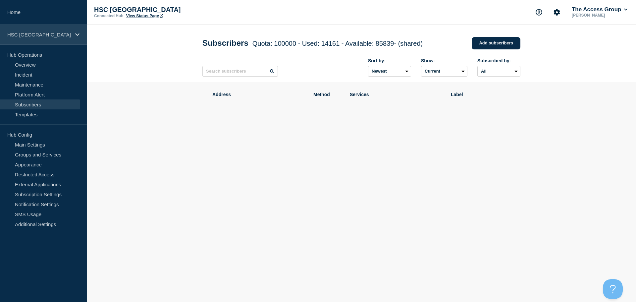
click at [40, 33] on p "HSC [GEOGRAPHIC_DATA]" at bounding box center [39, 35] width 64 height 6
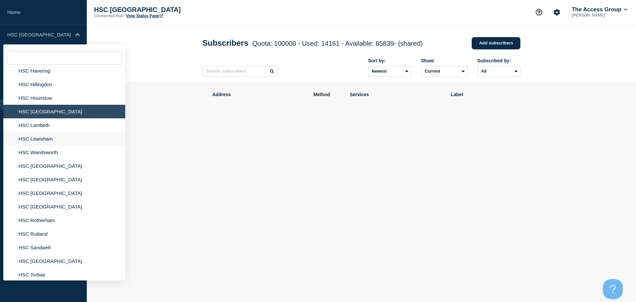
scroll to position [927, 0]
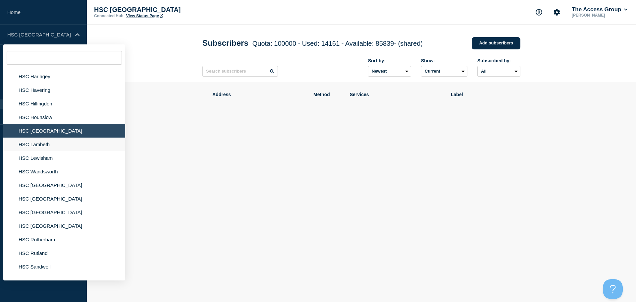
click at [31, 138] on li "HSC Lambeth" at bounding box center [64, 144] width 122 height 14
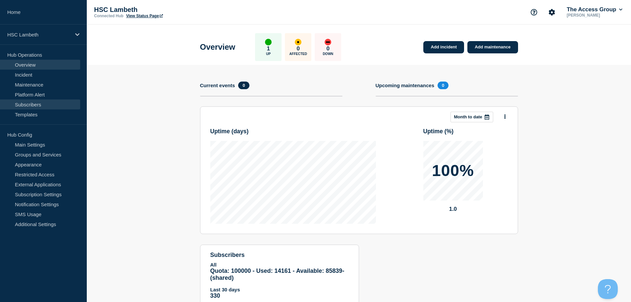
click at [49, 104] on link "Subscribers" at bounding box center [40, 104] width 80 height 10
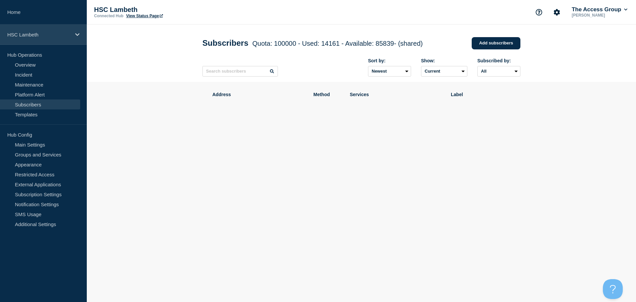
click at [68, 29] on div "HSC Lambeth" at bounding box center [43, 34] width 87 height 20
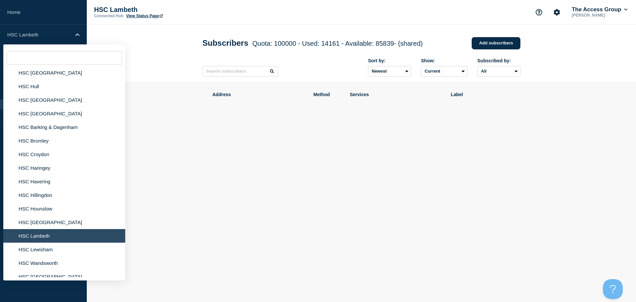
scroll to position [894, 0]
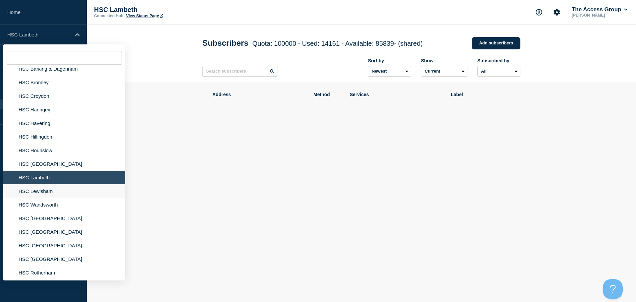
click at [48, 186] on li "HSC Lewisham" at bounding box center [64, 191] width 122 height 14
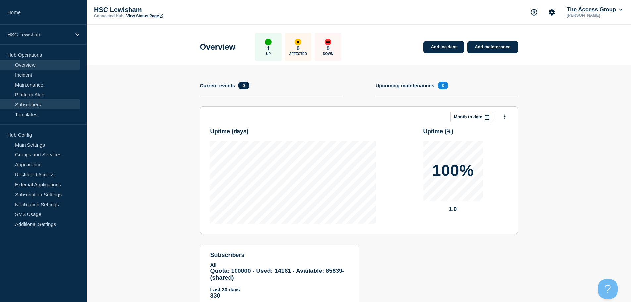
click at [46, 106] on link "Subscribers" at bounding box center [40, 104] width 80 height 10
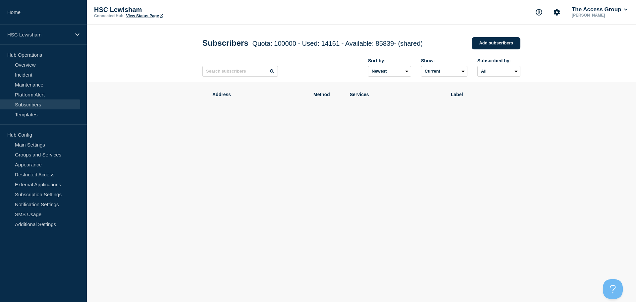
click at [41, 104] on link "Subscribers" at bounding box center [40, 104] width 80 height 10
click at [57, 39] on div "HSC Lewisham" at bounding box center [43, 34] width 87 height 20
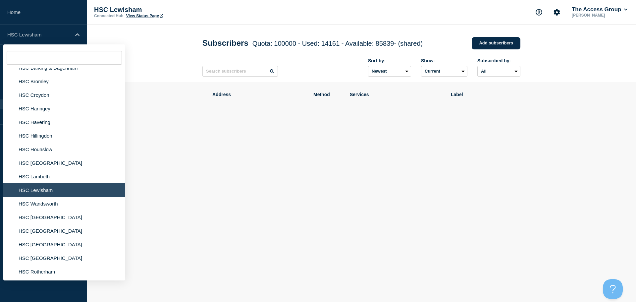
scroll to position [927, 0]
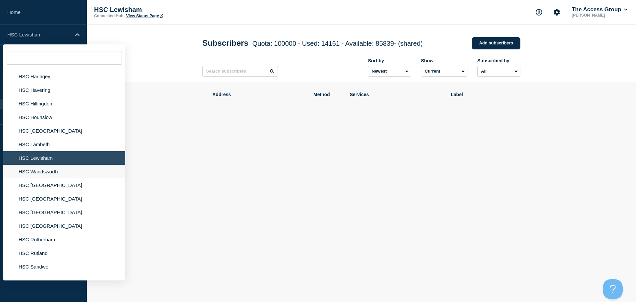
click at [54, 167] on li "HSC Wandsworth" at bounding box center [64, 172] width 122 height 14
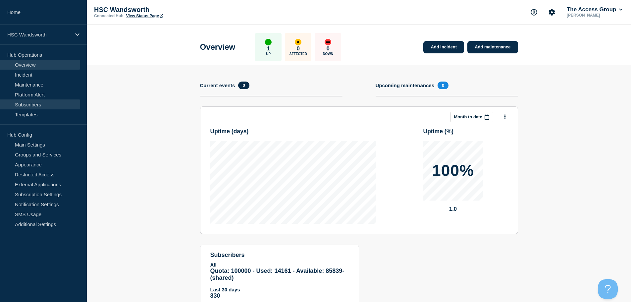
click at [42, 102] on link "Subscribers" at bounding box center [40, 104] width 80 height 10
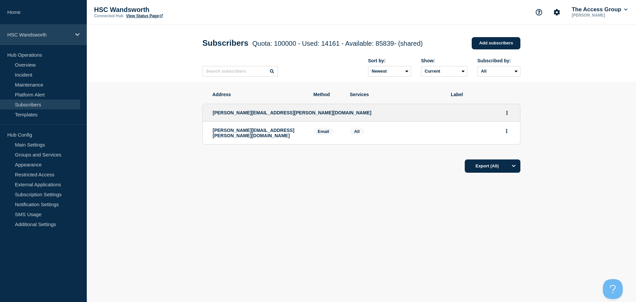
drag, startPoint x: 48, startPoint y: 40, endPoint x: 49, endPoint y: 44, distance: 3.9
click at [48, 40] on div "HSC Wandsworth" at bounding box center [43, 34] width 87 height 20
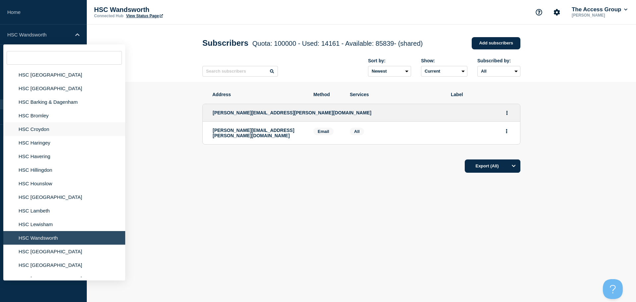
scroll to position [960, 0]
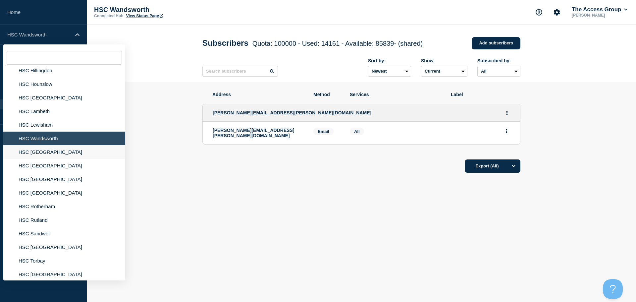
click at [41, 148] on li "HSC [GEOGRAPHIC_DATA]" at bounding box center [64, 152] width 122 height 14
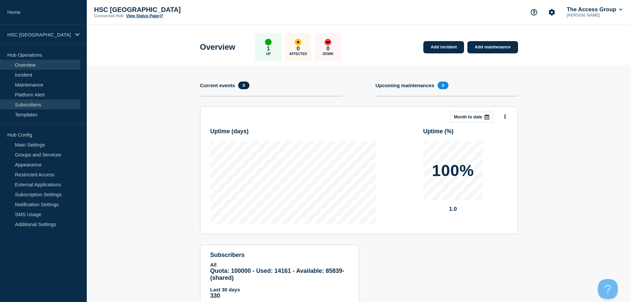
click at [39, 102] on link "Subscribers" at bounding box center [40, 104] width 80 height 10
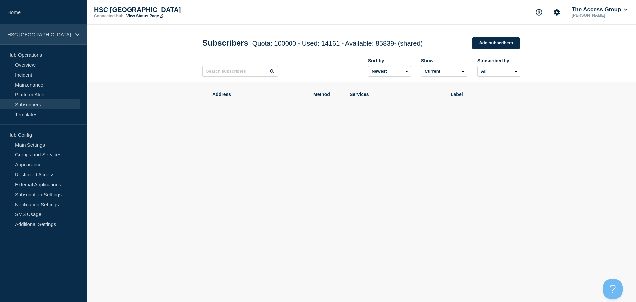
drag, startPoint x: 74, startPoint y: 36, endPoint x: 81, endPoint y: 39, distance: 6.7
click at [74, 36] on div "HSC [GEOGRAPHIC_DATA]" at bounding box center [43, 34] width 87 height 20
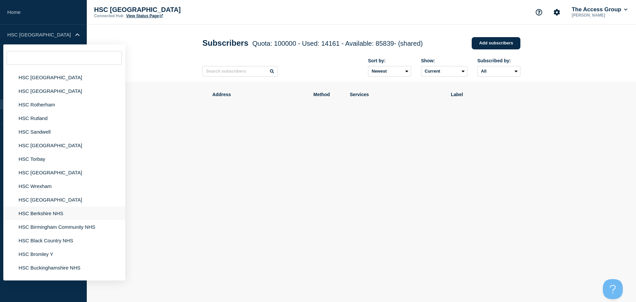
scroll to position [1092, 0]
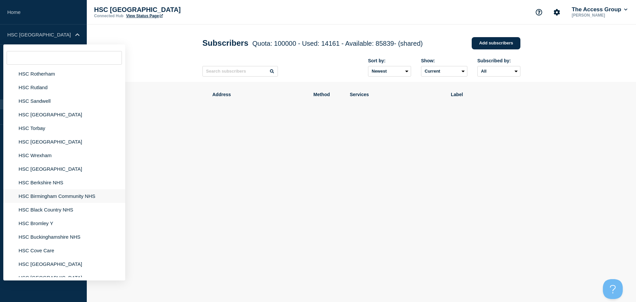
click at [43, 189] on li "HSC Birmingham Community NHS" at bounding box center [64, 196] width 122 height 14
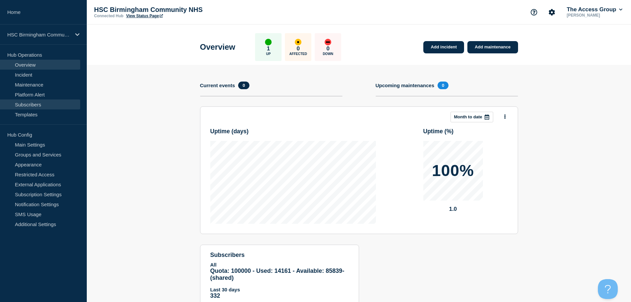
click at [37, 104] on link "Subscribers" at bounding box center [40, 104] width 80 height 10
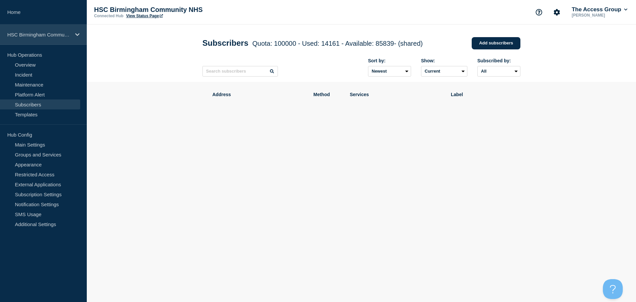
click at [50, 36] on p "HSC Birmingham Community NHS" at bounding box center [39, 35] width 64 height 6
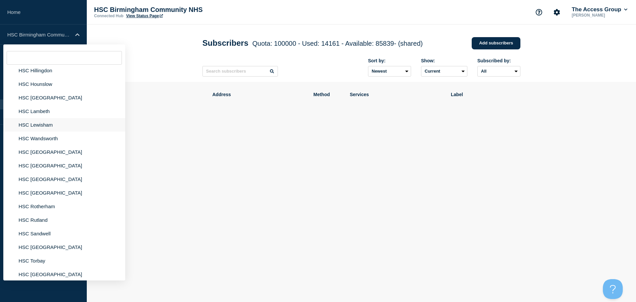
scroll to position [1092, 0]
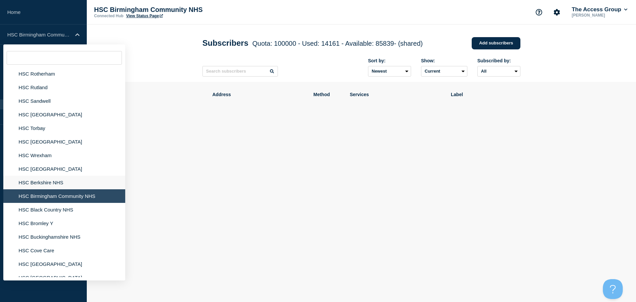
click at [44, 175] on li "HSC Berkshire NHS" at bounding box center [64, 182] width 122 height 14
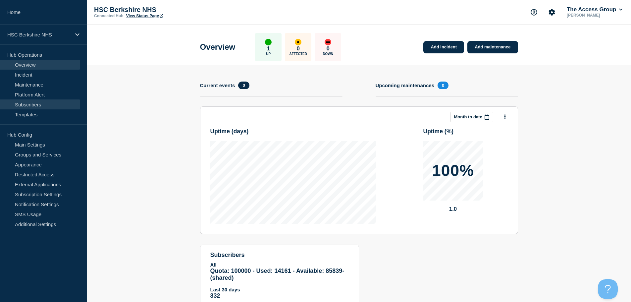
click at [25, 106] on link "Subscribers" at bounding box center [40, 104] width 80 height 10
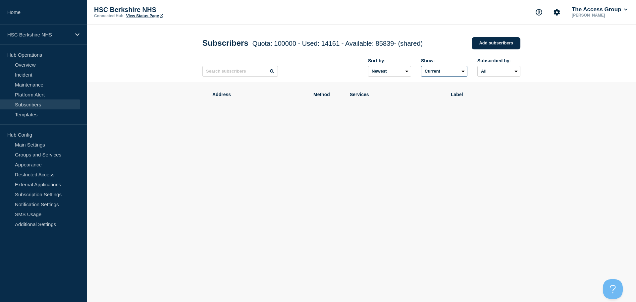
click at [440, 73] on select "Current Deleted Recently deleted" at bounding box center [444, 71] width 46 height 11
click at [379, 72] on select "Newest Oldest" at bounding box center [389, 71] width 43 height 11
click at [368, 67] on select "Newest Oldest" at bounding box center [389, 71] width 43 height 11
click at [510, 74] on select "All" at bounding box center [498, 71] width 43 height 11
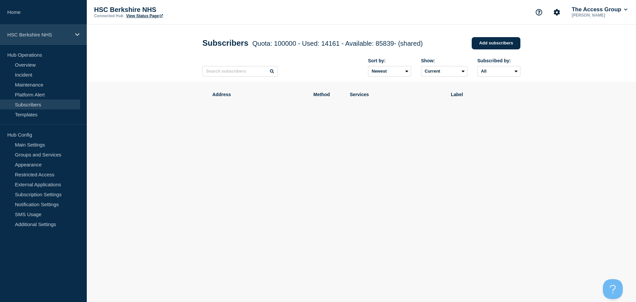
click at [67, 33] on p "HSC Berkshire NHS" at bounding box center [39, 35] width 64 height 6
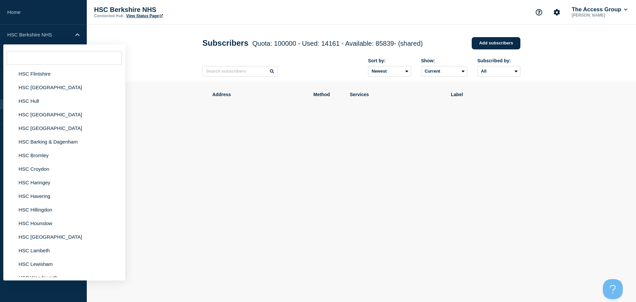
scroll to position [819, 0]
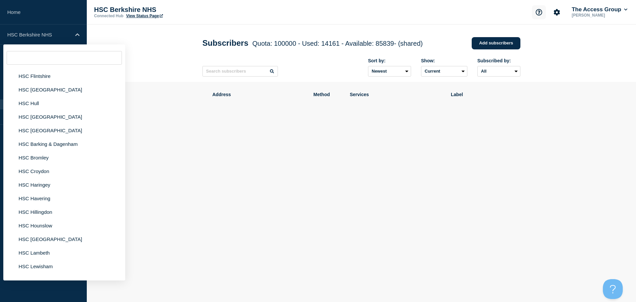
click at [537, 13] on icon "Support" at bounding box center [538, 12] width 7 height 7
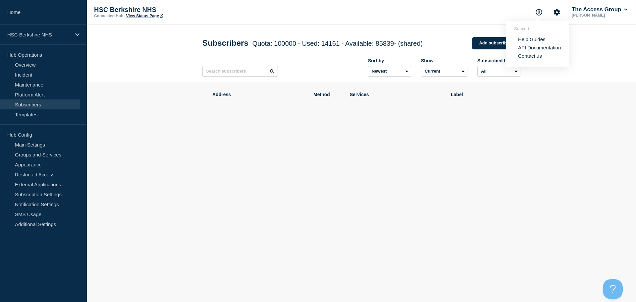
click at [528, 39] on link "Help Guides" at bounding box center [531, 39] width 27 height 6
